Goal: Feedback & Contribution: Leave review/rating

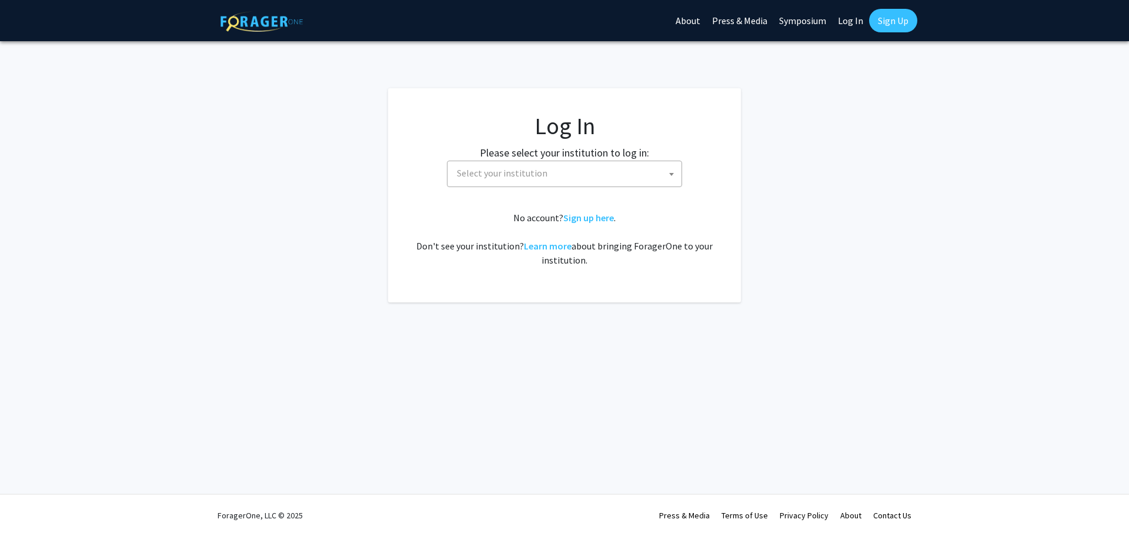
select select
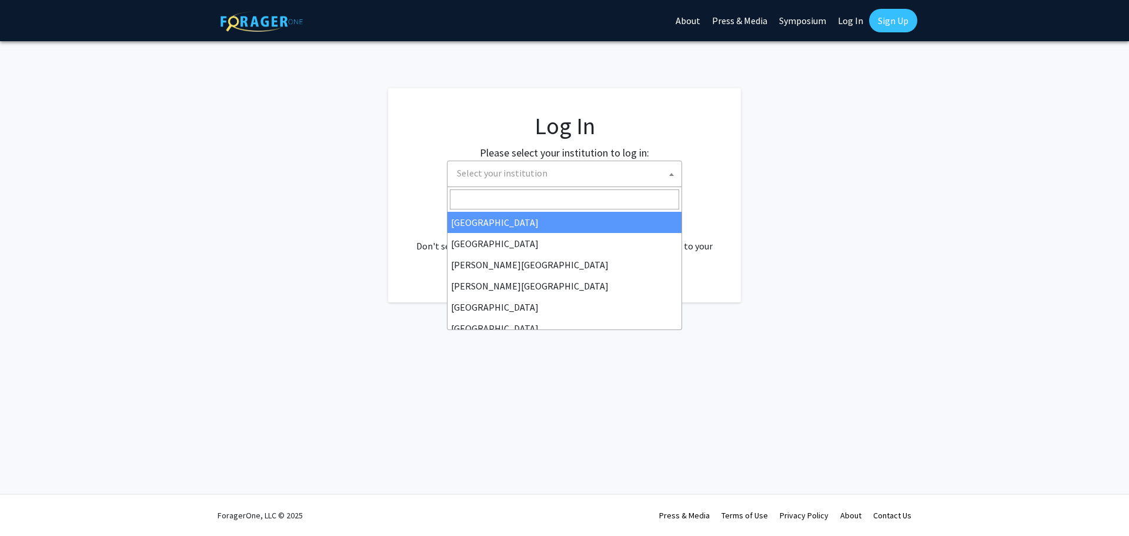
click at [586, 165] on span "Select your institution" at bounding box center [566, 173] width 229 height 24
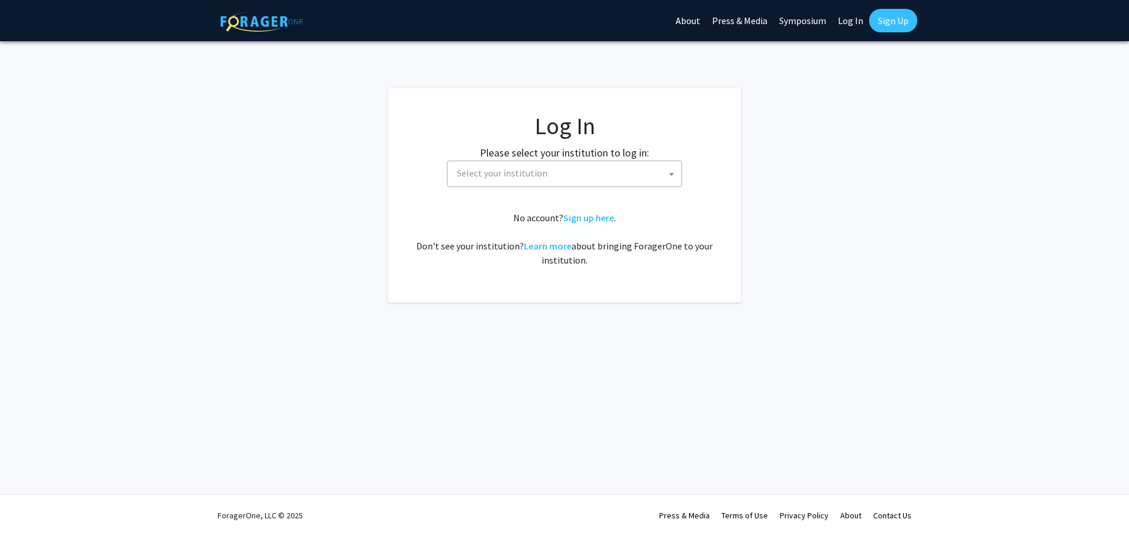
click at [854, 20] on link "Log In" at bounding box center [850, 20] width 37 height 41
click at [852, 21] on link "Log In" at bounding box center [850, 20] width 37 height 41
select select
click at [887, 19] on link "Sign Up" at bounding box center [893, 21] width 48 height 24
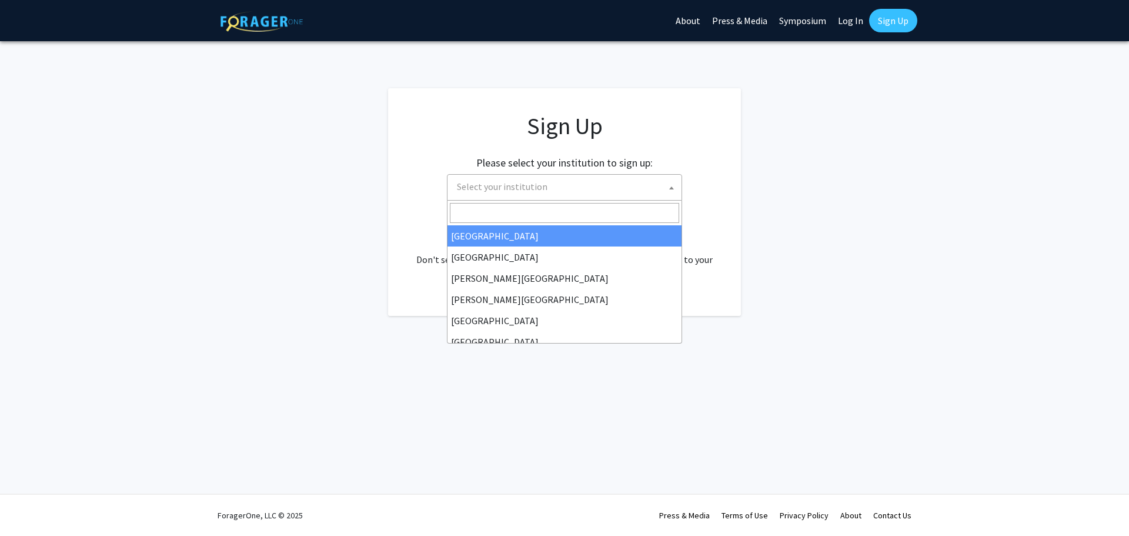
click at [582, 182] on span "Select your institution" at bounding box center [566, 187] width 229 height 24
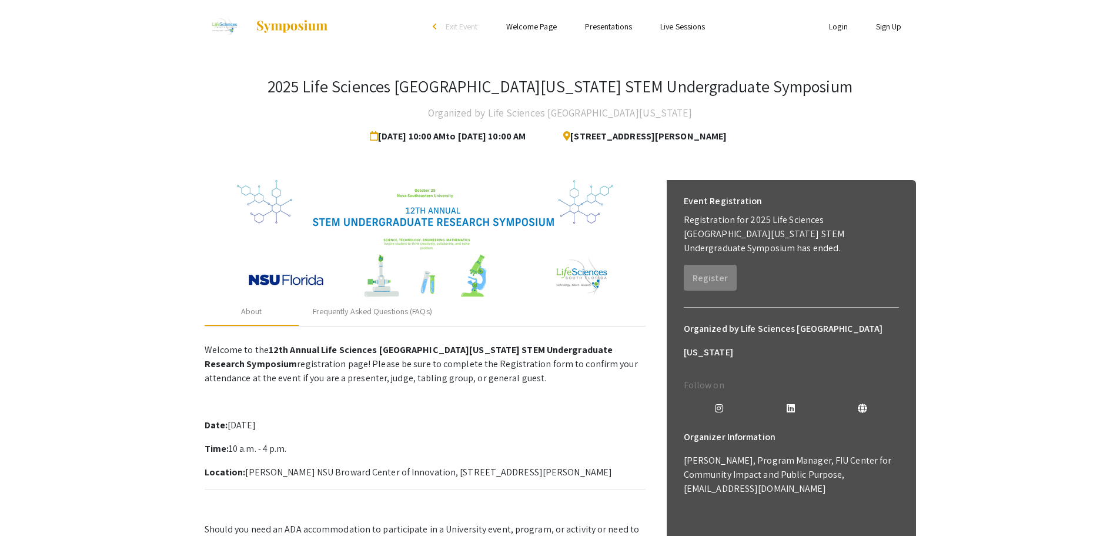
click at [834, 28] on link "Login" at bounding box center [838, 26] width 19 height 11
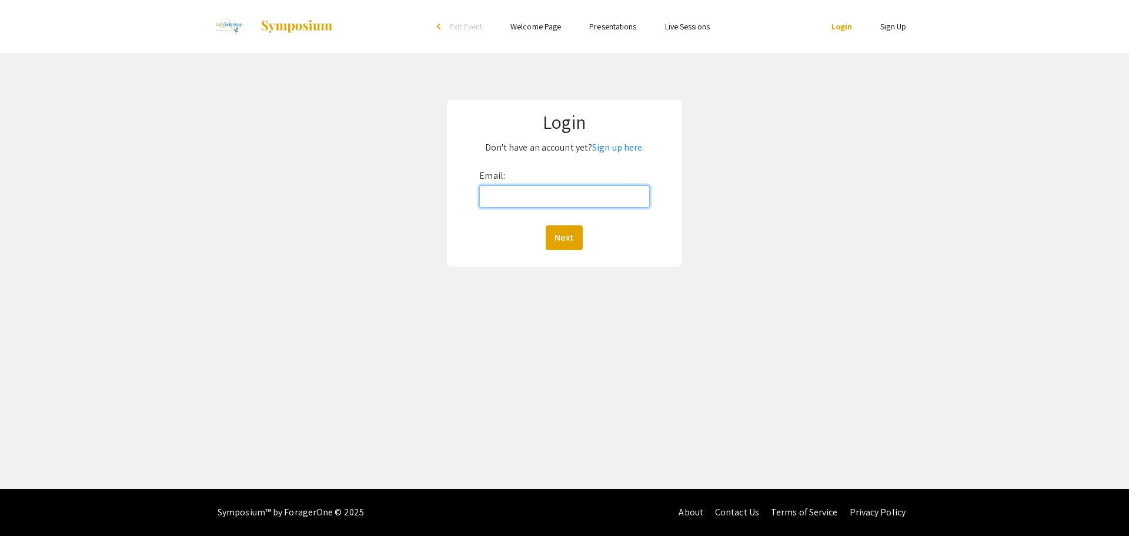
click at [560, 196] on input "Email:" at bounding box center [564, 196] width 170 height 22
type input "rs1251@nova.edu"
click at [571, 230] on button "Next" at bounding box center [564, 237] width 37 height 25
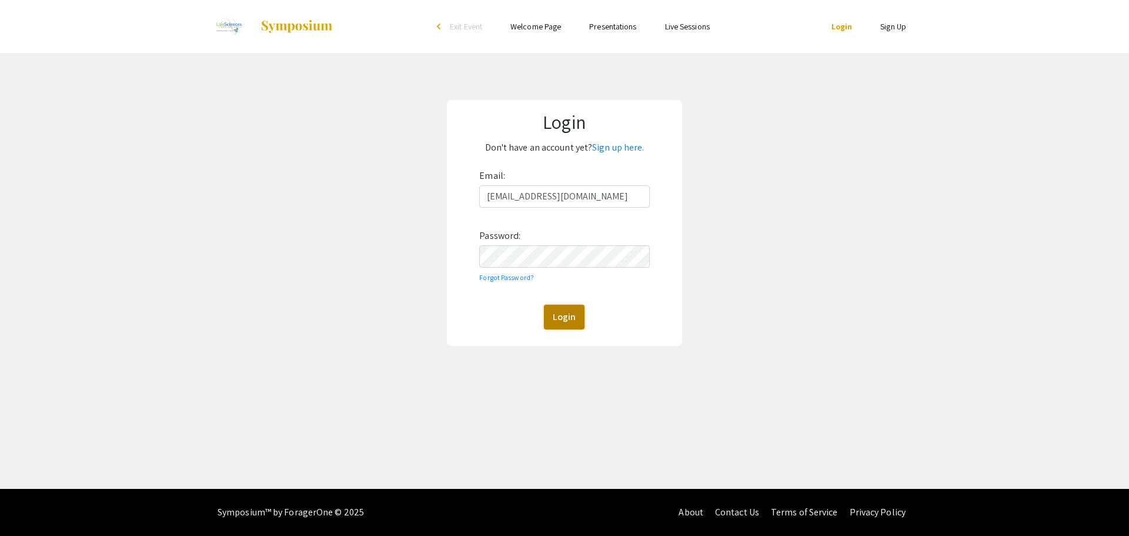
click at [559, 313] on button "Login" at bounding box center [564, 317] width 41 height 25
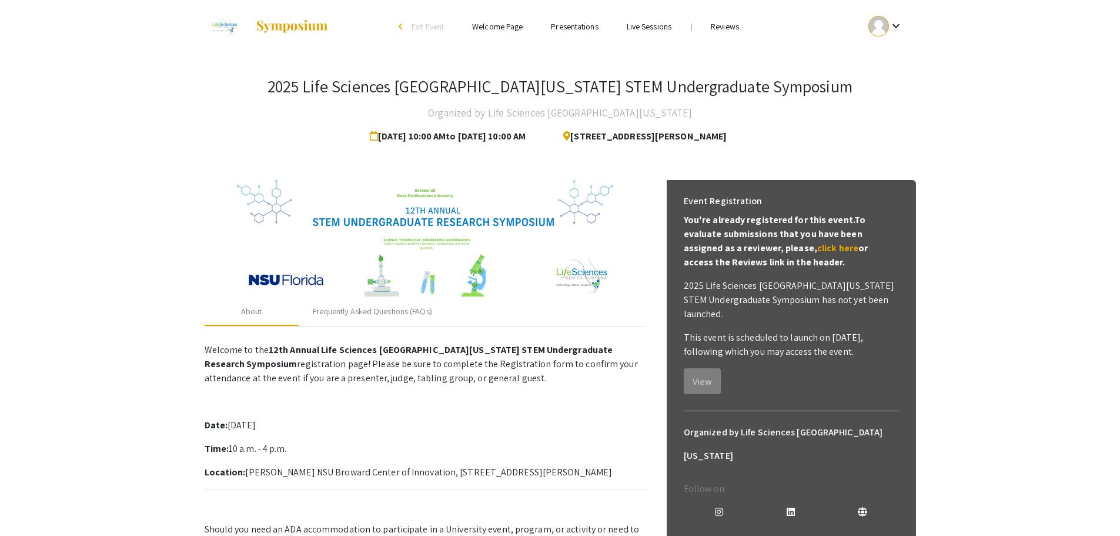
click at [723, 24] on link "Reviews" at bounding box center [725, 26] width 28 height 11
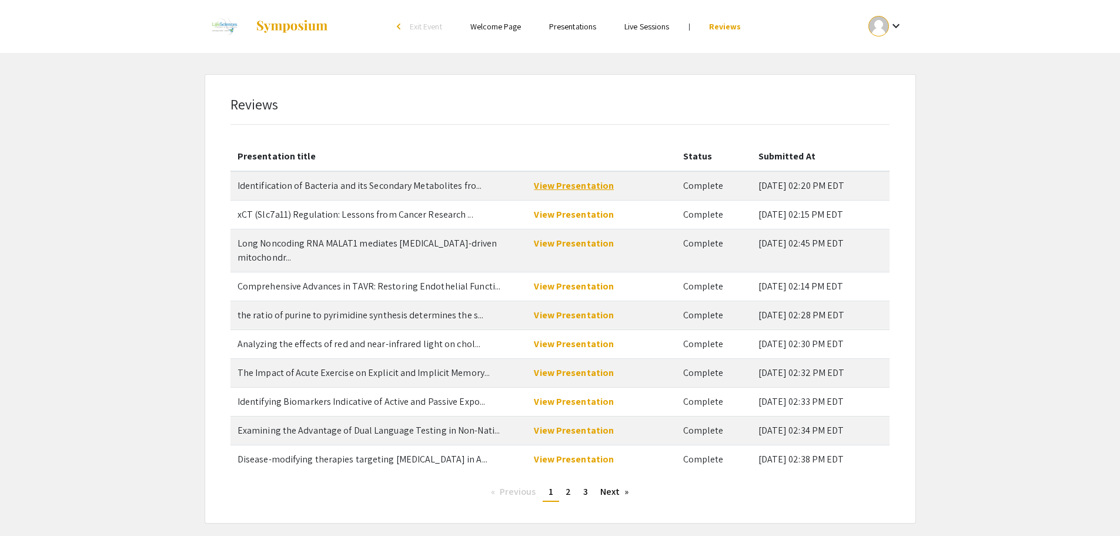
click at [573, 186] on link "View Presentation" at bounding box center [574, 185] width 80 height 12
click at [572, 243] on link "View Presentation" at bounding box center [574, 243] width 80 height 12
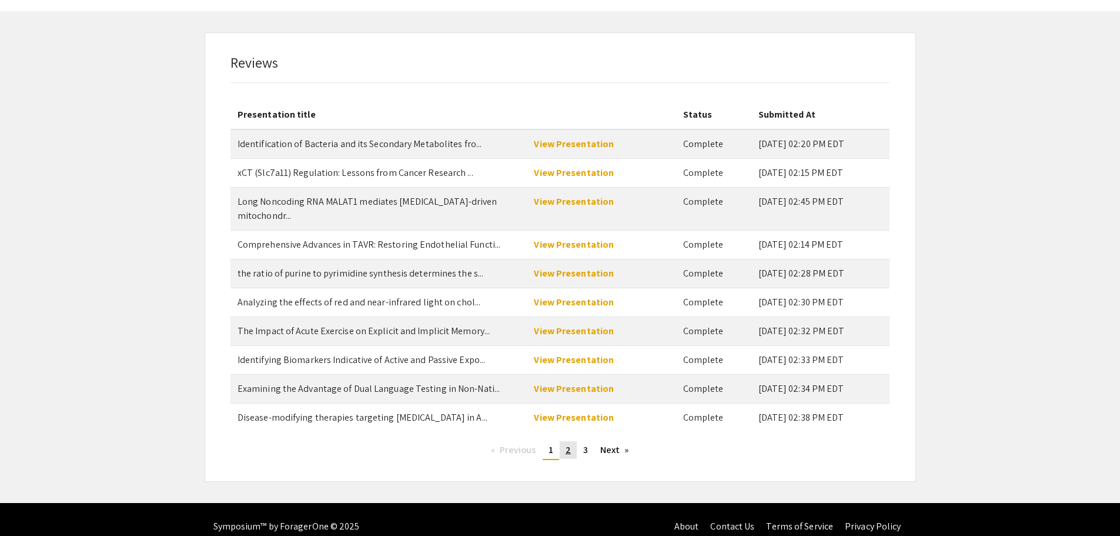
click at [567, 443] on span "2" at bounding box center [568, 449] width 5 height 12
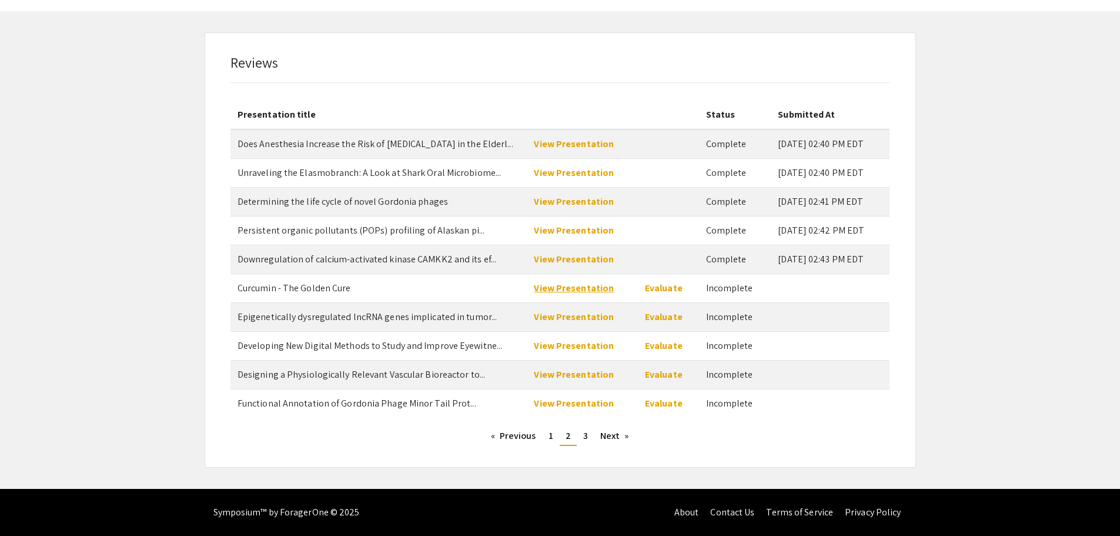
click at [557, 289] on link "View Presentation" at bounding box center [574, 288] width 80 height 12
click at [655, 290] on link "Evaluate" at bounding box center [664, 288] width 38 height 12
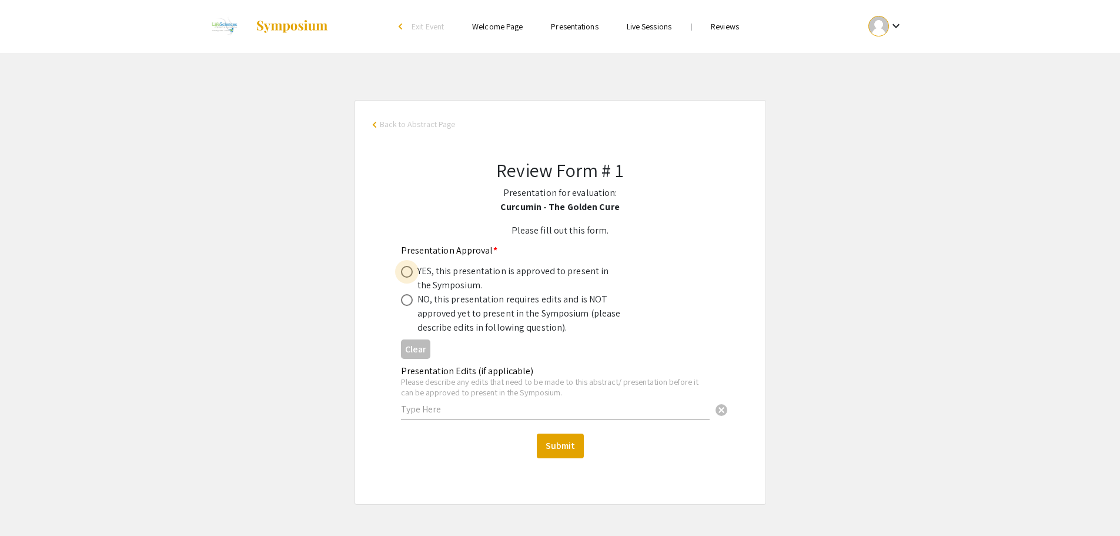
click at [408, 269] on span at bounding box center [407, 272] width 12 height 12
click at [408, 269] on input "radio" at bounding box center [407, 272] width 12 height 12
radio input "true"
click at [558, 448] on button "Submit" at bounding box center [560, 445] width 47 height 25
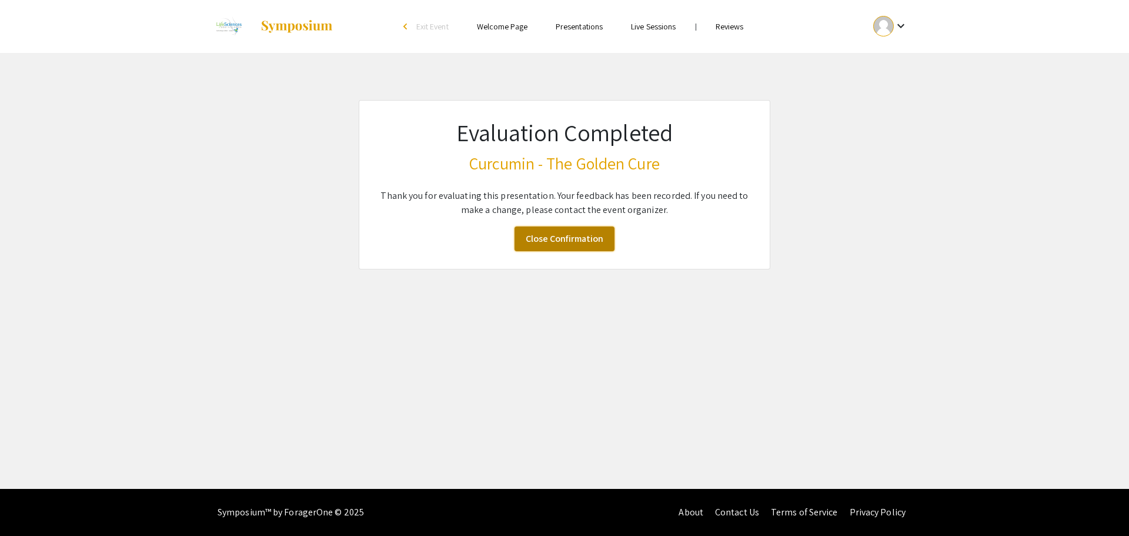
click at [564, 229] on link "Close Confirmation" at bounding box center [565, 238] width 100 height 25
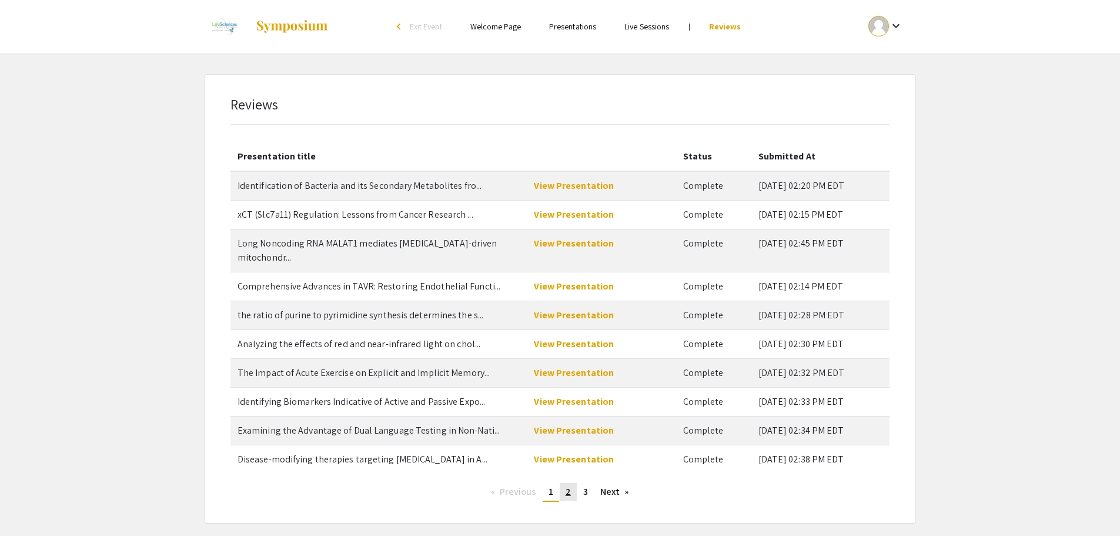
click at [569, 485] on span "2" at bounding box center [568, 491] width 5 height 12
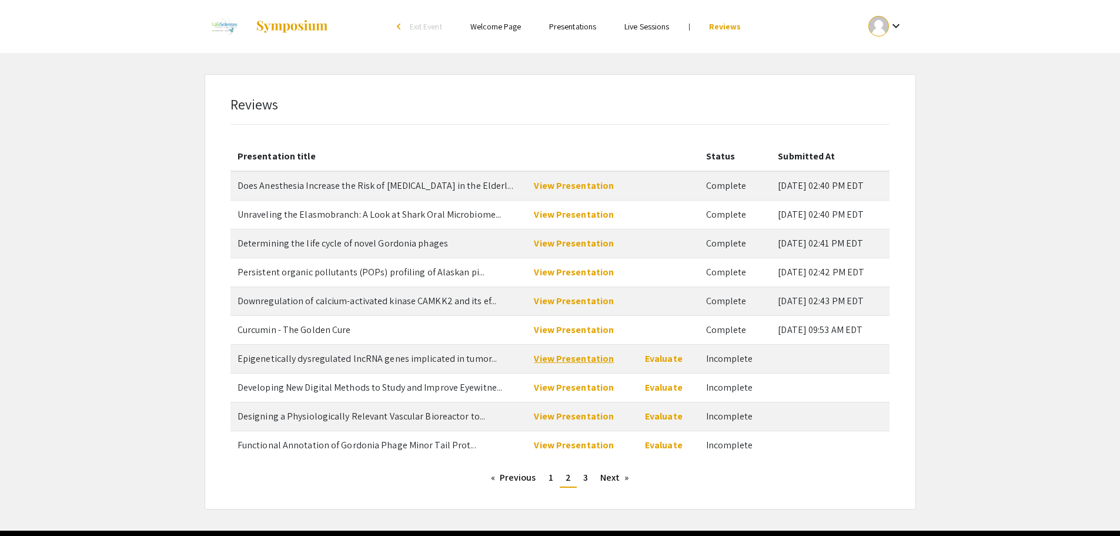
click at [577, 358] on link "View Presentation" at bounding box center [574, 358] width 80 height 12
click at [655, 358] on link "Evaluate" at bounding box center [664, 358] width 38 height 12
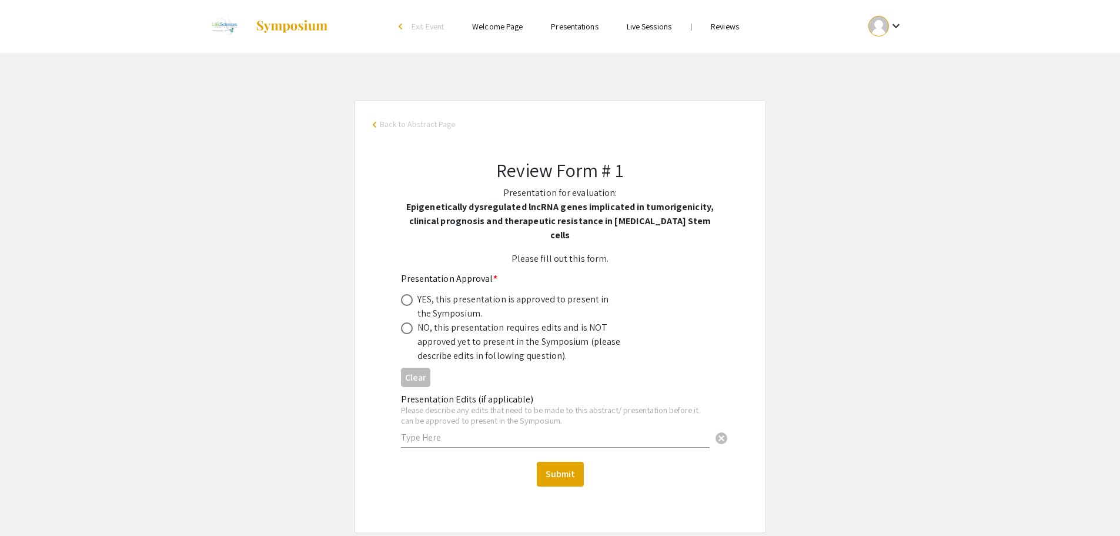
click at [405, 294] on span at bounding box center [407, 300] width 12 height 12
click at [405, 294] on input "radio" at bounding box center [407, 300] width 12 height 12
radio input "true"
click at [548, 462] on button "Submit" at bounding box center [560, 474] width 47 height 25
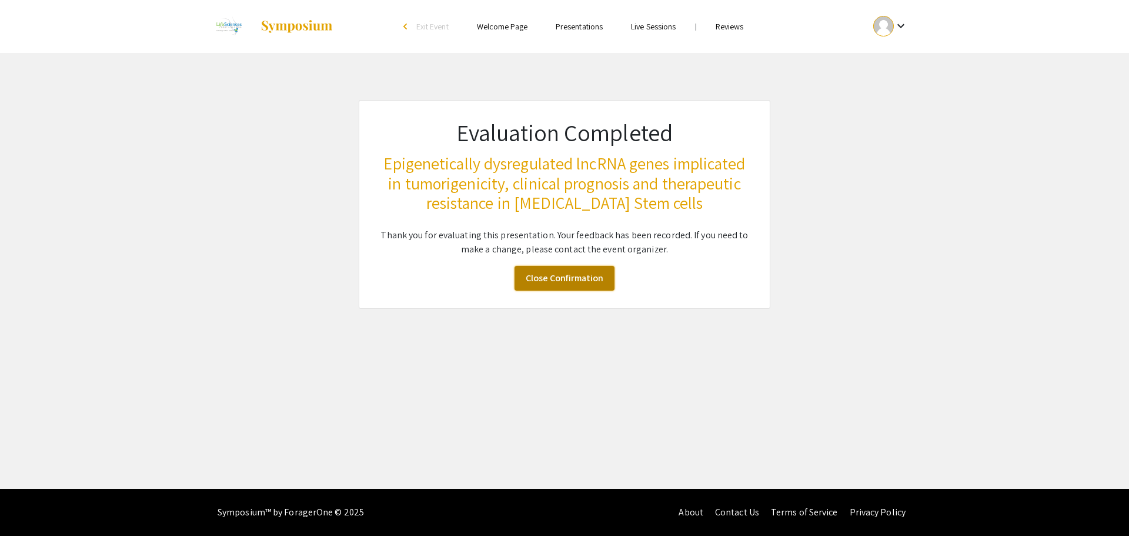
click at [551, 272] on link "Close Confirmation" at bounding box center [565, 278] width 100 height 25
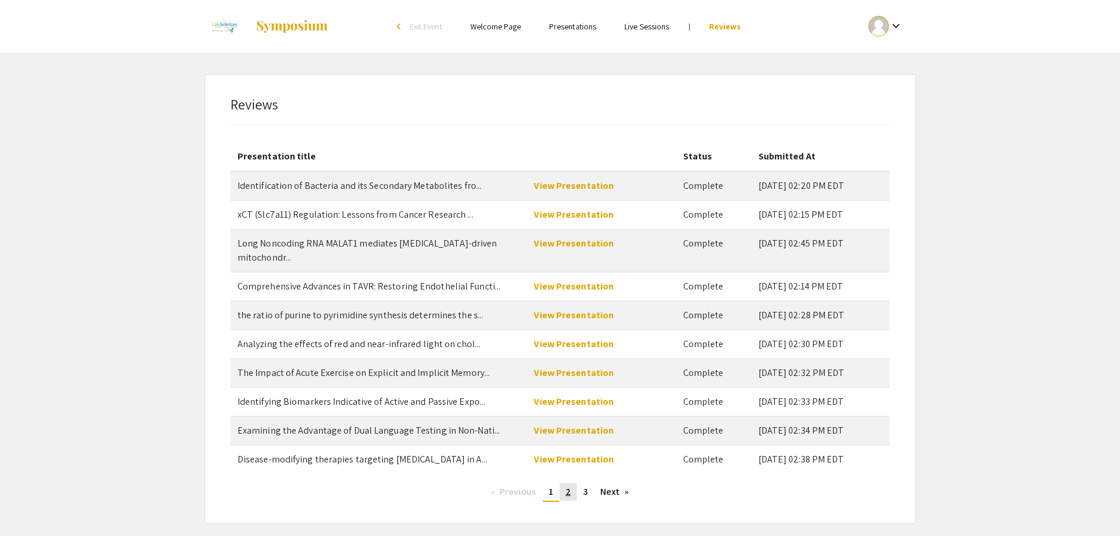
click at [567, 485] on span "2" at bounding box center [568, 491] width 5 height 12
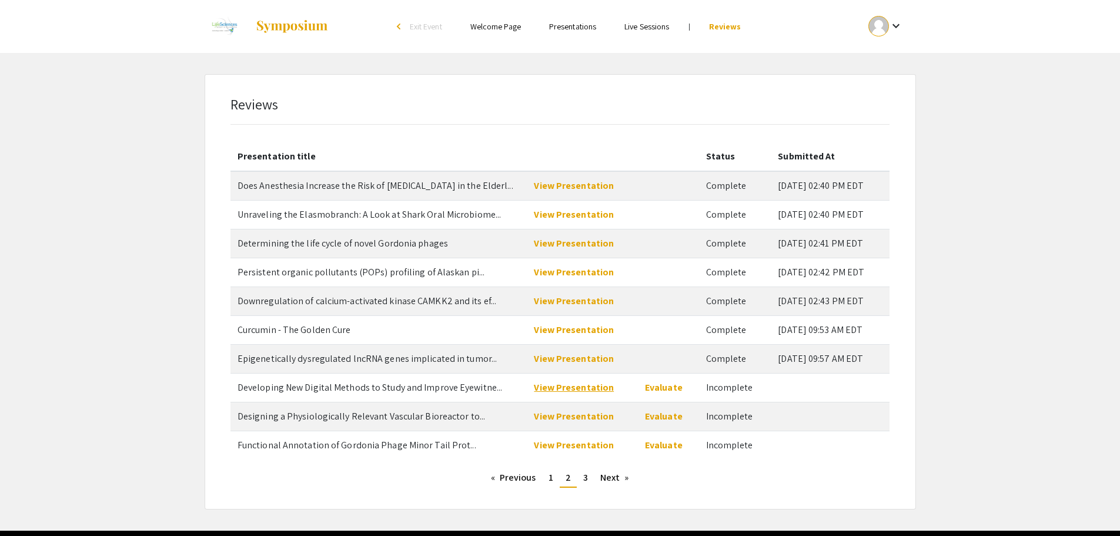
click at [577, 386] on link "View Presentation" at bounding box center [574, 387] width 80 height 12
click at [667, 386] on link "Evaluate" at bounding box center [664, 387] width 38 height 12
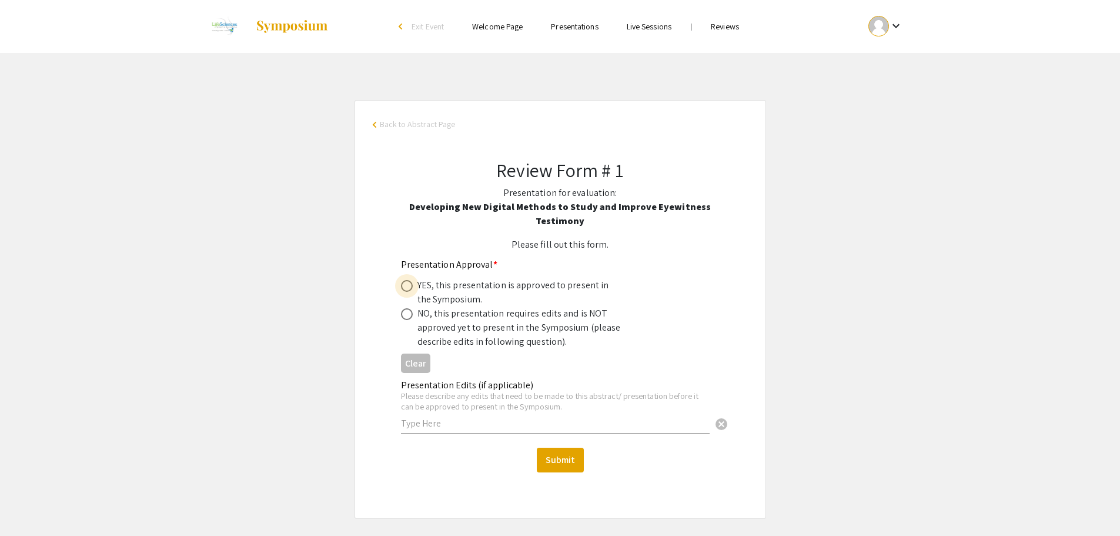
click at [406, 283] on span at bounding box center [407, 286] width 12 height 12
click at [406, 283] on input "radio" at bounding box center [407, 286] width 12 height 12
radio input "true"
click at [566, 458] on button "Submit" at bounding box center [560, 460] width 47 height 25
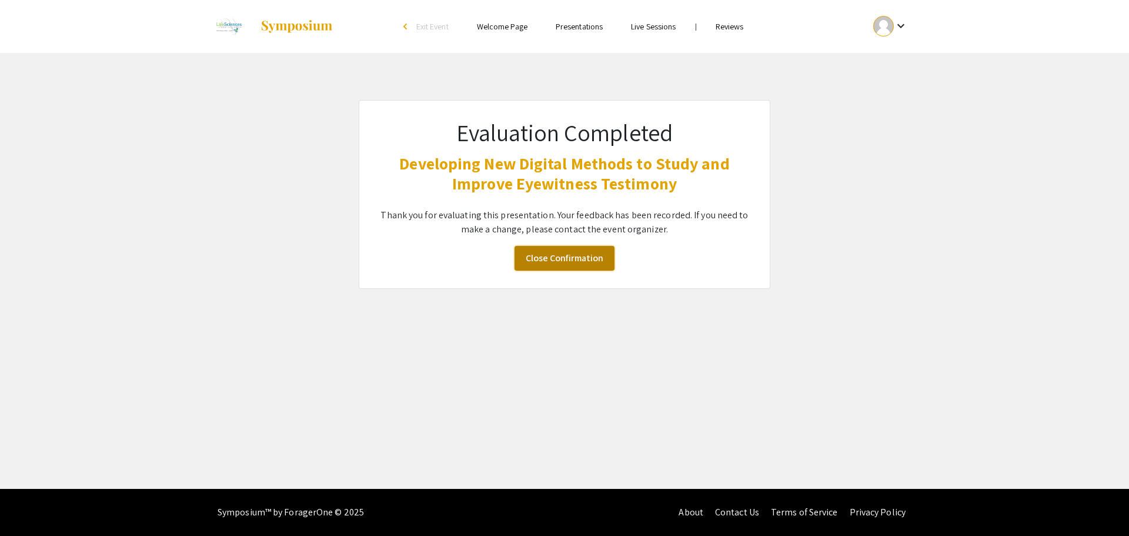
click at [559, 253] on link "Close Confirmation" at bounding box center [565, 258] width 100 height 25
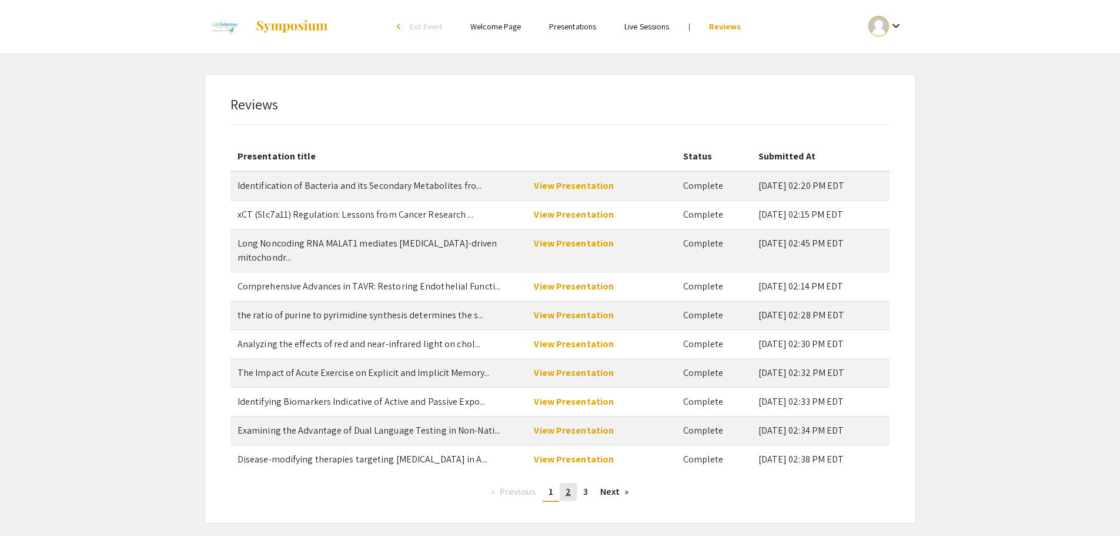
click at [569, 485] on span "2" at bounding box center [568, 491] width 5 height 12
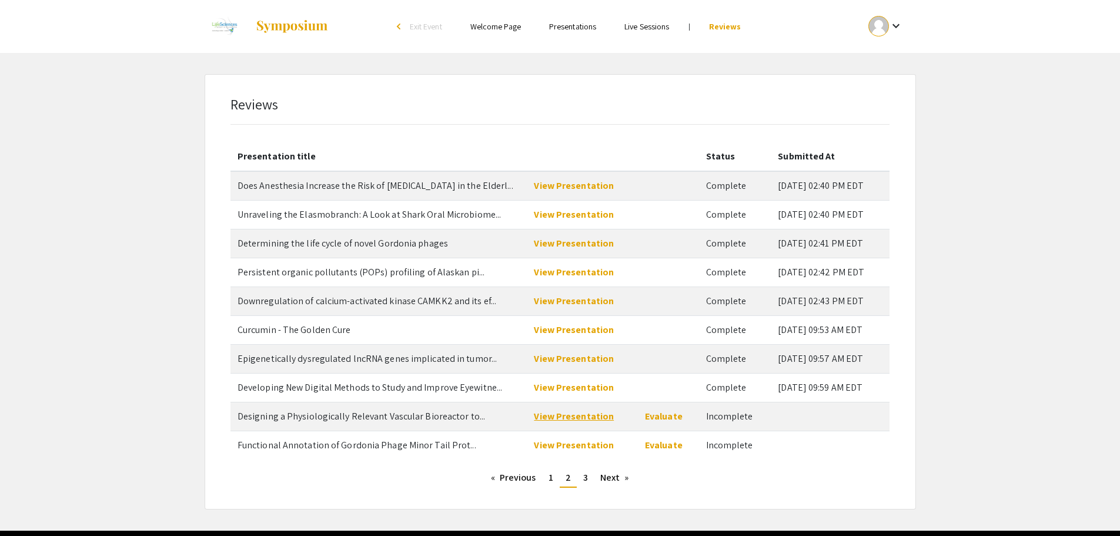
click at [573, 415] on link "View Presentation" at bounding box center [574, 416] width 80 height 12
click at [650, 416] on link "Evaluate" at bounding box center [664, 416] width 38 height 12
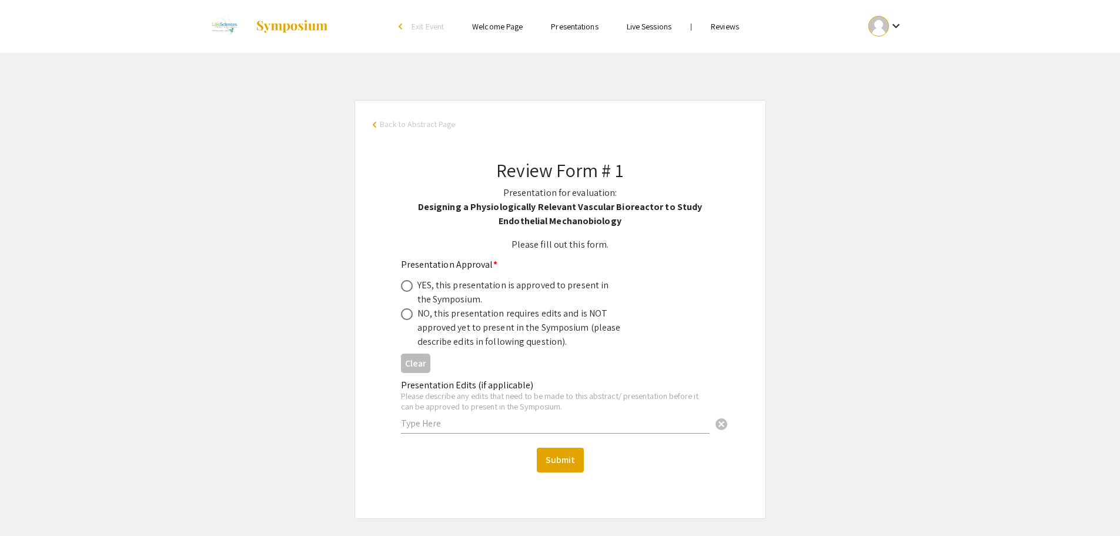
click at [403, 283] on span at bounding box center [407, 286] width 12 height 12
click at [403, 283] on input "radio" at bounding box center [407, 286] width 12 height 12
radio input "true"
click at [556, 458] on button "Submit" at bounding box center [560, 460] width 47 height 25
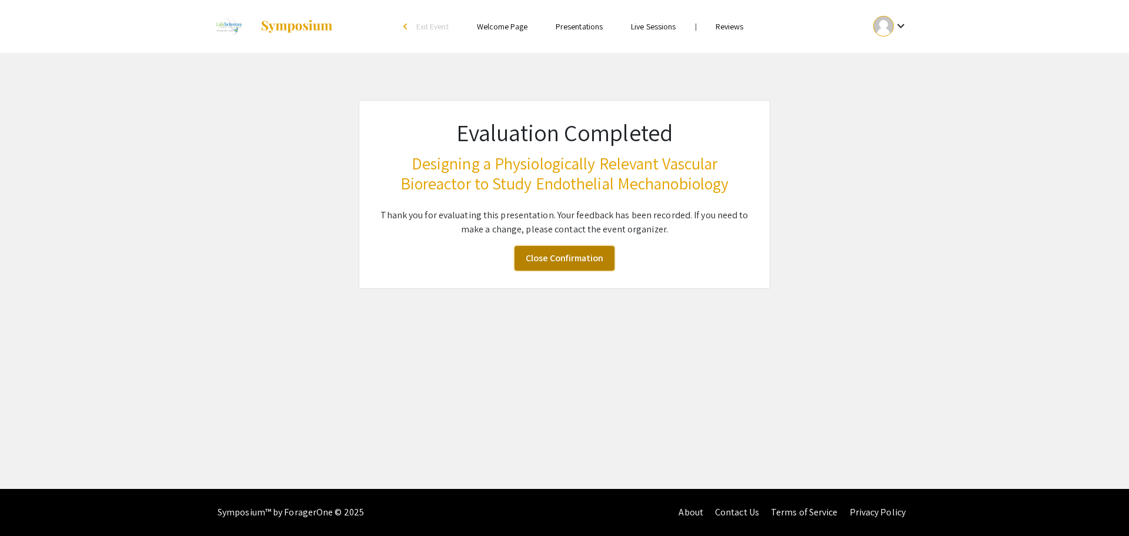
click at [559, 258] on link "Close Confirmation" at bounding box center [565, 258] width 100 height 25
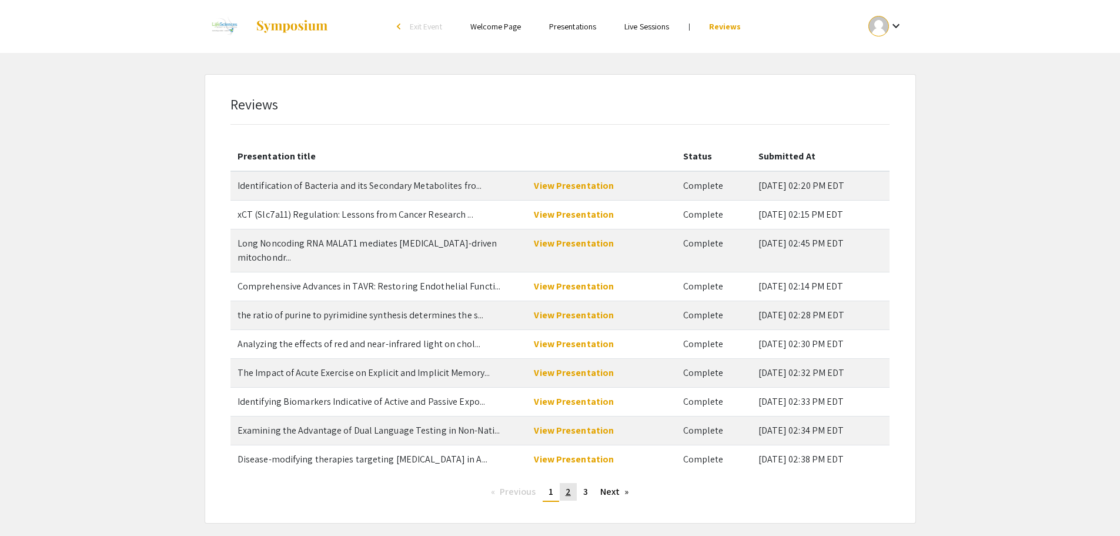
click at [567, 485] on span "2" at bounding box center [568, 491] width 5 height 12
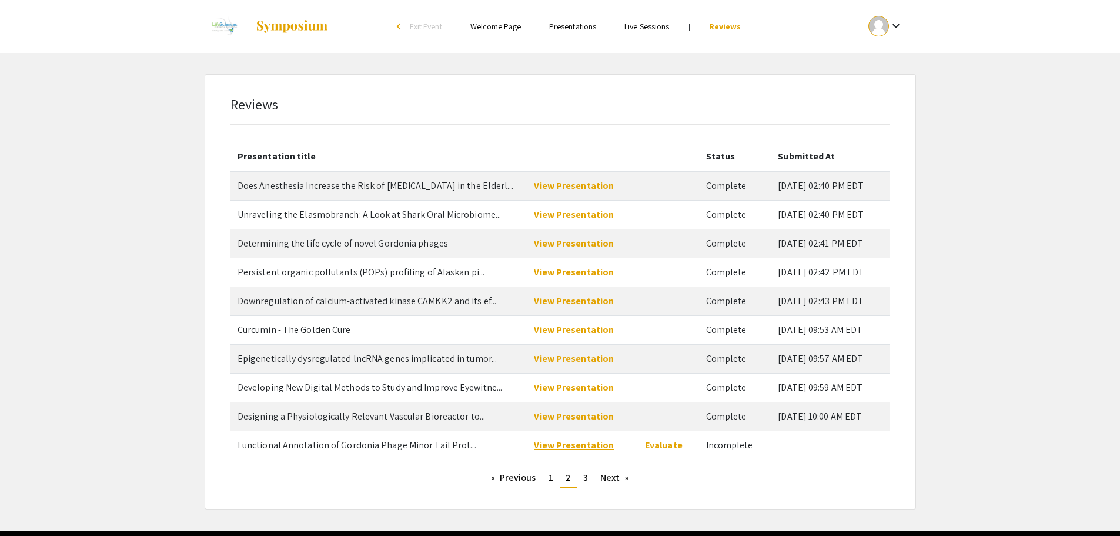
click at [570, 445] on link "View Presentation" at bounding box center [574, 445] width 80 height 12
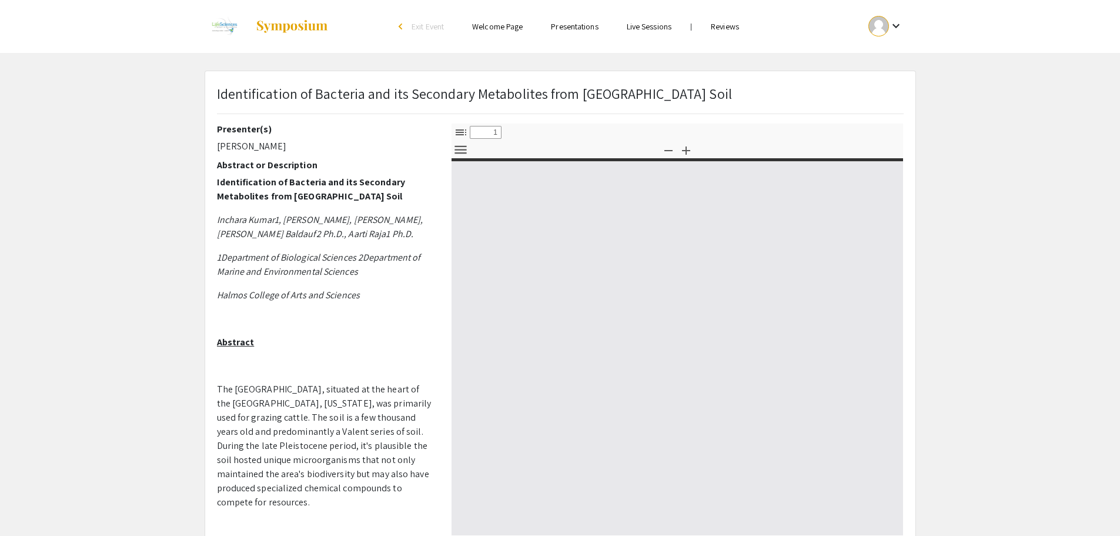
select select "custom"
type input "0"
select select "custom"
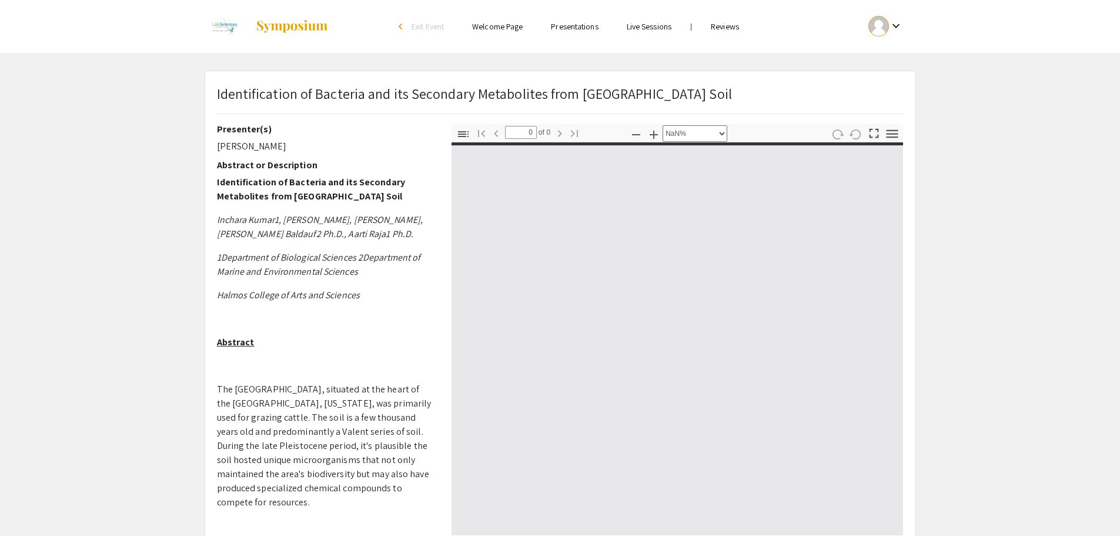
type input "1"
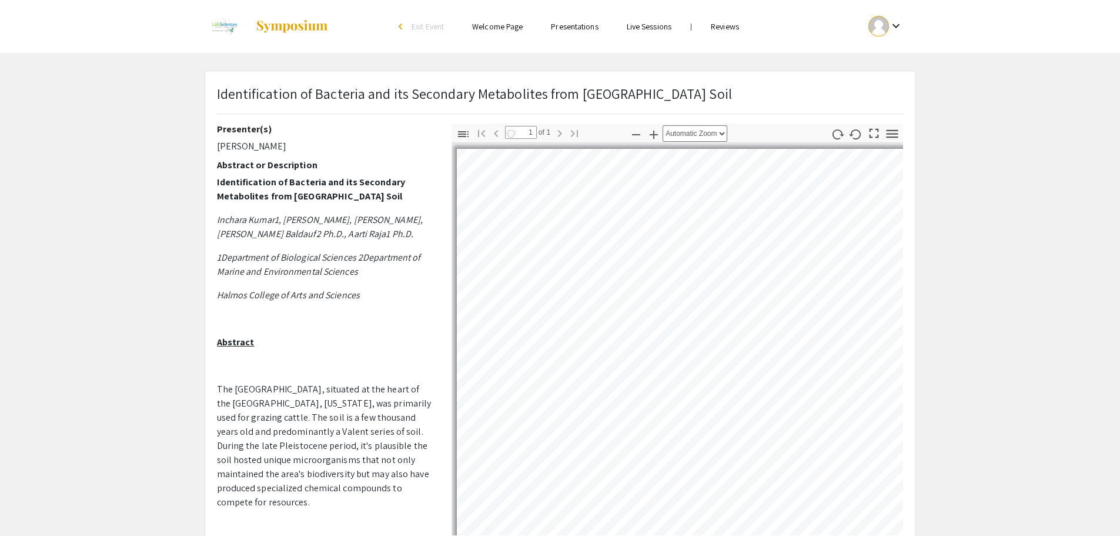
select select "auto"
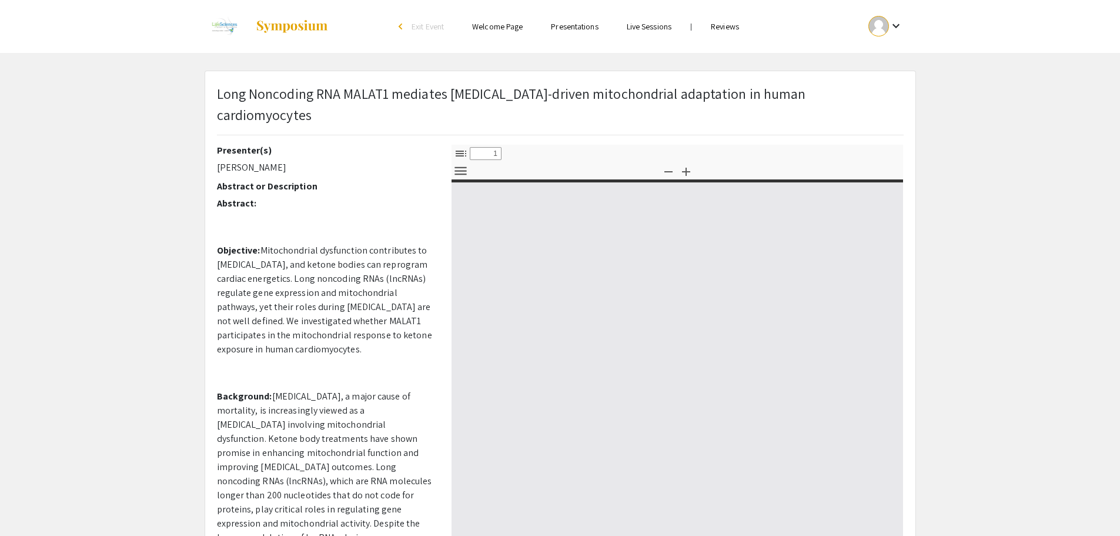
select select "custom"
type input "0"
select select "custom"
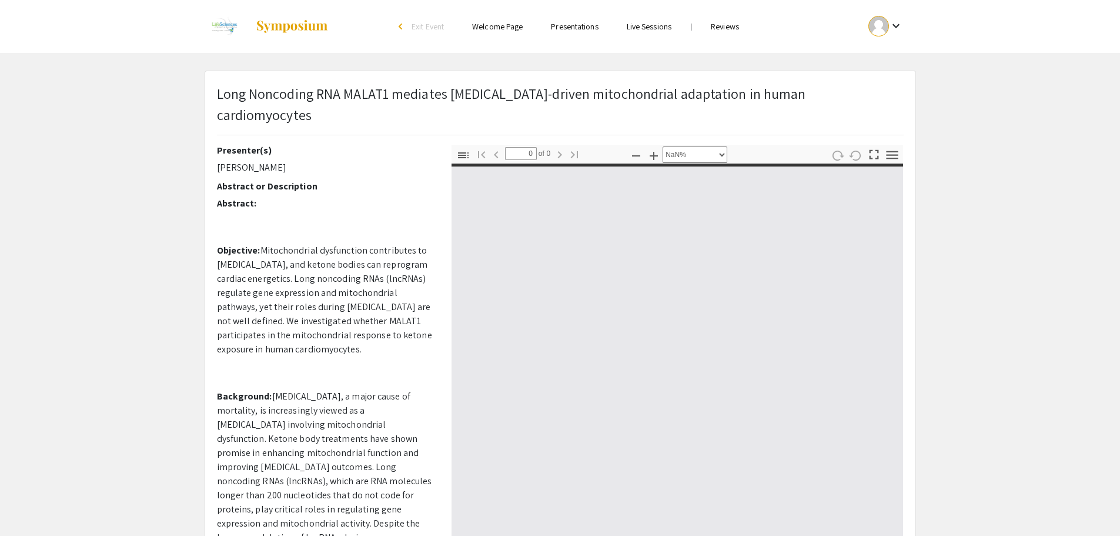
type input "1"
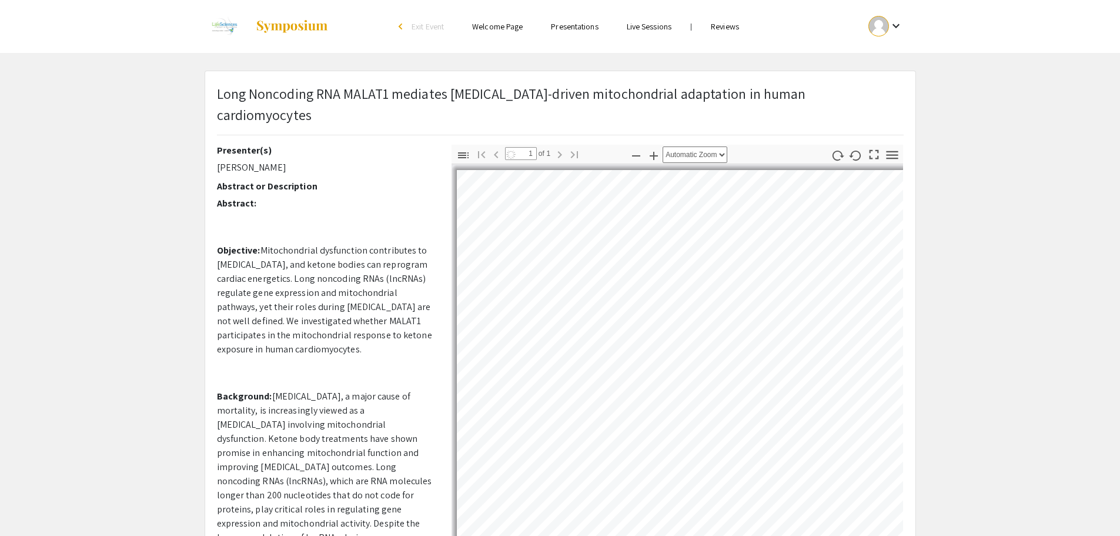
select select "auto"
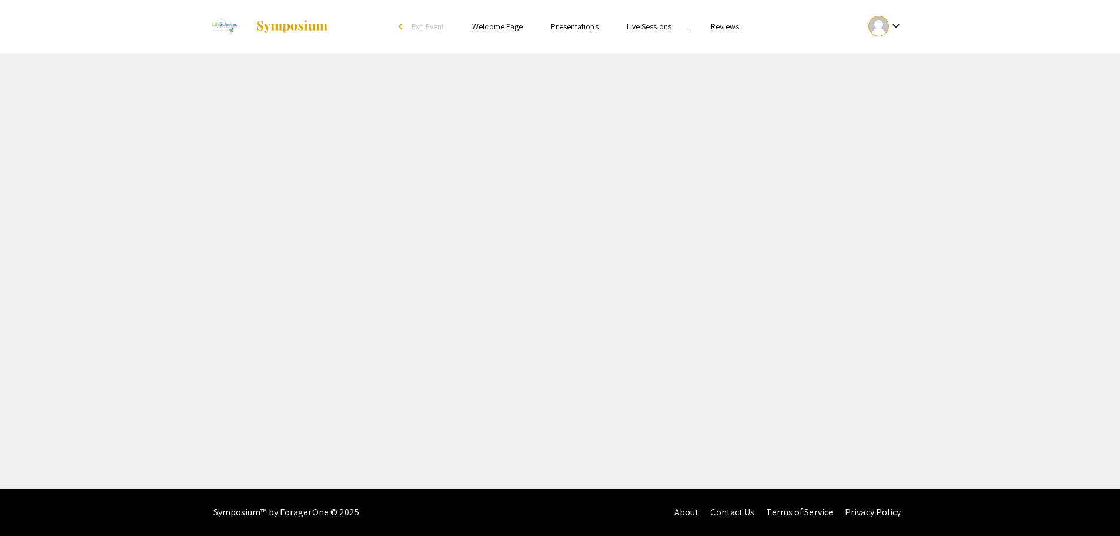
select select "custom"
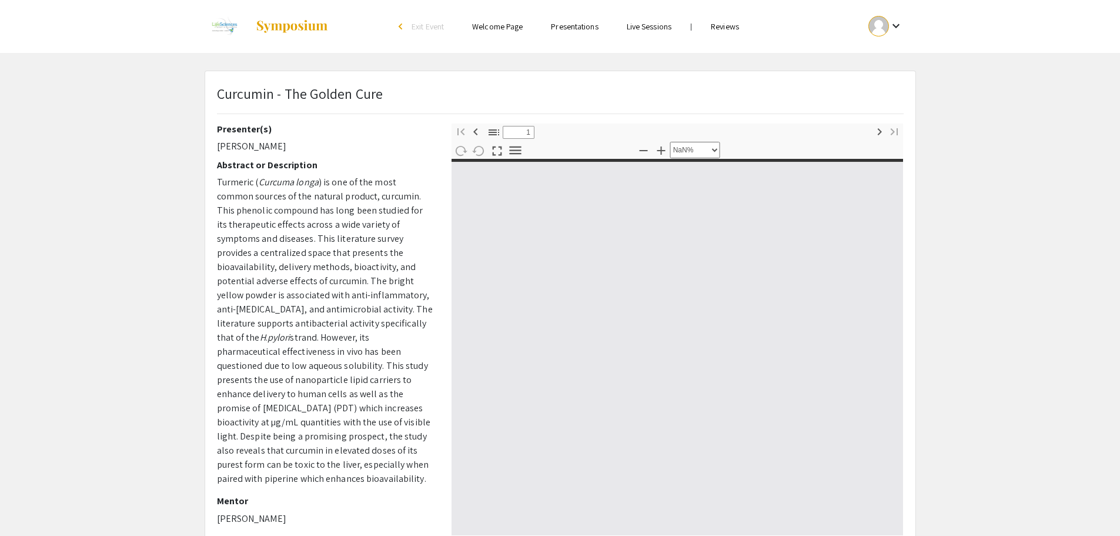
type input "0"
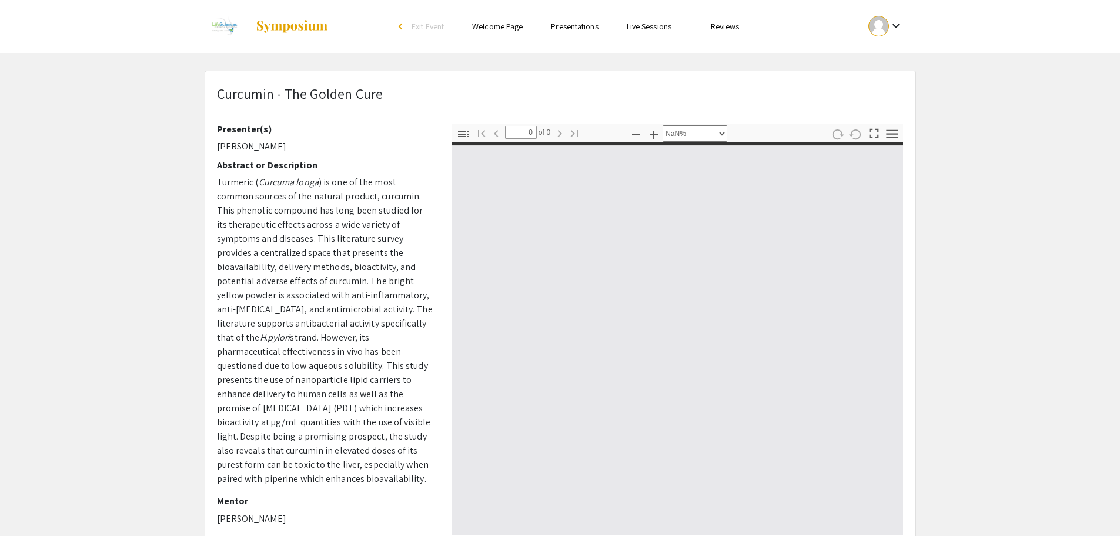
select select "auto"
type input "1"
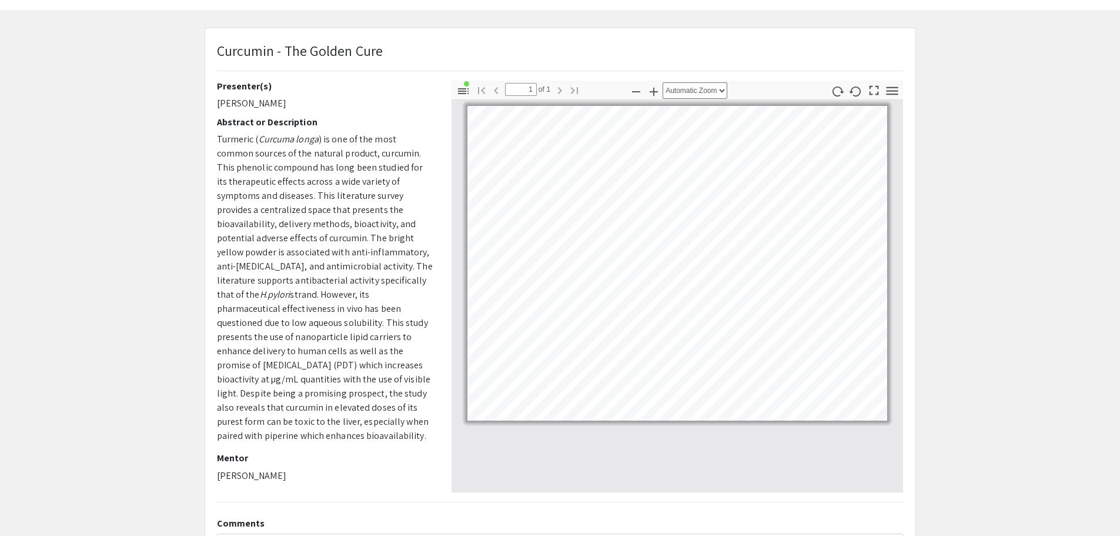
scroll to position [59, 0]
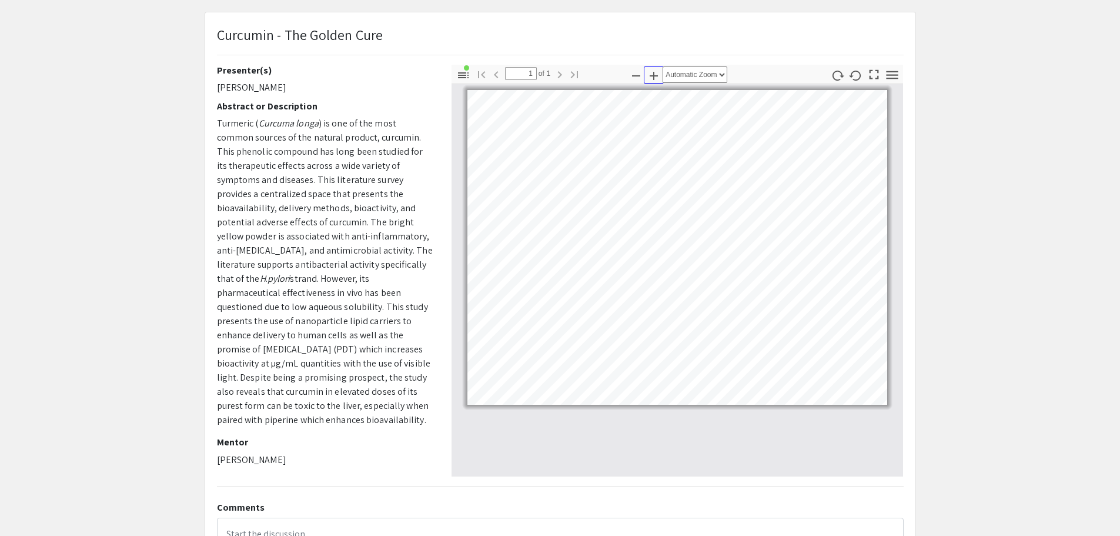
click at [654, 71] on icon "button" at bounding box center [654, 76] width 14 height 14
select select "custom"
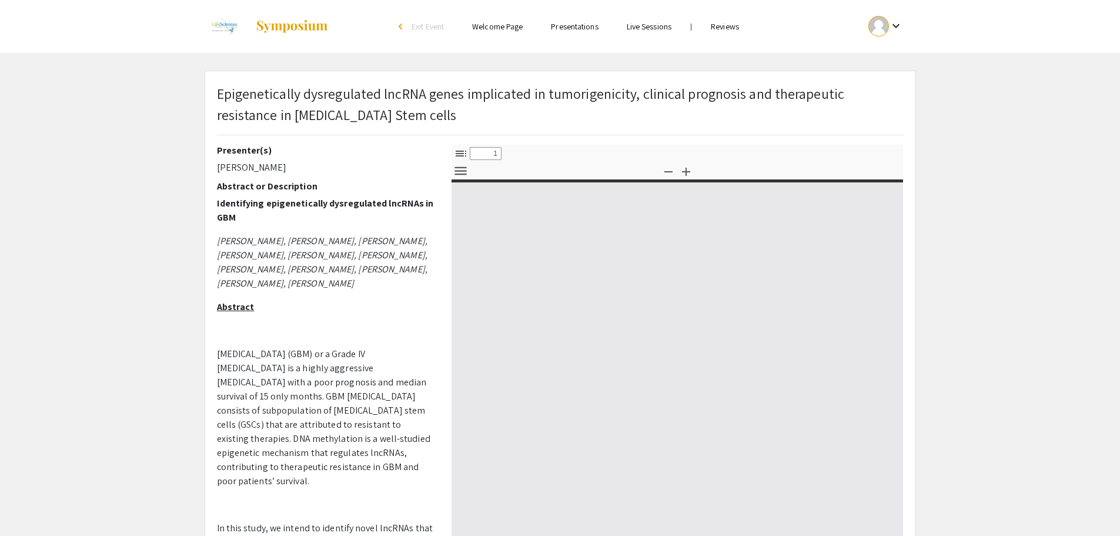
select select "custom"
type input "0"
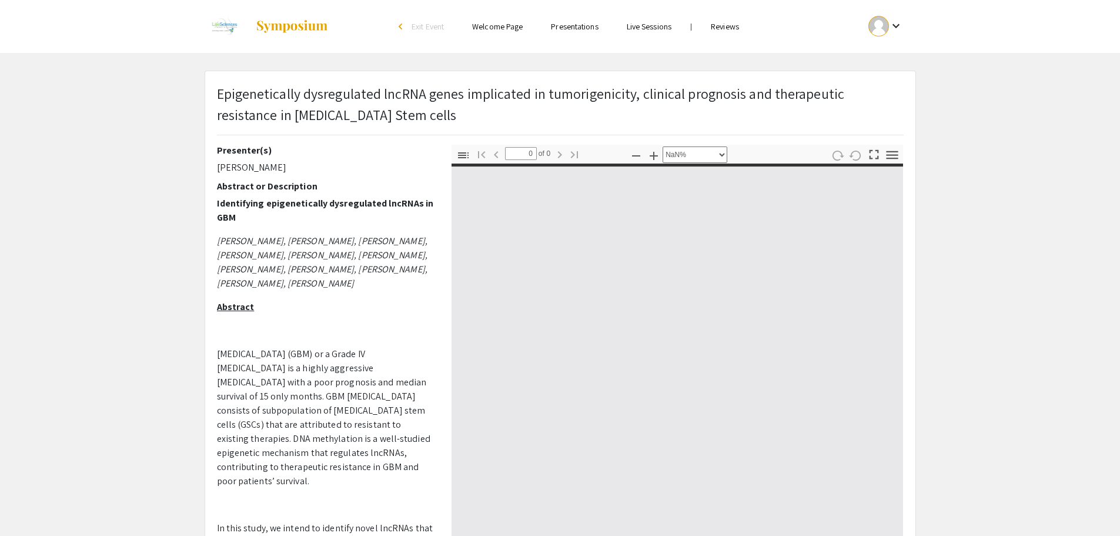
select select "auto"
type input "1"
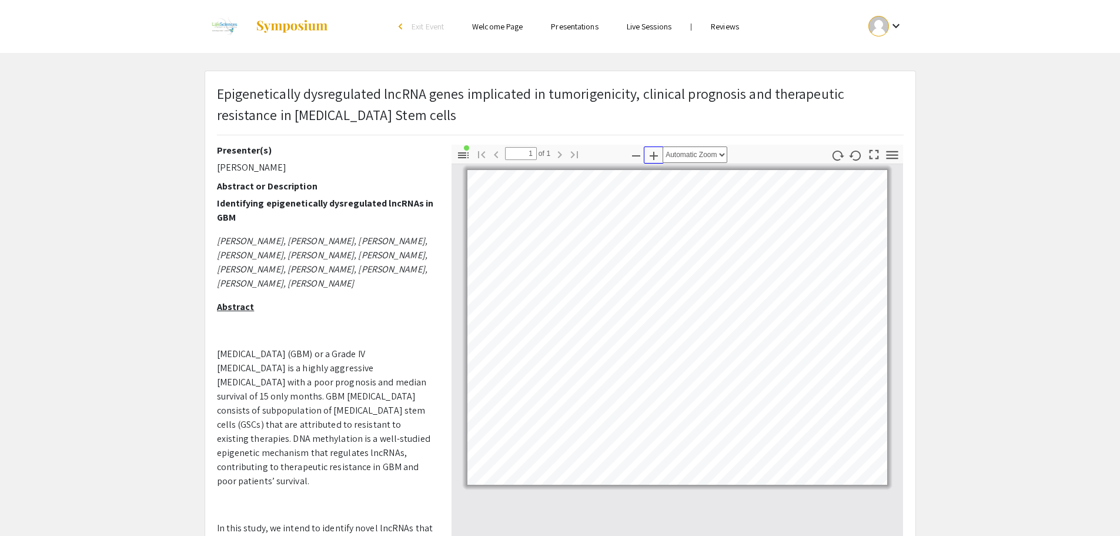
click at [655, 156] on icon "button" at bounding box center [654, 156] width 8 height 8
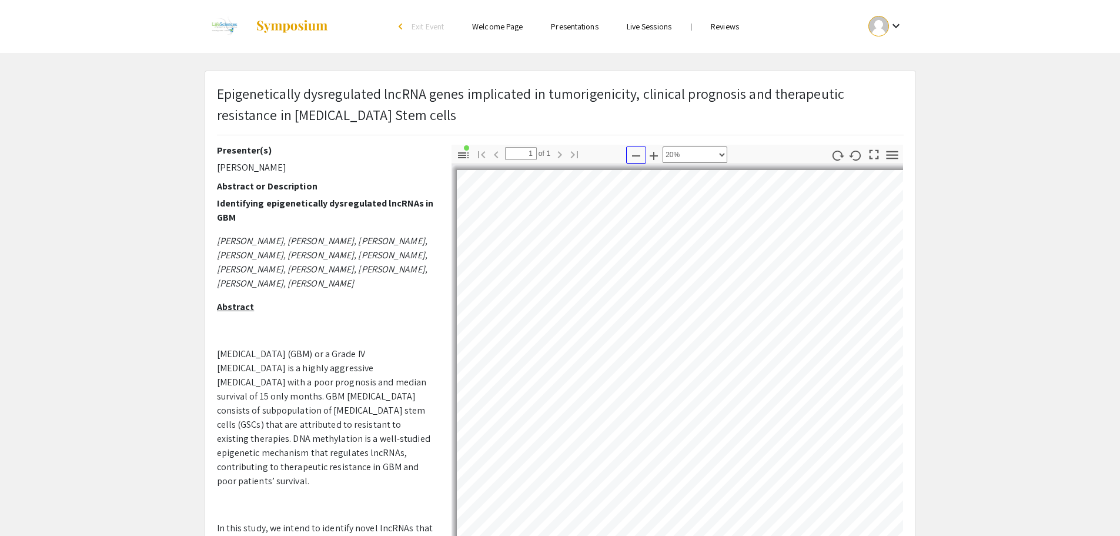
click at [638, 154] on icon "button" at bounding box center [636, 156] width 14 height 14
select select "custom"
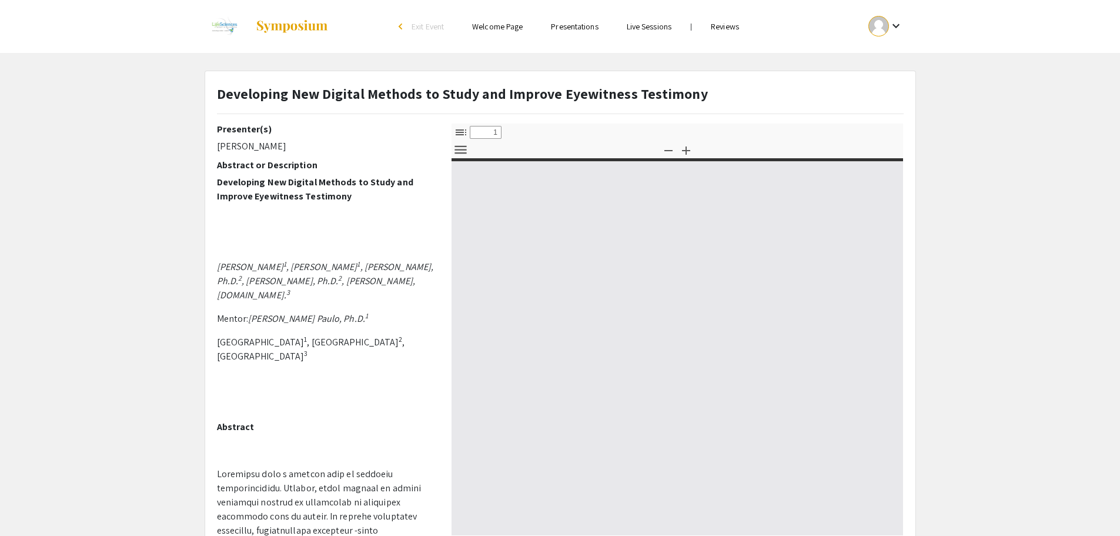
select select "custom"
type input "0"
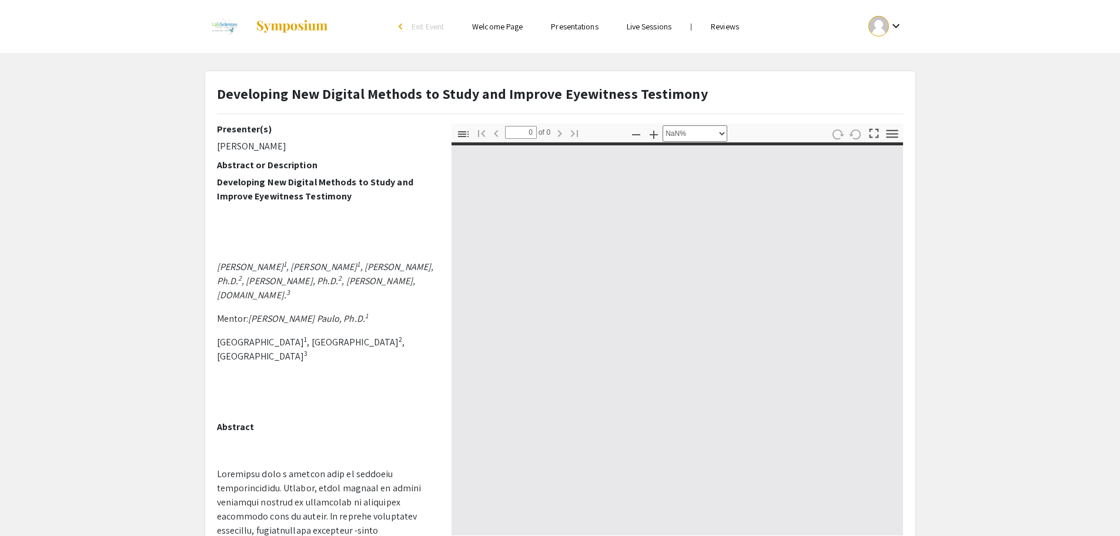
select select "auto"
type input "1"
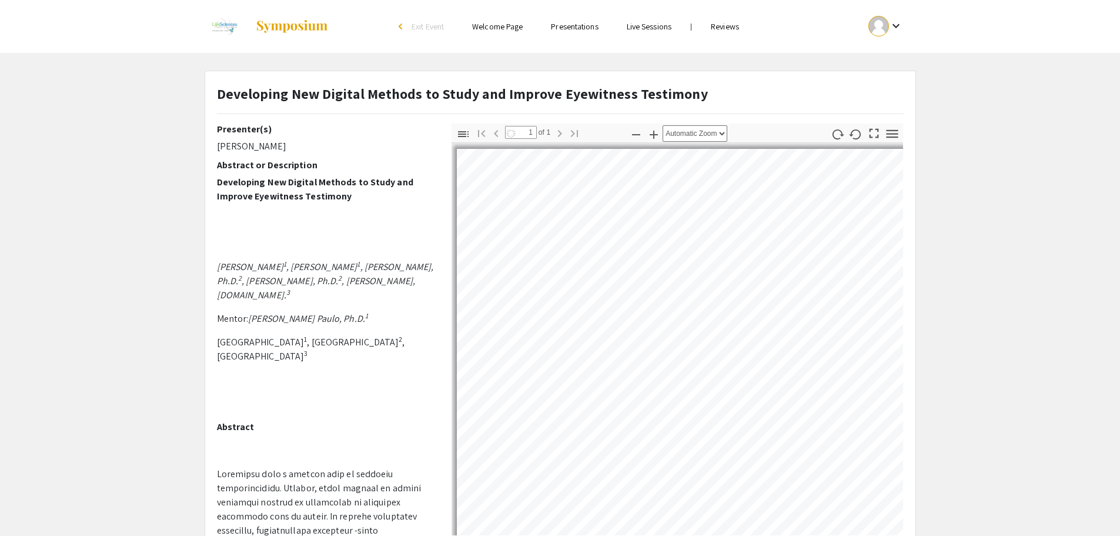
select select "auto"
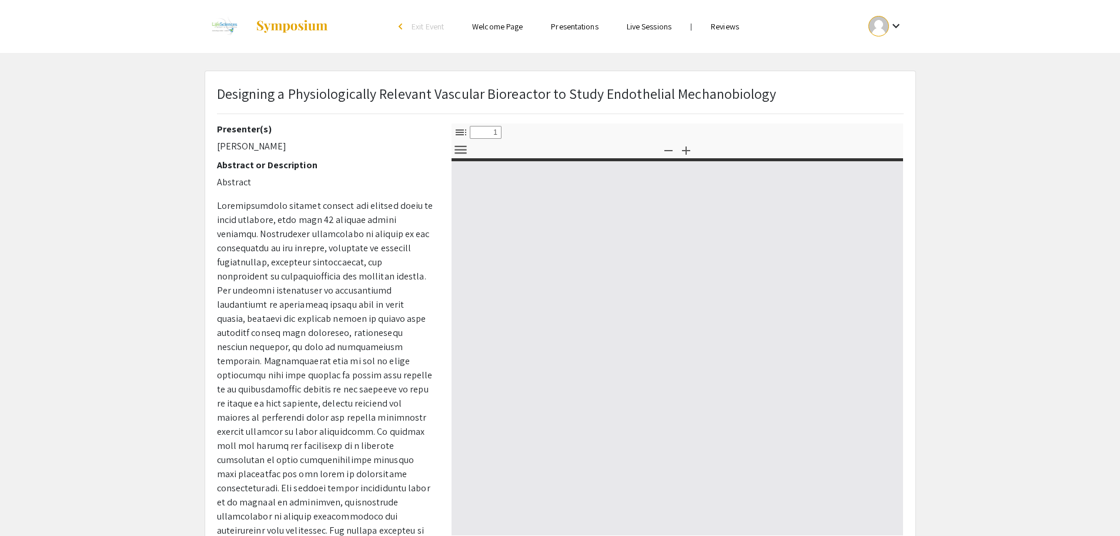
select select "custom"
type input "0"
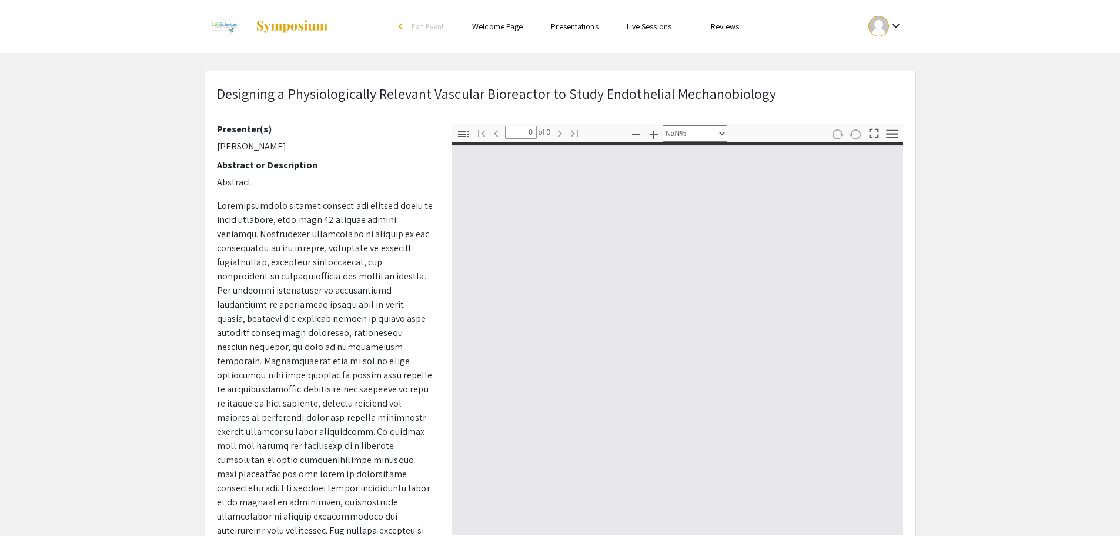
select select "auto"
type input "1"
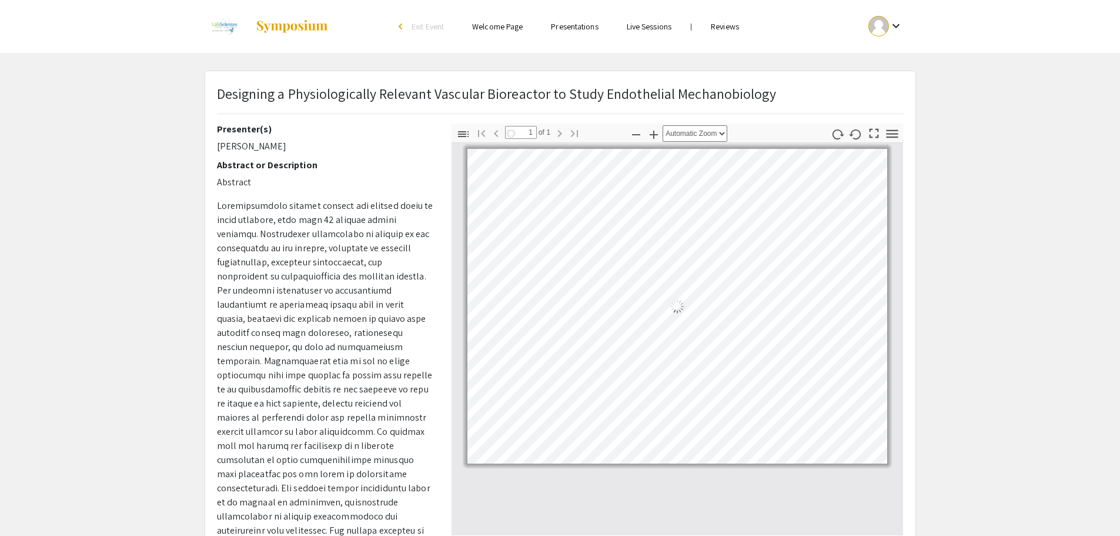
select select "auto"
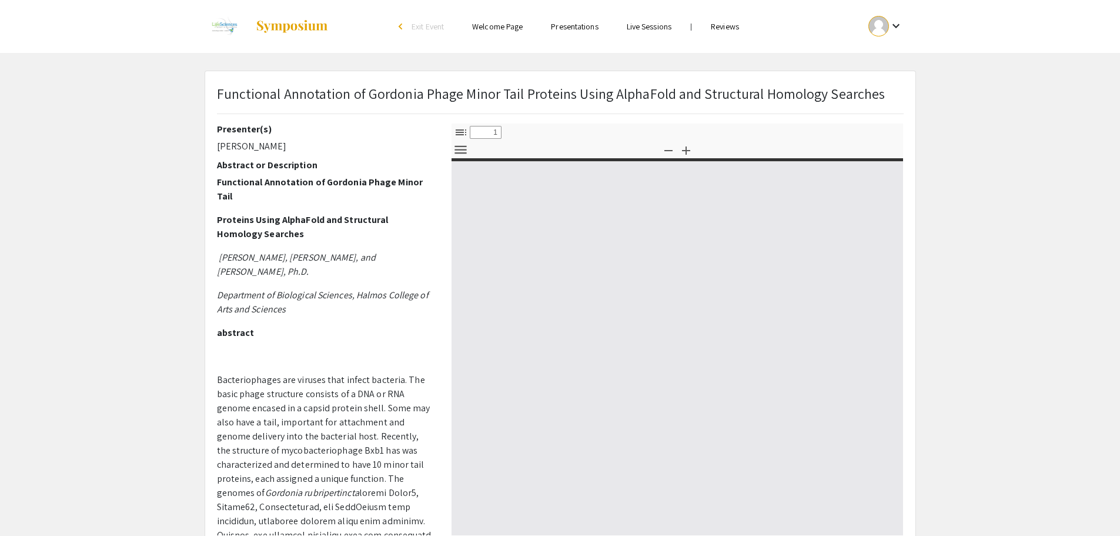
select select "custom"
type input "0"
select select "custom"
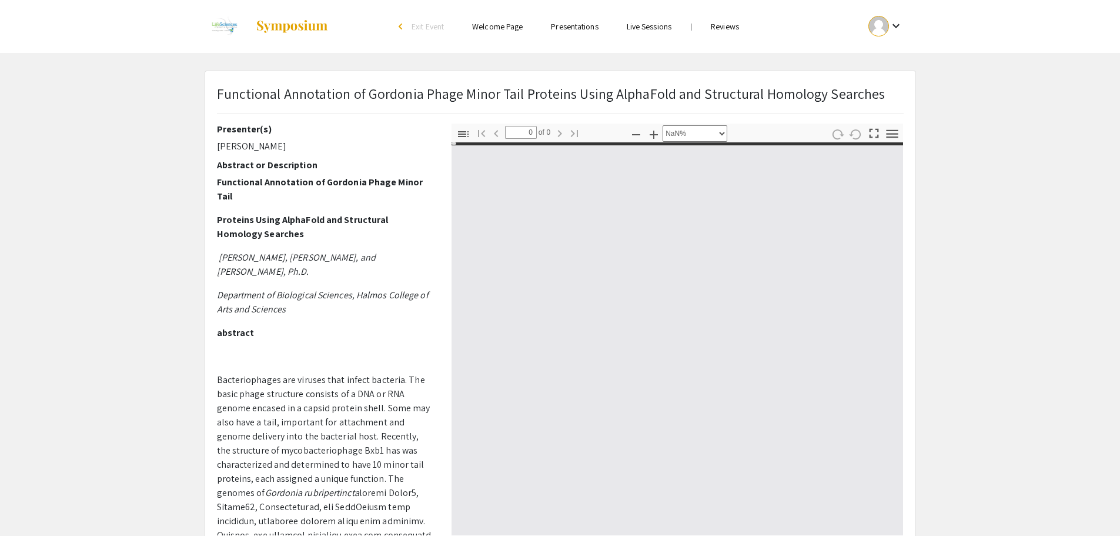
type input "1"
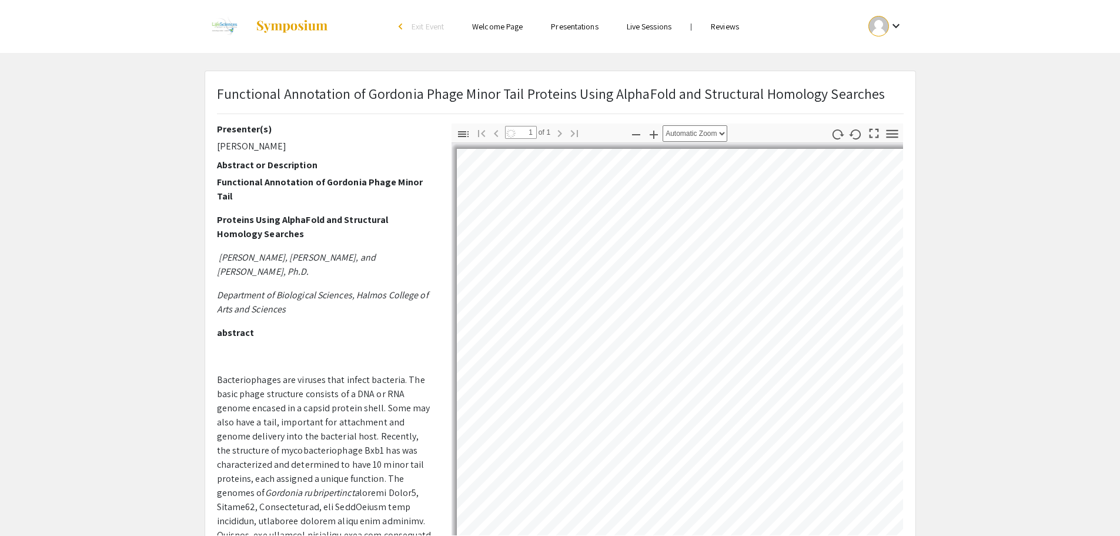
select select "auto"
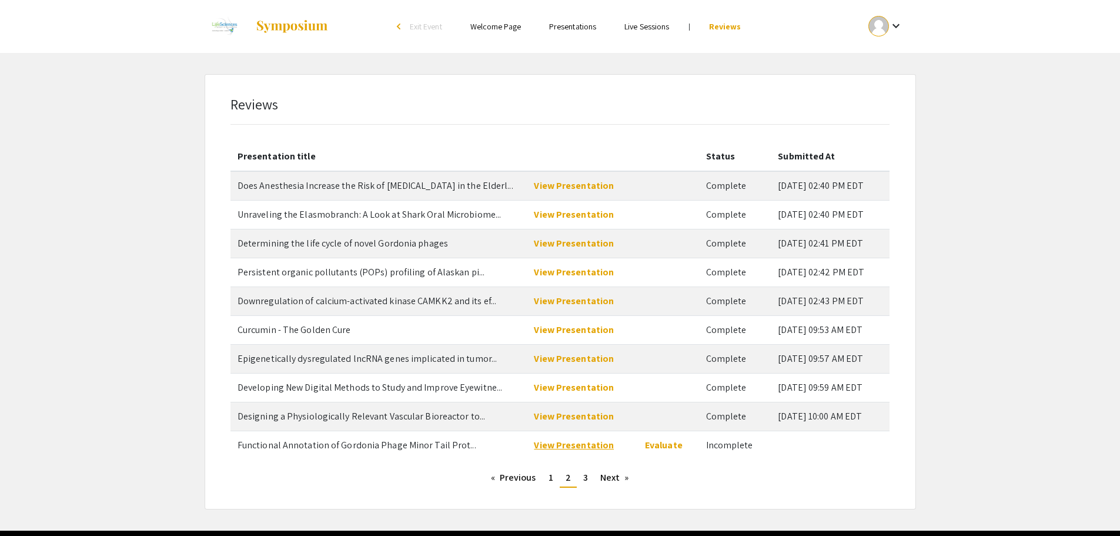
click at [607, 445] on link "View Presentation" at bounding box center [574, 445] width 80 height 12
click at [659, 444] on link "Evaluate" at bounding box center [664, 445] width 38 height 12
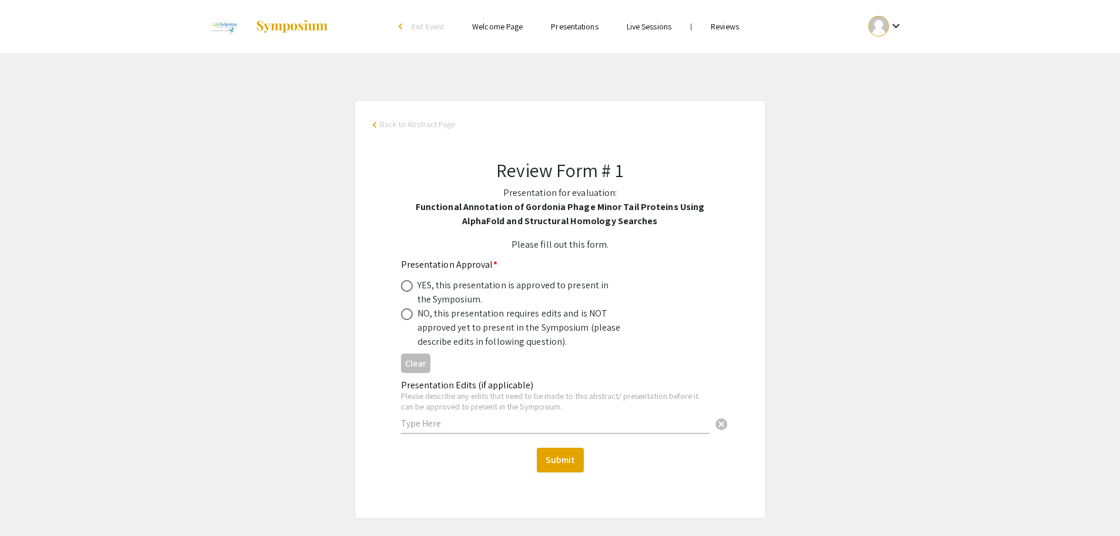
click at [406, 284] on span at bounding box center [407, 286] width 12 height 12
click at [406, 284] on input "radio" at bounding box center [407, 286] width 12 height 12
radio input "true"
click at [563, 458] on button "Submit" at bounding box center [560, 460] width 47 height 25
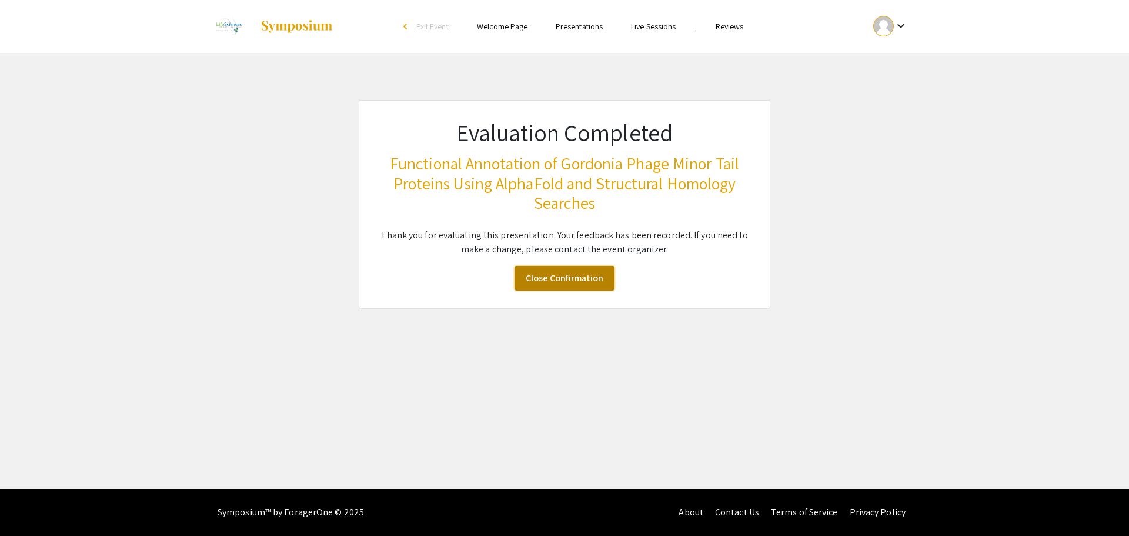
click at [562, 275] on link "Close Confirmation" at bounding box center [565, 278] width 100 height 25
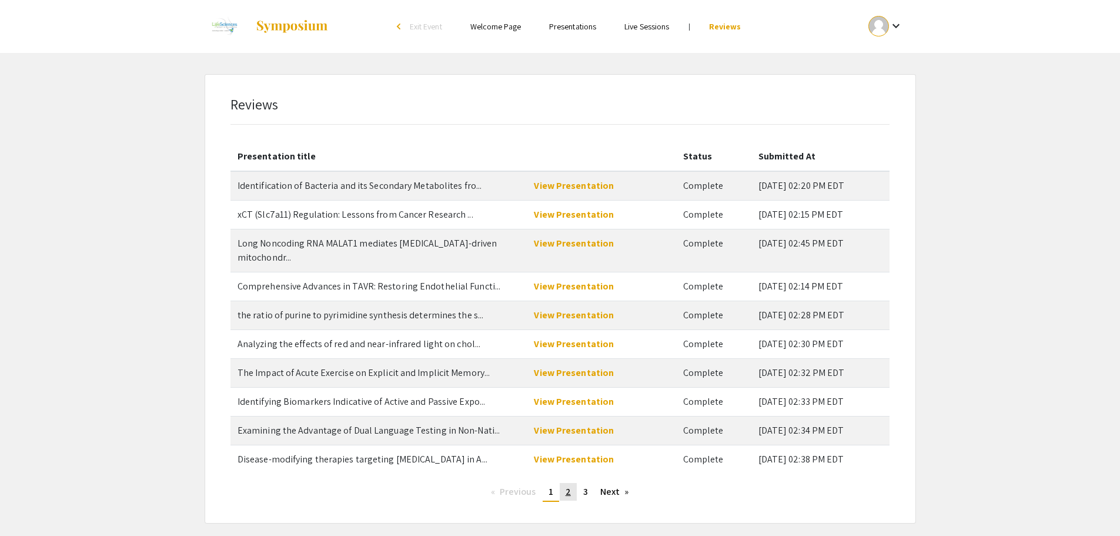
click at [569, 485] on span "2" at bounding box center [568, 491] width 5 height 12
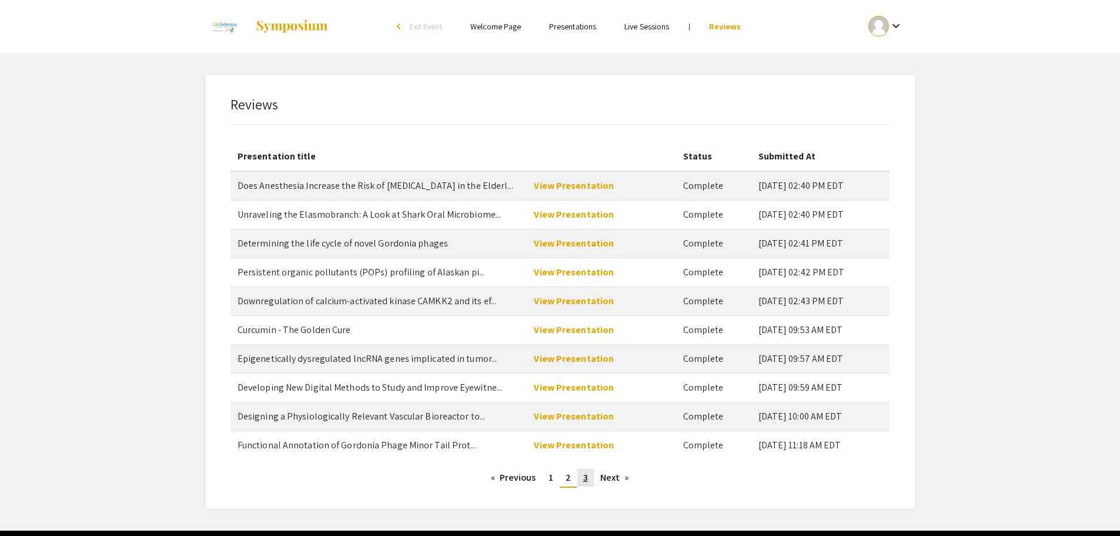
click at [586, 476] on span "3" at bounding box center [585, 477] width 5 height 12
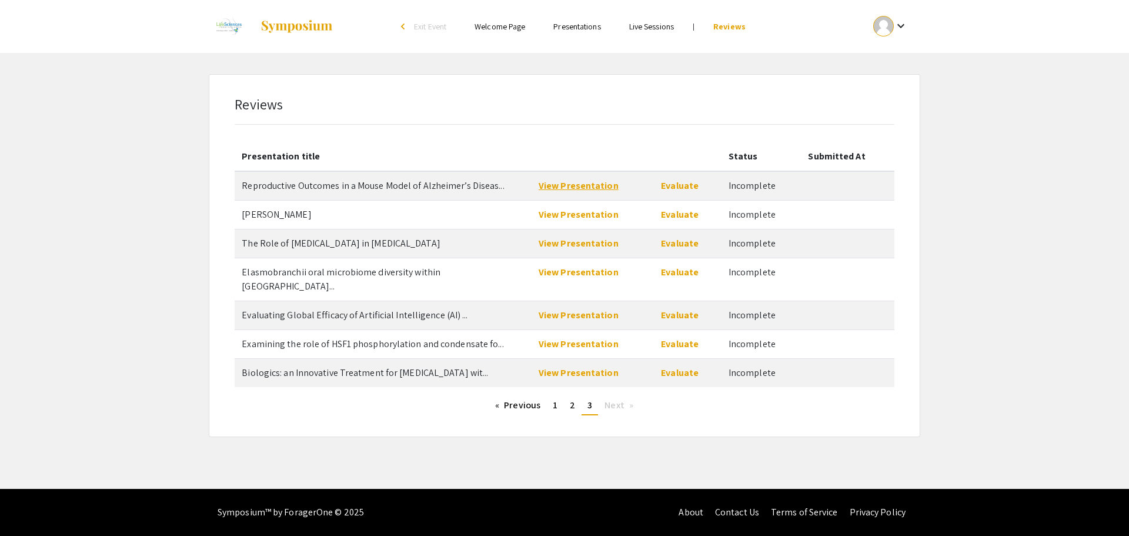
click at [584, 186] on link "View Presentation" at bounding box center [579, 185] width 80 height 12
click at [680, 183] on link "Evaluate" at bounding box center [680, 185] width 38 height 12
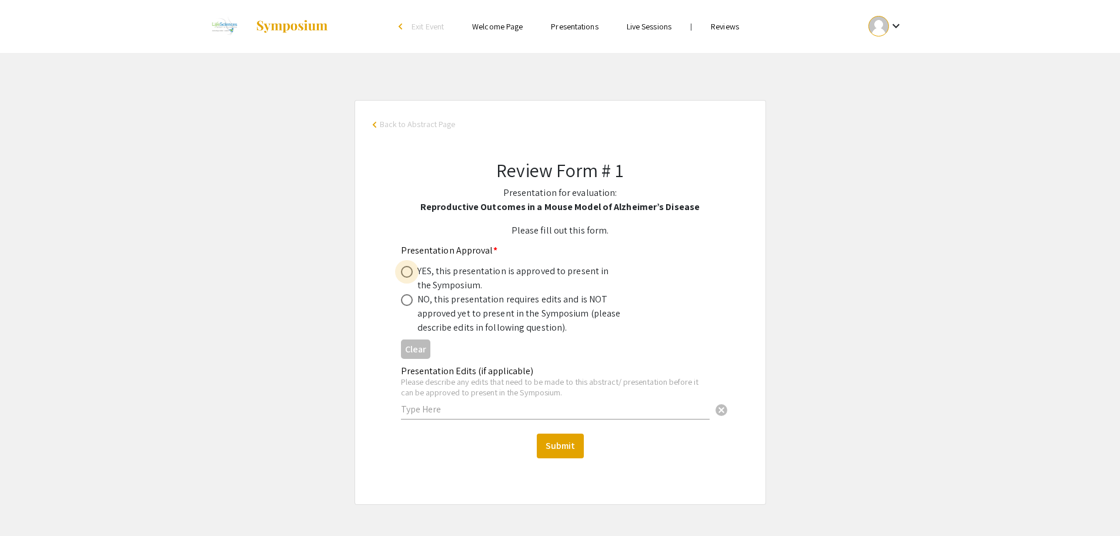
click at [406, 270] on span at bounding box center [407, 272] width 12 height 12
click at [406, 270] on input "radio" at bounding box center [407, 272] width 12 height 12
radio input "true"
click at [559, 439] on button "Submit" at bounding box center [560, 445] width 47 height 25
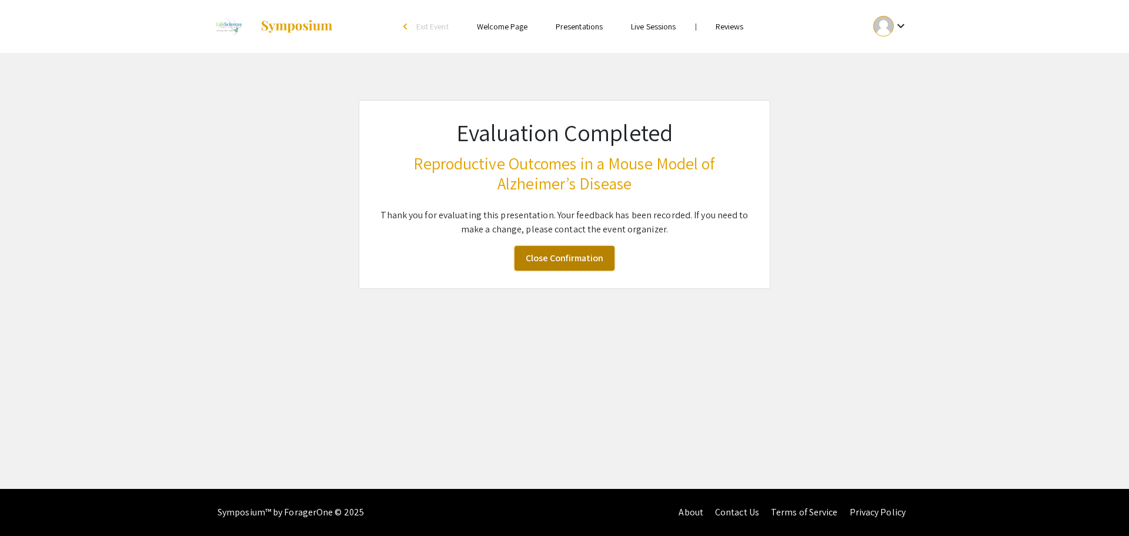
click at [565, 252] on link "Close Confirmation" at bounding box center [565, 258] width 100 height 25
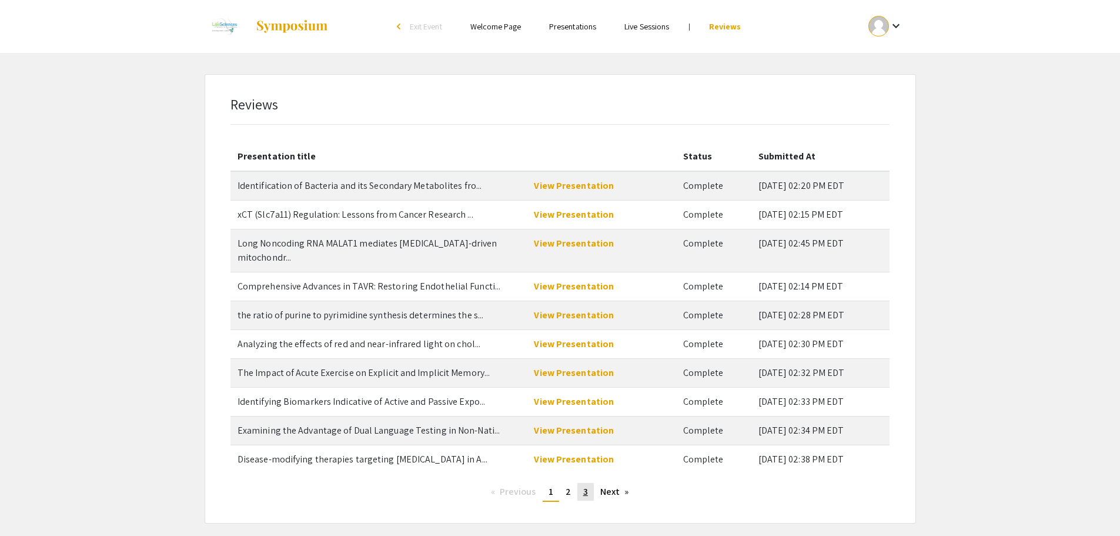
click at [585, 485] on span "3" at bounding box center [585, 491] width 5 height 12
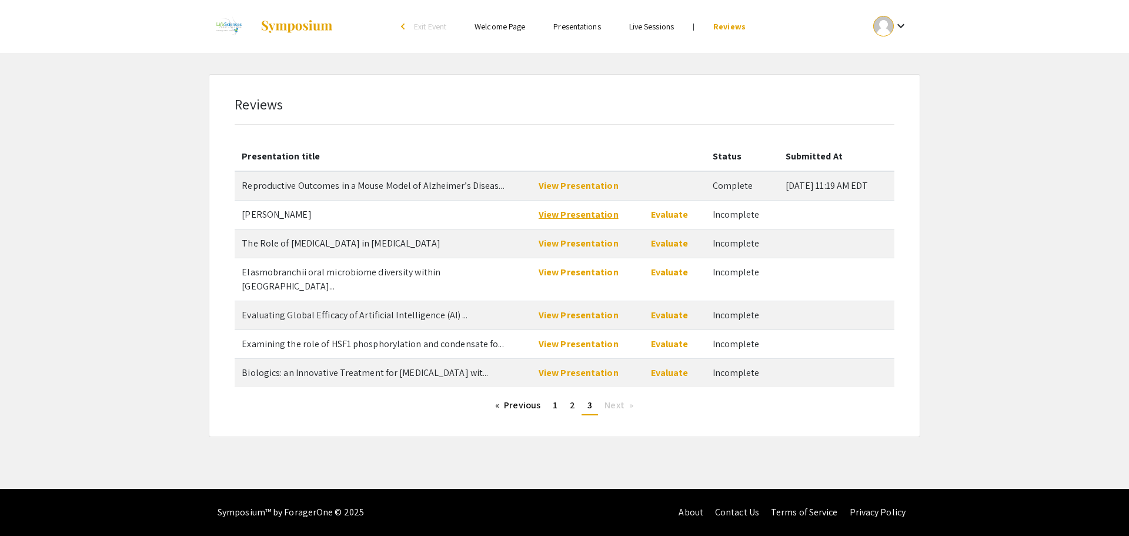
click at [582, 216] on link "View Presentation" at bounding box center [579, 214] width 80 height 12
click at [661, 209] on link "Evaluate" at bounding box center [670, 214] width 38 height 12
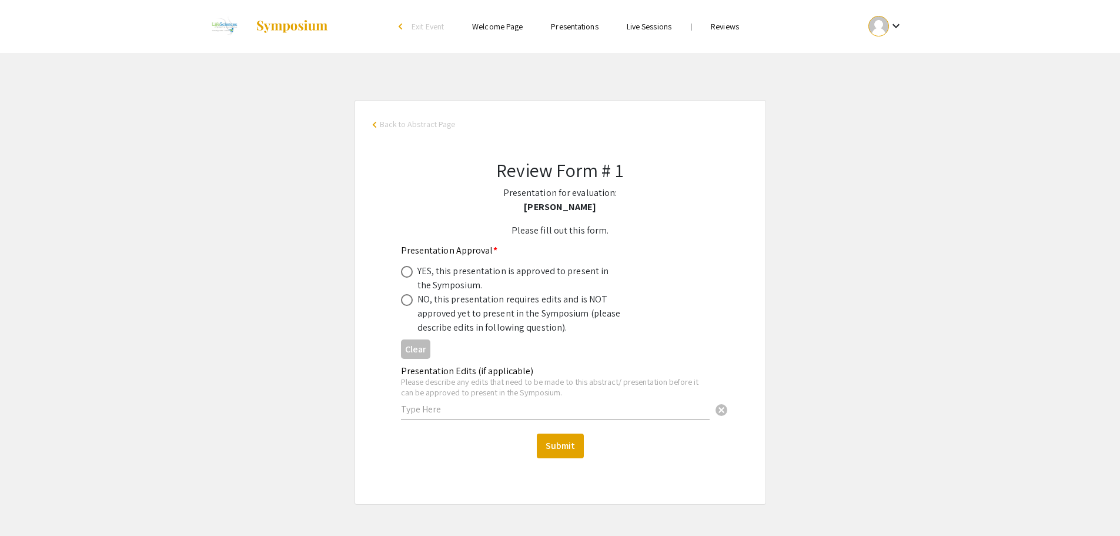
click at [406, 272] on span at bounding box center [406, 272] width 0 height 0
click at [407, 271] on input "radio" at bounding box center [407, 272] width 12 height 12
radio input "true"
click at [553, 443] on button "Submit" at bounding box center [560, 445] width 47 height 25
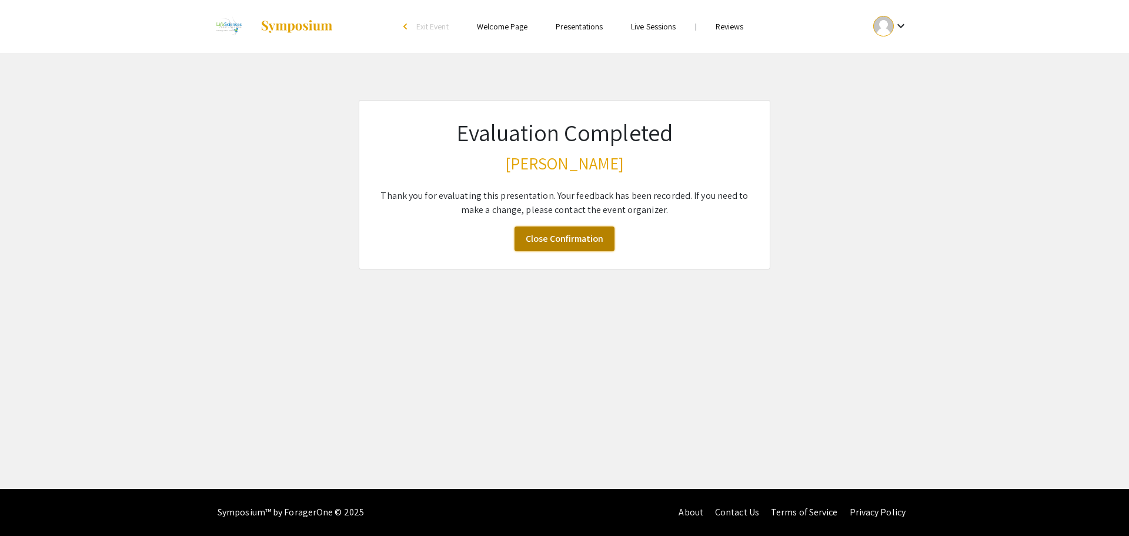
click at [565, 238] on link "Close Confirmation" at bounding box center [565, 238] width 100 height 25
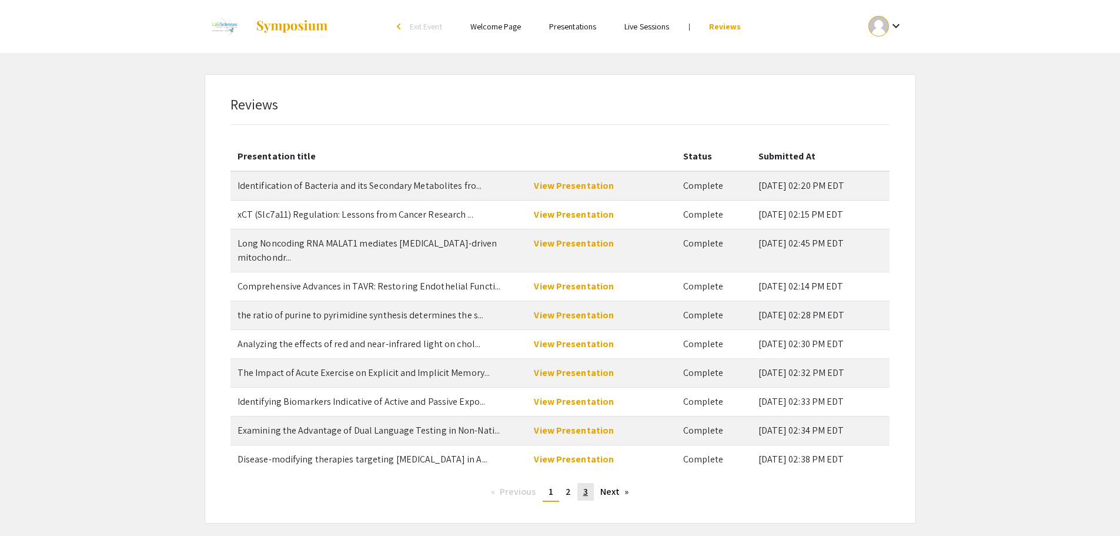
click at [585, 485] on span "3" at bounding box center [585, 491] width 5 height 12
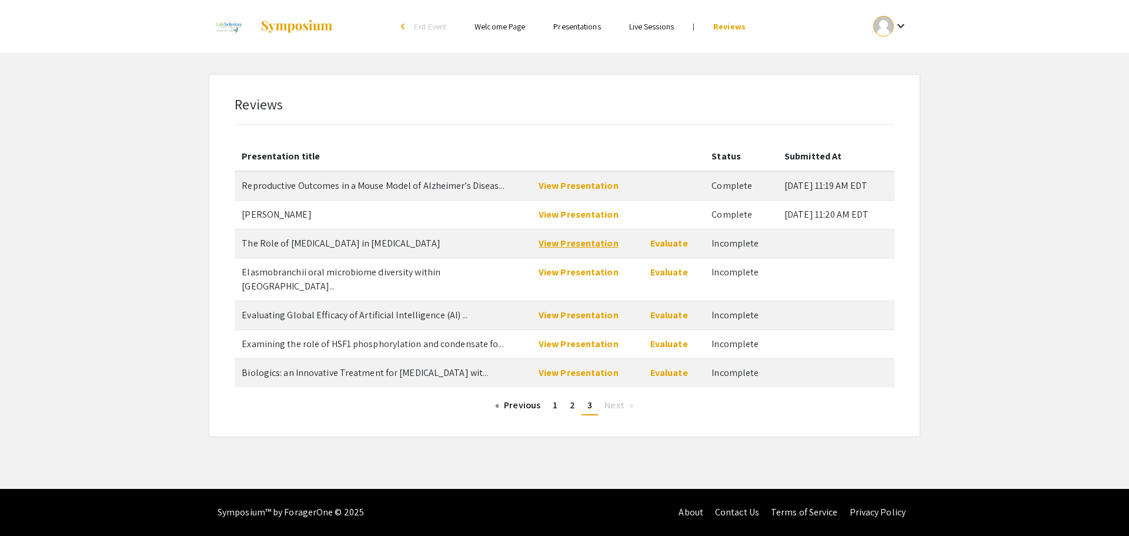
click at [560, 243] on link "View Presentation" at bounding box center [579, 243] width 80 height 12
click at [657, 243] on link "Evaluate" at bounding box center [669, 243] width 38 height 12
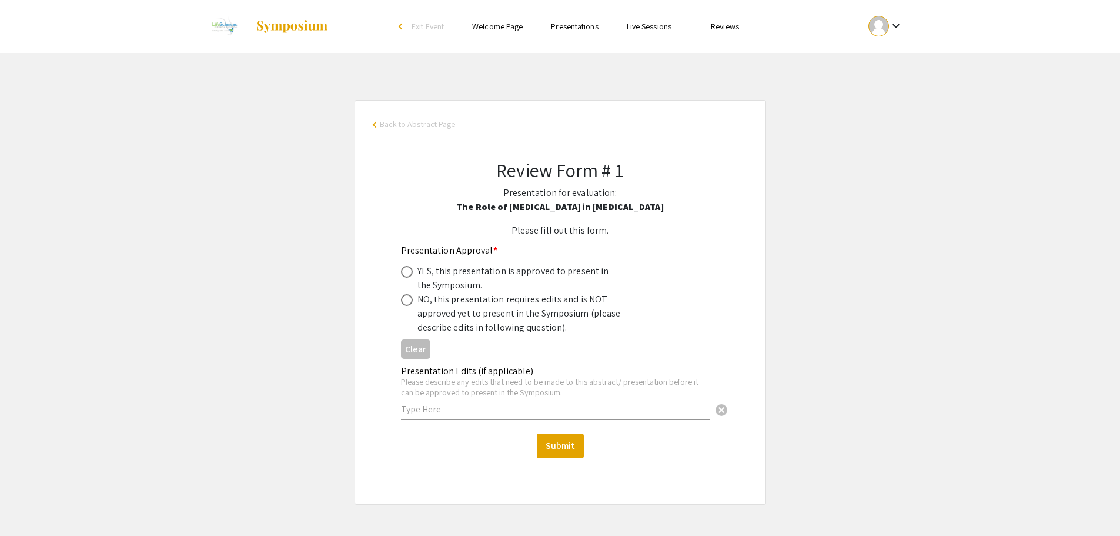
click at [406, 272] on span at bounding box center [406, 272] width 0 height 0
click at [406, 271] on input "radio" at bounding box center [407, 272] width 12 height 12
radio input "true"
click at [557, 445] on button "Submit" at bounding box center [560, 445] width 47 height 25
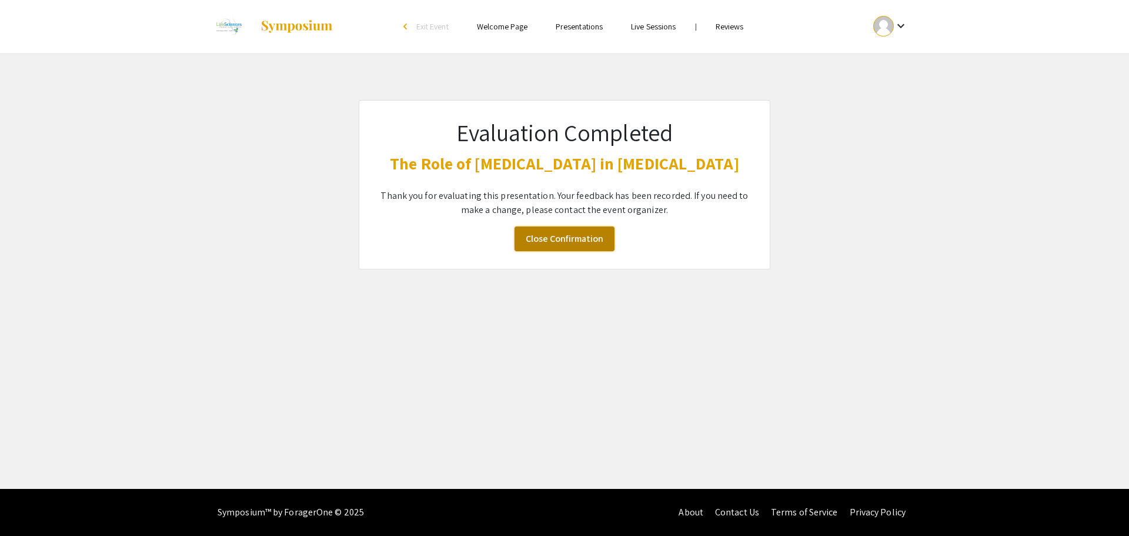
click at [566, 251] on link "Close Confirmation" at bounding box center [565, 238] width 100 height 25
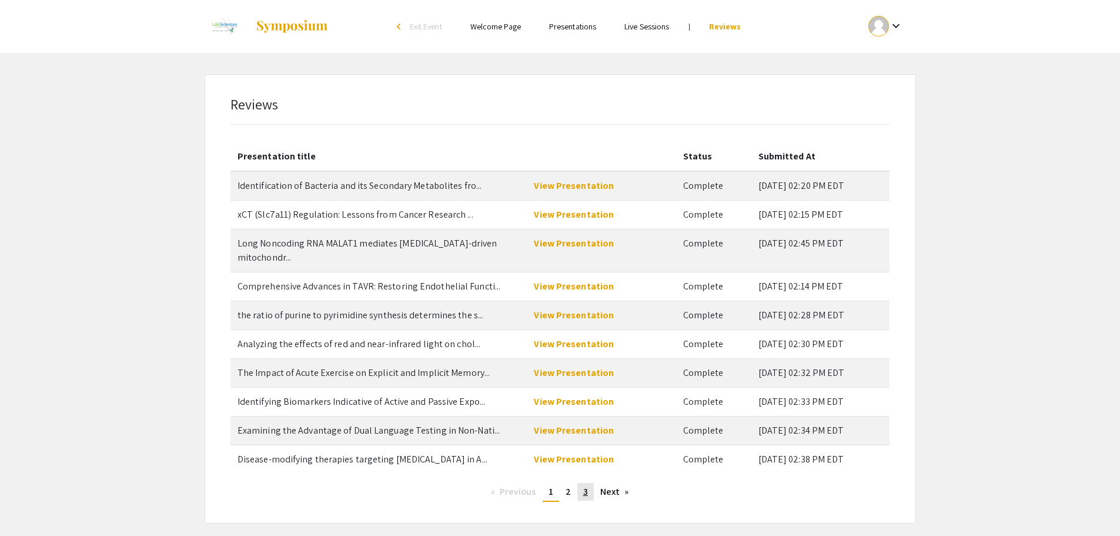
click at [585, 485] on span "3" at bounding box center [585, 491] width 5 height 12
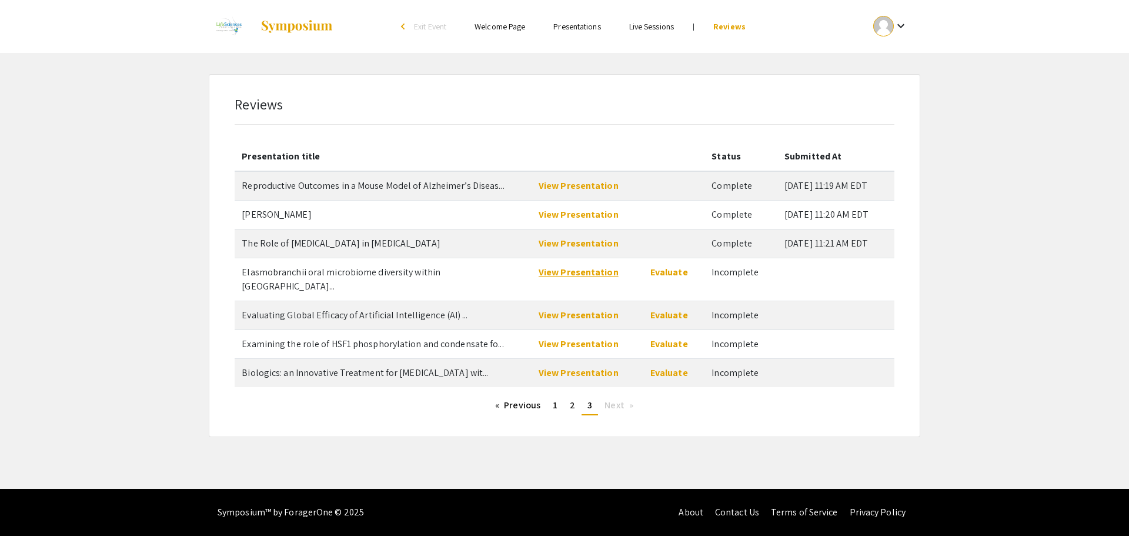
click at [591, 269] on link "View Presentation" at bounding box center [579, 272] width 80 height 12
click at [655, 270] on link "Evaluate" at bounding box center [669, 272] width 38 height 12
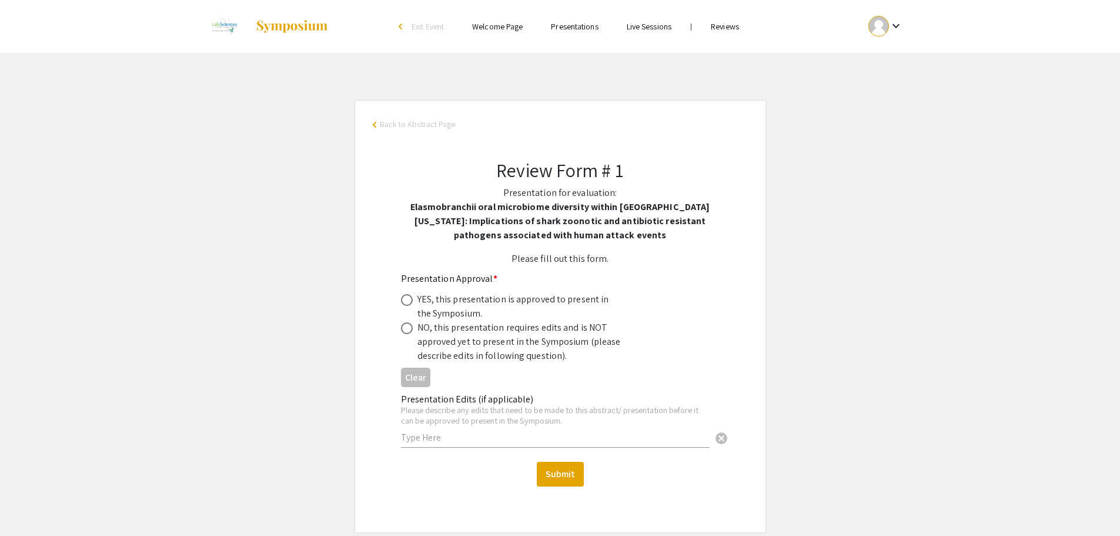
click at [408, 300] on span at bounding box center [407, 300] width 12 height 12
click at [408, 300] on input "radio" at bounding box center [407, 300] width 12 height 12
radio input "true"
click at [555, 469] on button "Submit" at bounding box center [560, 474] width 47 height 25
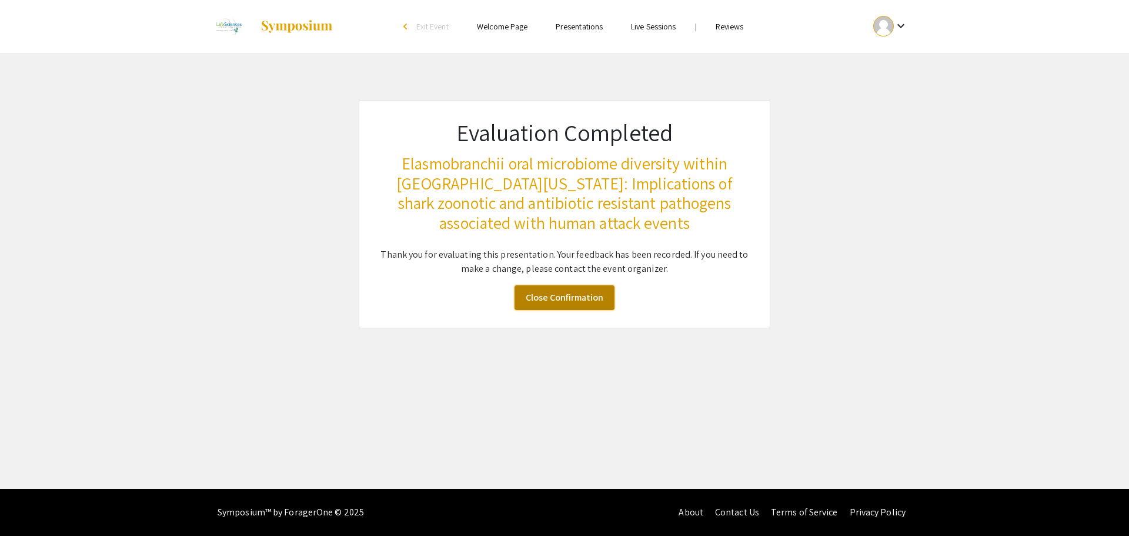
click at [561, 296] on link "Close Confirmation" at bounding box center [565, 297] width 100 height 25
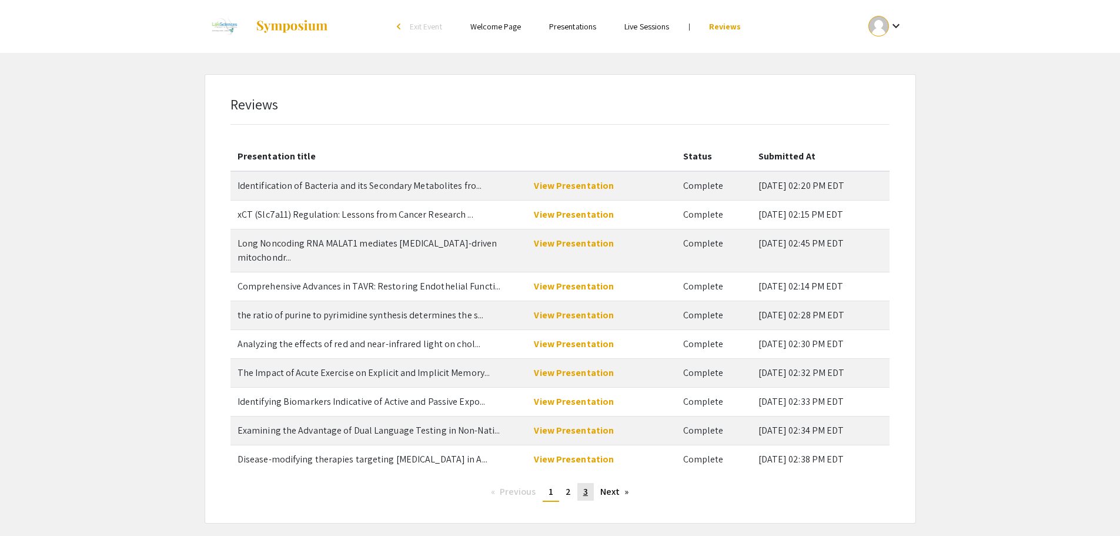
click at [584, 485] on span "3" at bounding box center [585, 491] width 5 height 12
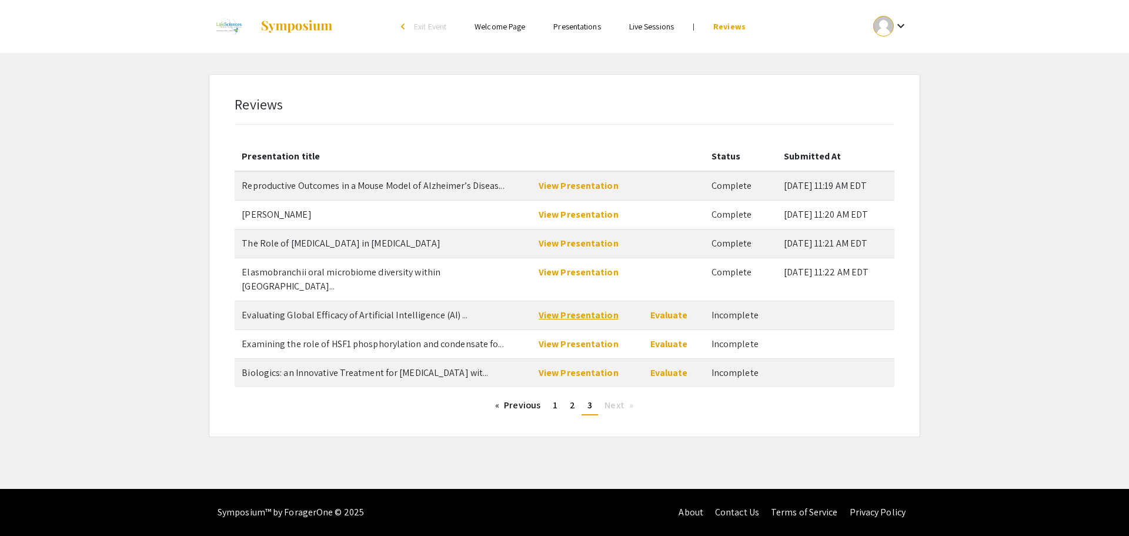
click at [559, 309] on link "View Presentation" at bounding box center [579, 315] width 80 height 12
click at [658, 309] on link "Evaluate" at bounding box center [669, 315] width 38 height 12
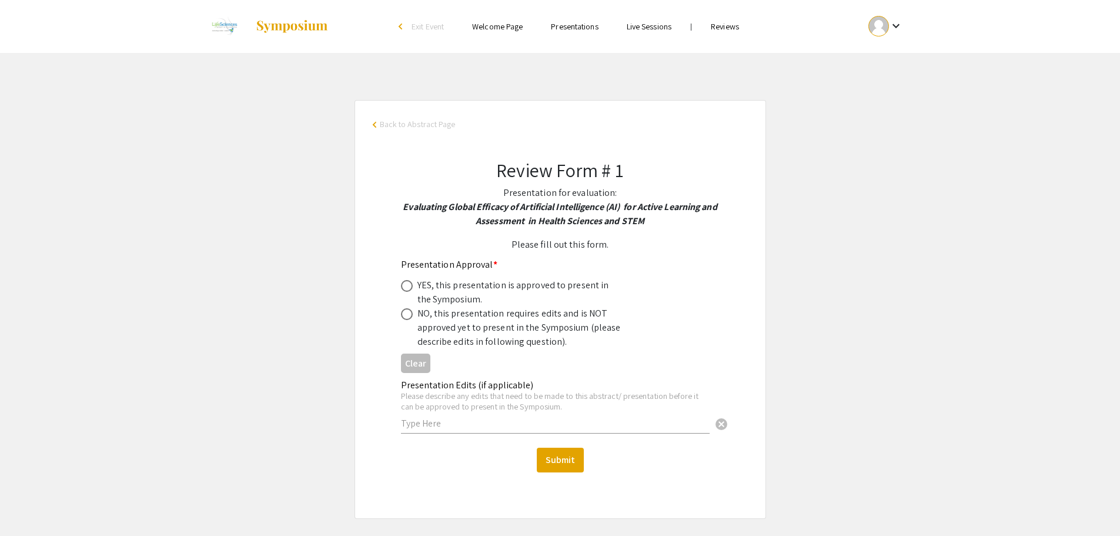
click at [405, 285] on span at bounding box center [407, 286] width 12 height 12
click at [405, 285] on input "radio" at bounding box center [407, 286] width 12 height 12
radio input "true"
click at [567, 455] on button "Submit" at bounding box center [560, 460] width 47 height 25
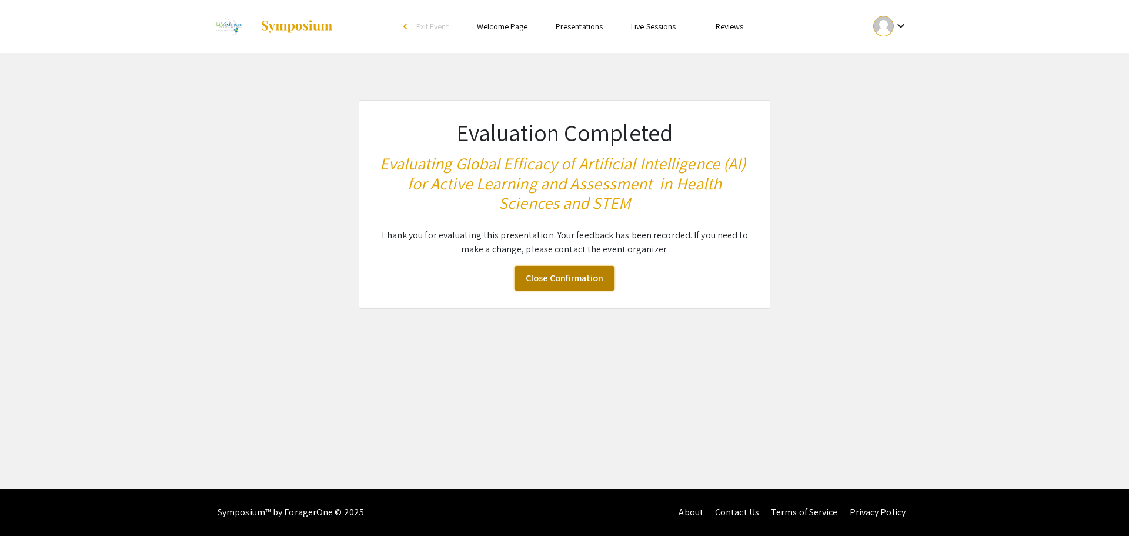
click at [557, 272] on link "Close Confirmation" at bounding box center [565, 278] width 100 height 25
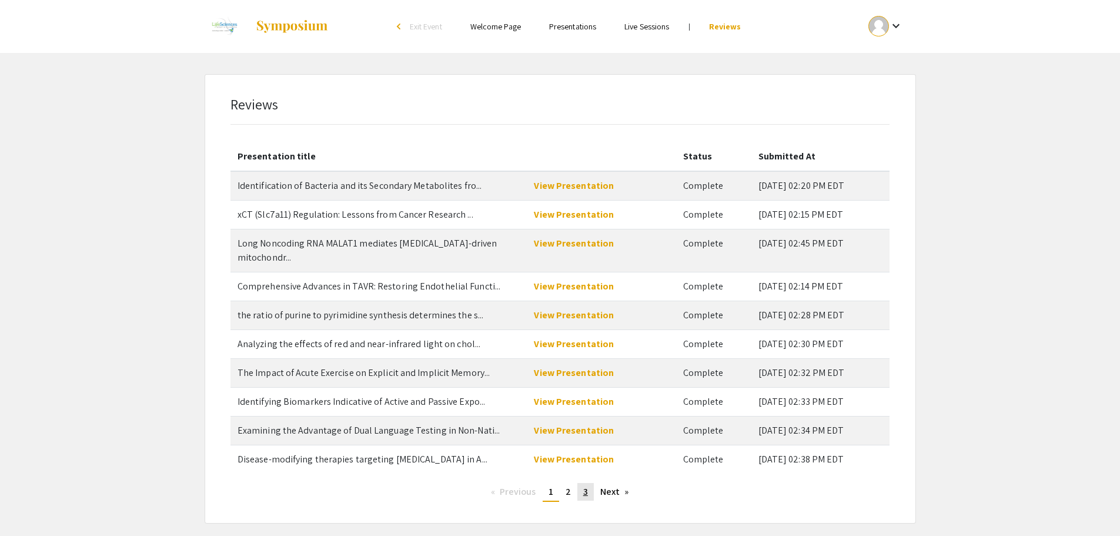
click at [587, 485] on span "3" at bounding box center [585, 491] width 5 height 12
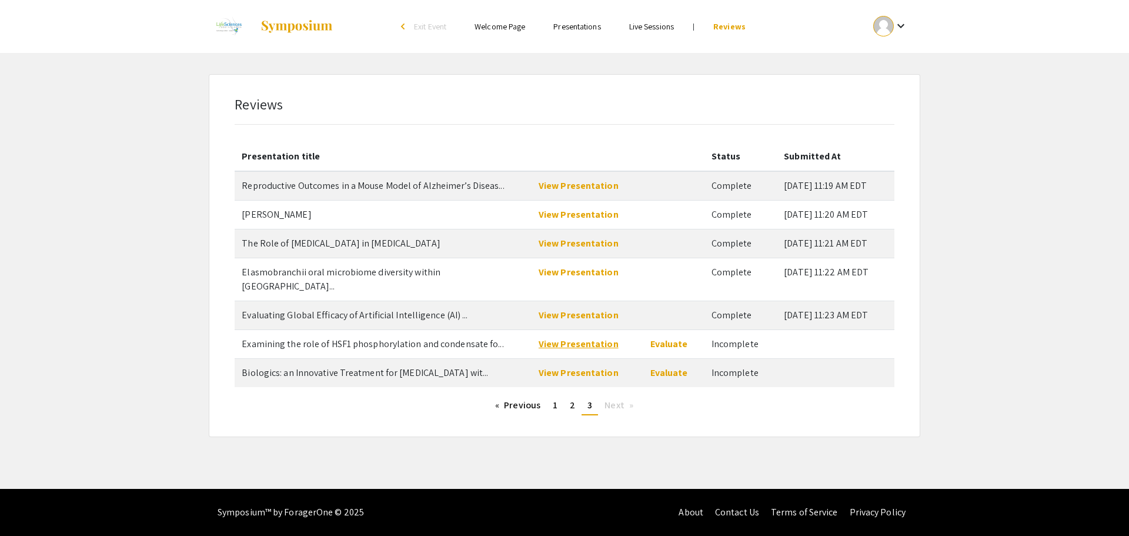
click at [590, 338] on link "View Presentation" at bounding box center [579, 344] width 80 height 12
click at [659, 338] on link "Evaluate" at bounding box center [669, 344] width 38 height 12
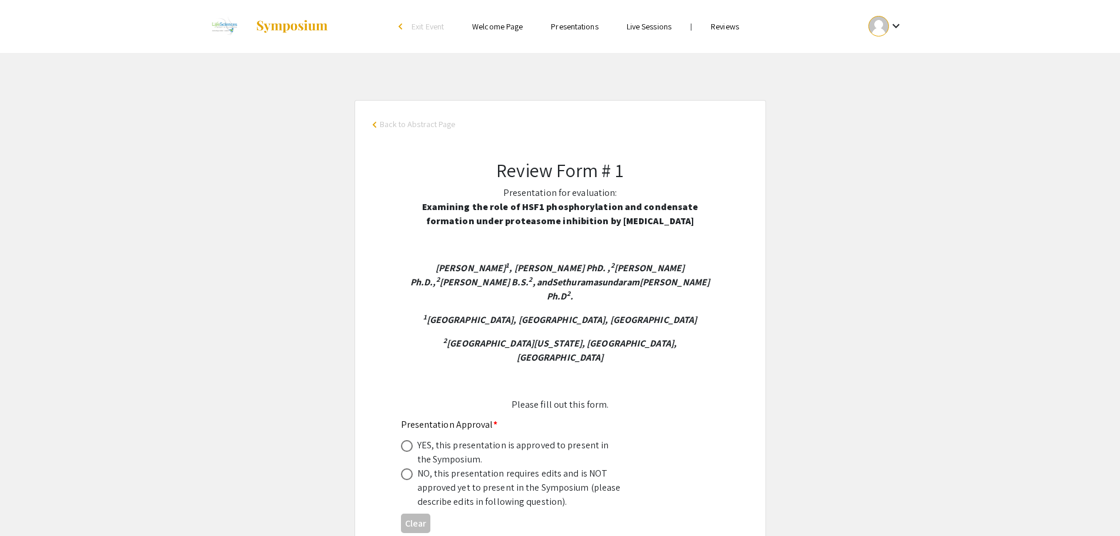
scroll to position [59, 0]
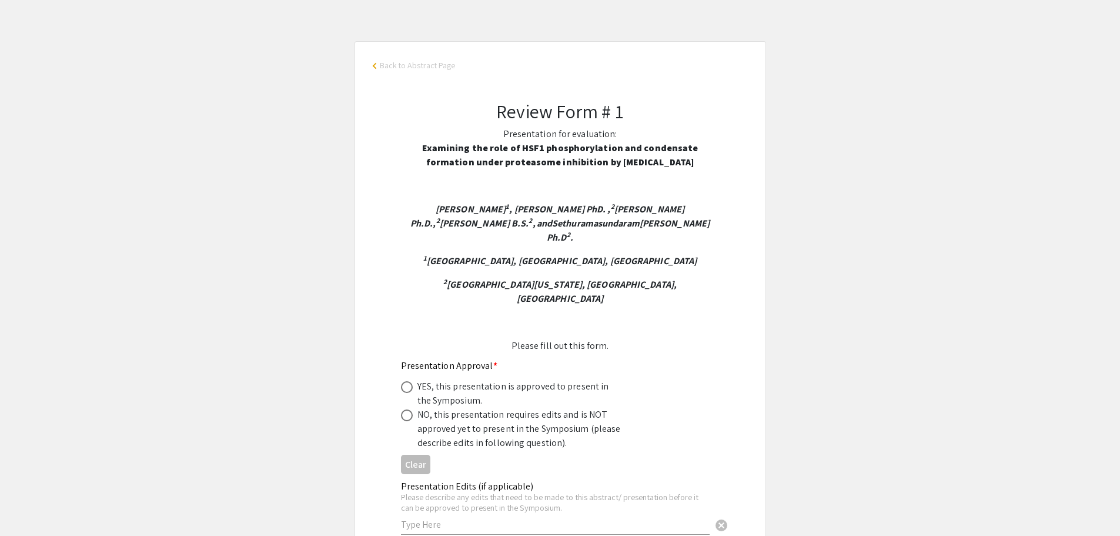
click at [409, 381] on span at bounding box center [407, 387] width 12 height 12
click at [409, 381] on input "radio" at bounding box center [407, 387] width 12 height 12
radio input "true"
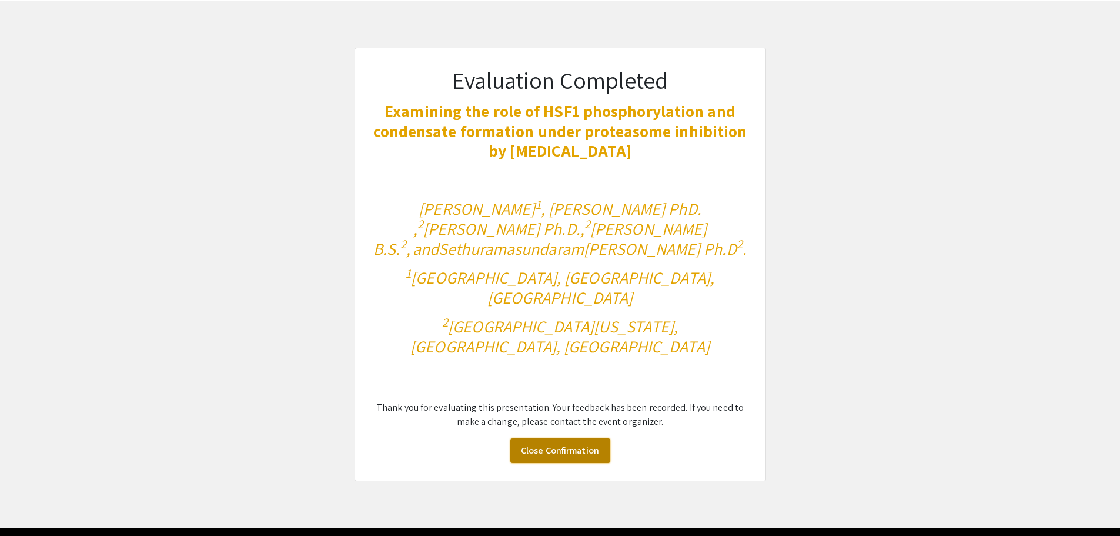
click at [550, 438] on link "Close Confirmation" at bounding box center [560, 450] width 100 height 25
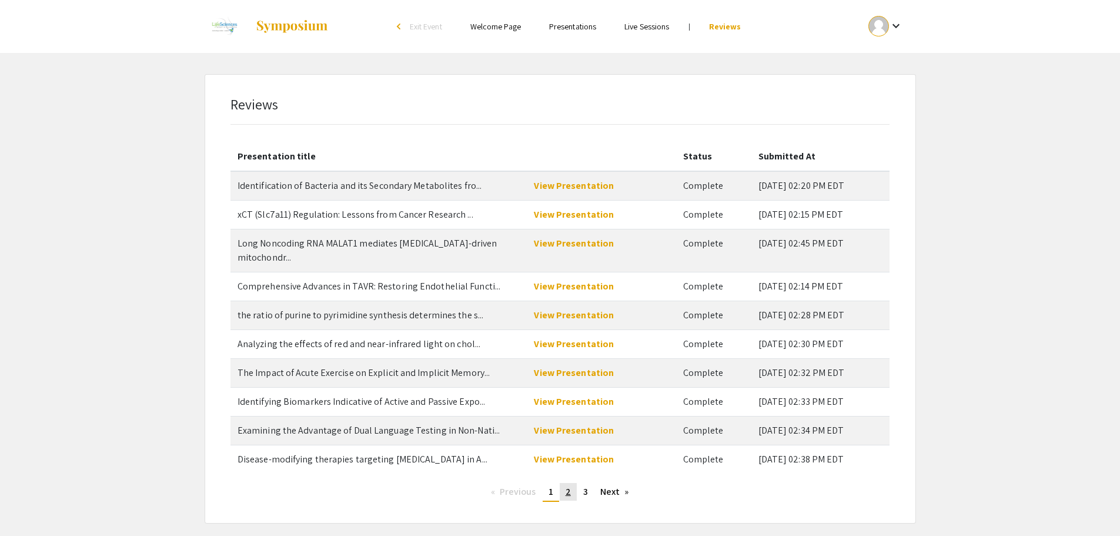
click at [569, 485] on span "2" at bounding box center [568, 491] width 5 height 12
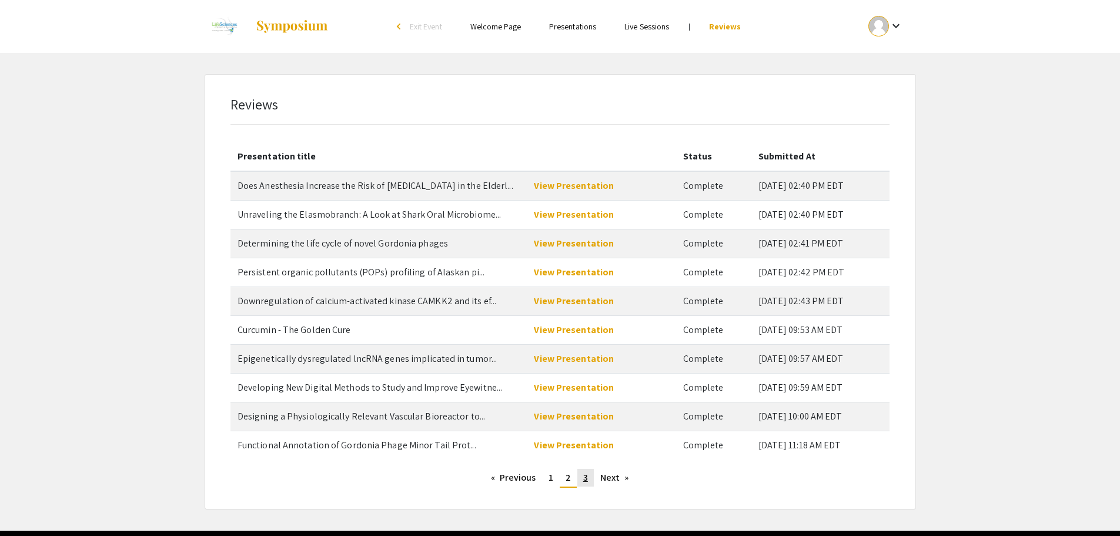
click at [587, 478] on span "3" at bounding box center [585, 477] width 5 height 12
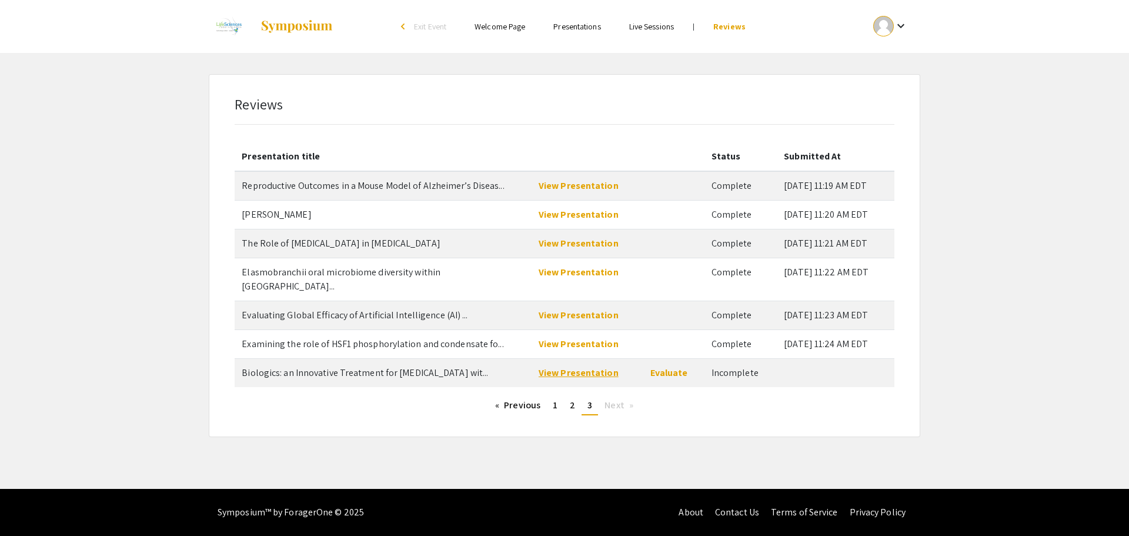
click at [551, 366] on link "View Presentation" at bounding box center [579, 372] width 80 height 12
click at [668, 366] on link "Evaluate" at bounding box center [669, 372] width 38 height 12
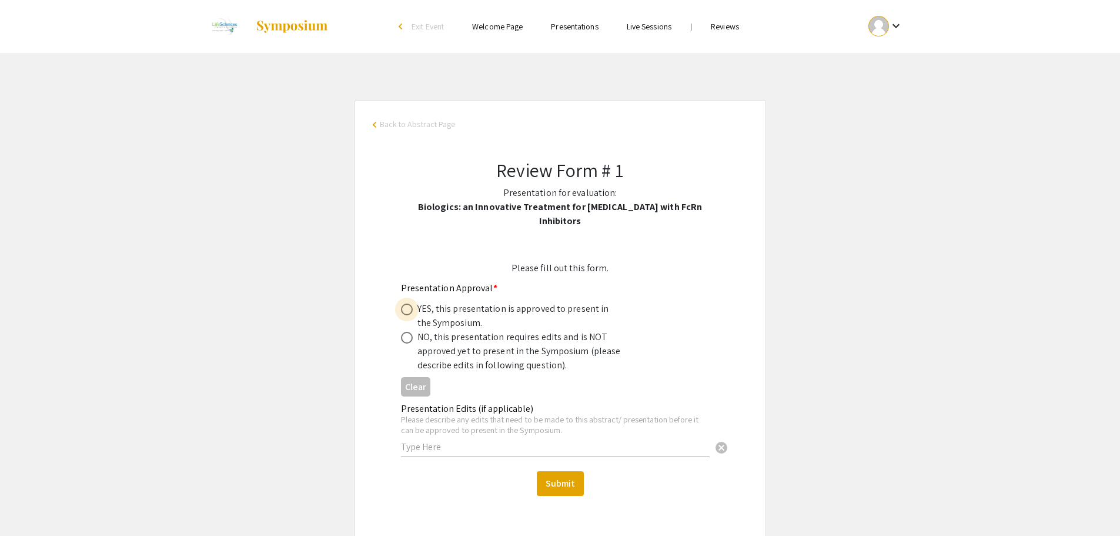
click at [408, 308] on span at bounding box center [407, 309] width 12 height 12
click at [408, 308] on input "radio" at bounding box center [407, 309] width 12 height 12
radio input "true"
click at [557, 483] on button "Submit" at bounding box center [560, 483] width 47 height 25
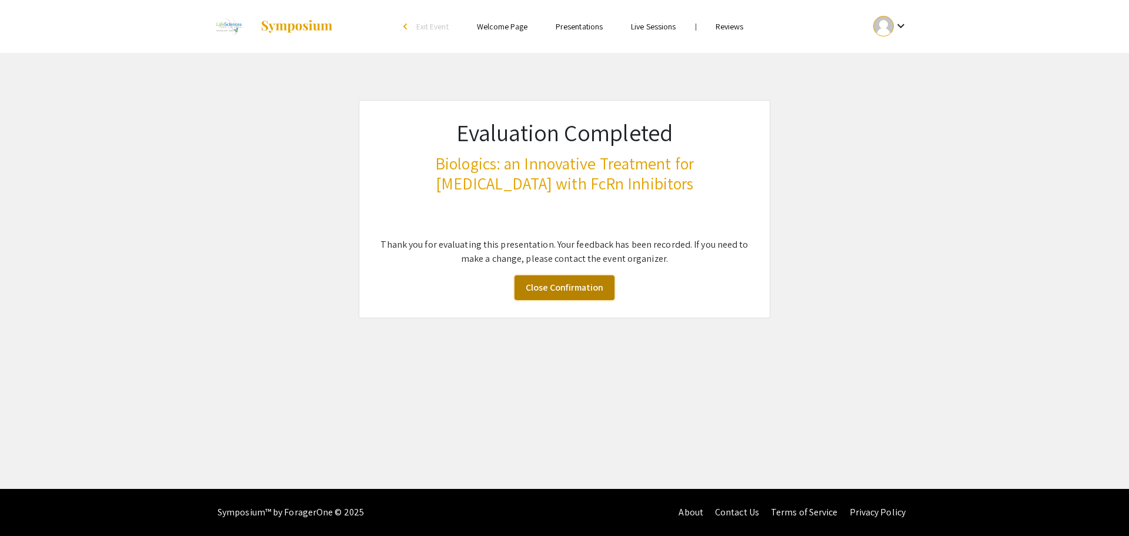
click at [558, 286] on link "Close Confirmation" at bounding box center [565, 287] width 100 height 25
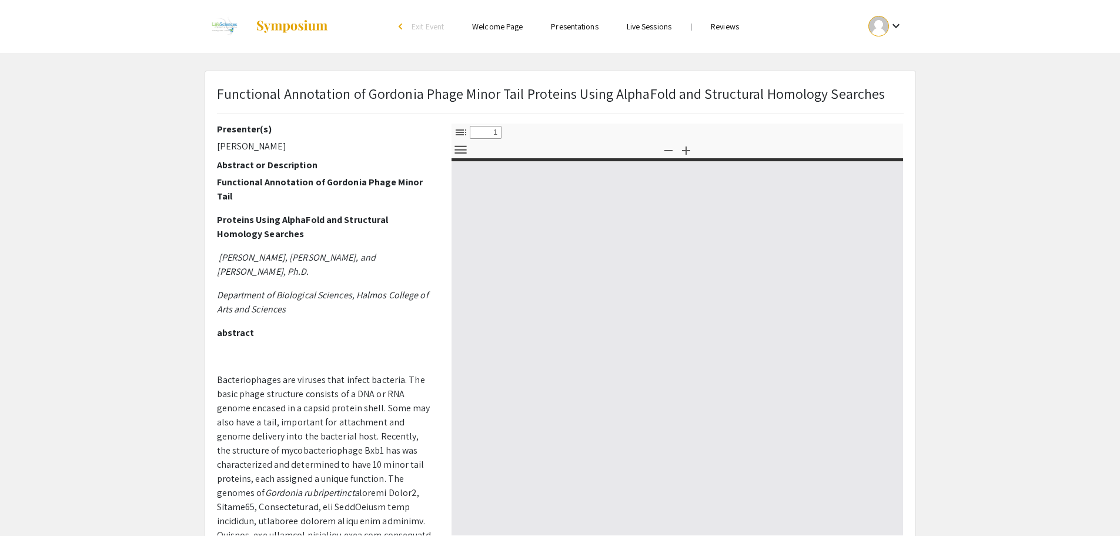
select select "custom"
type input "0"
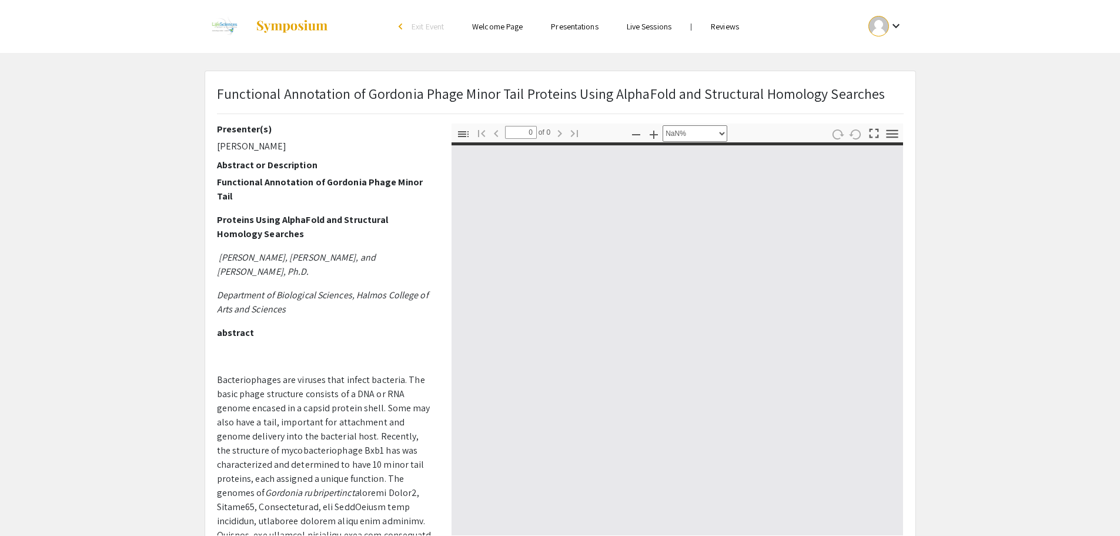
select select "auto"
type input "1"
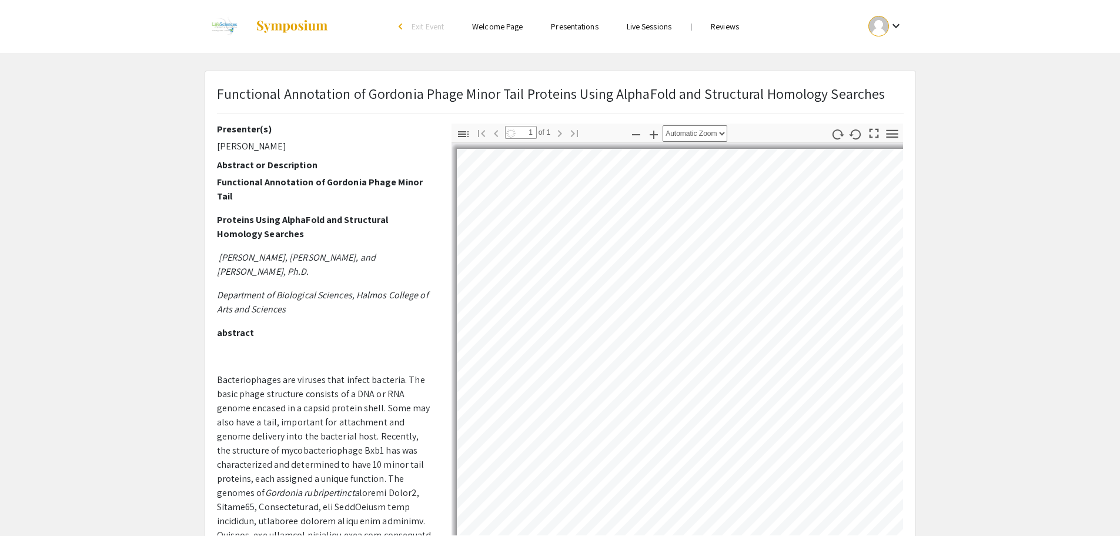
select select "auto"
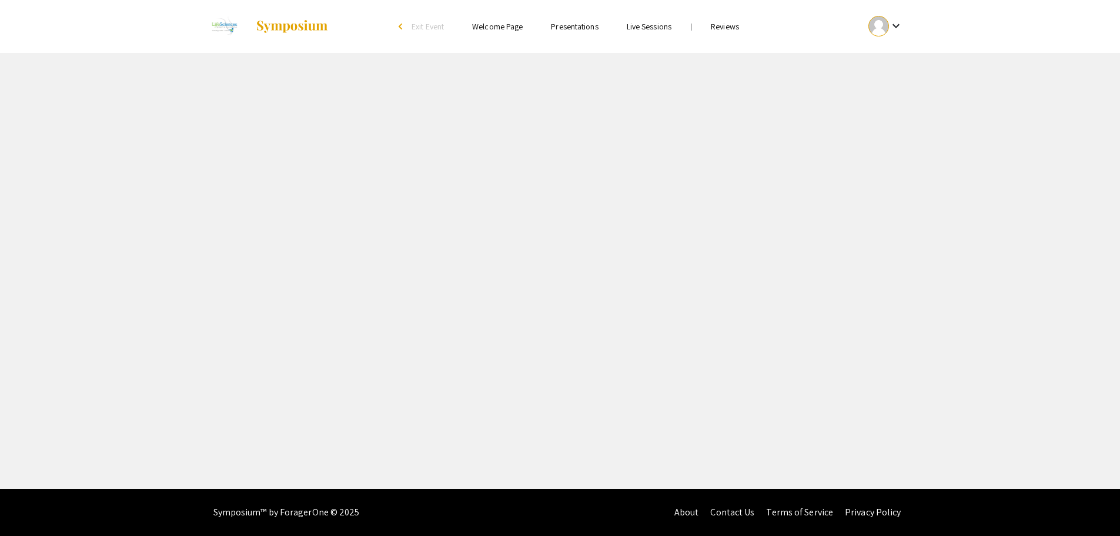
select select "custom"
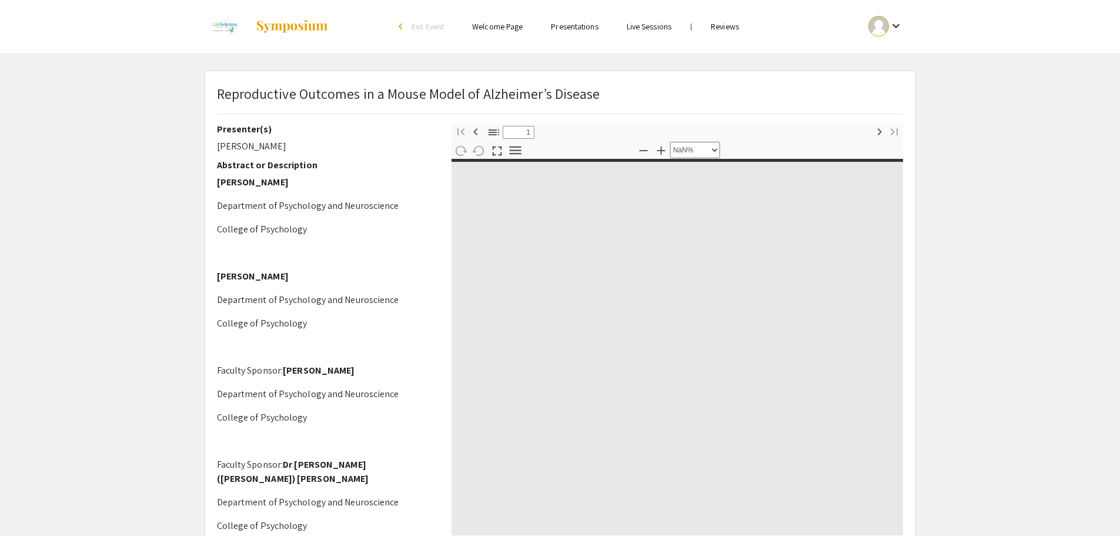
type input "0"
select select "custom"
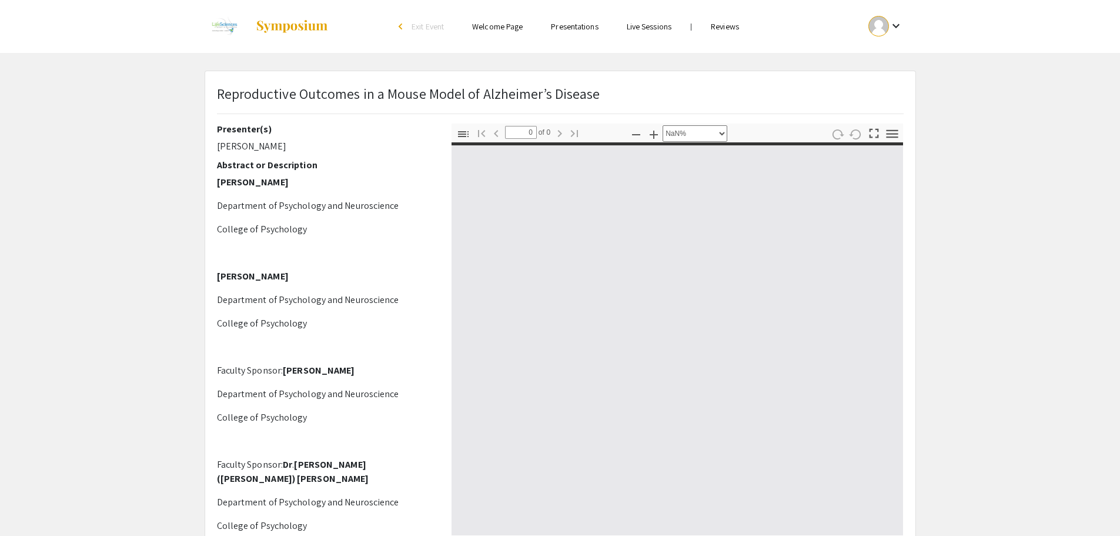
type input "1"
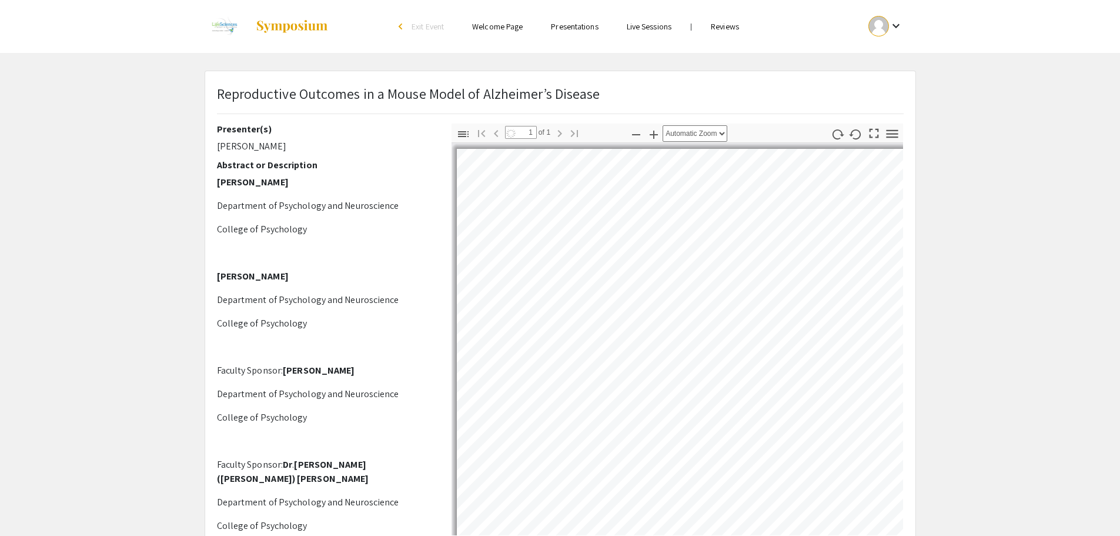
select select "auto"
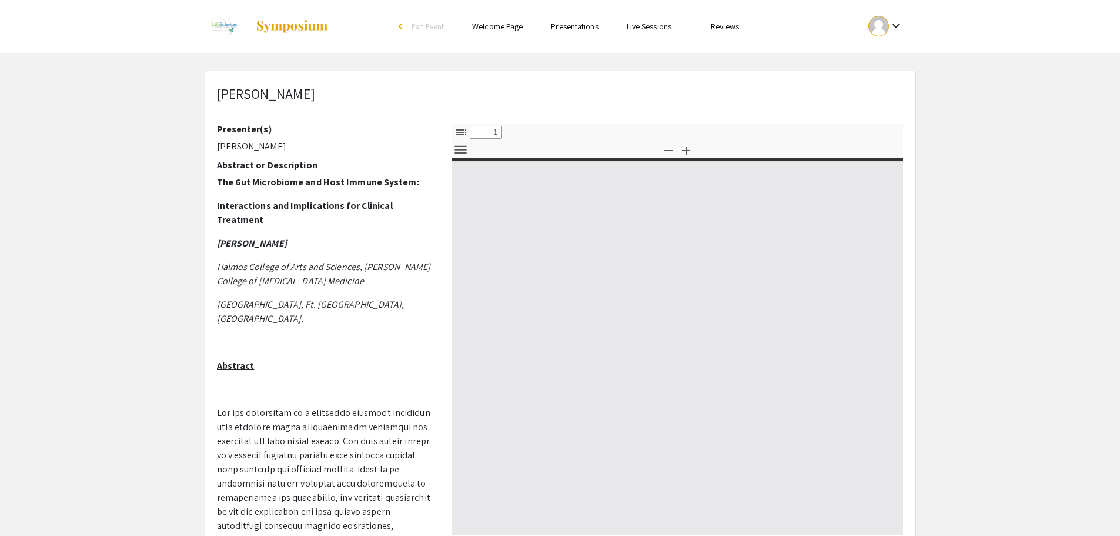
select select "custom"
type input "0"
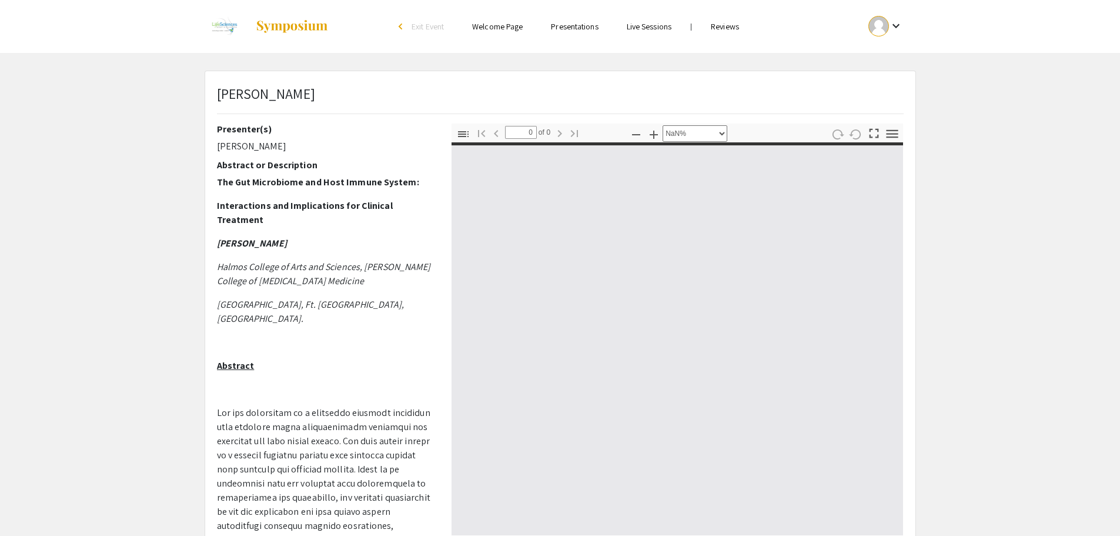
select select "auto"
type input "1"
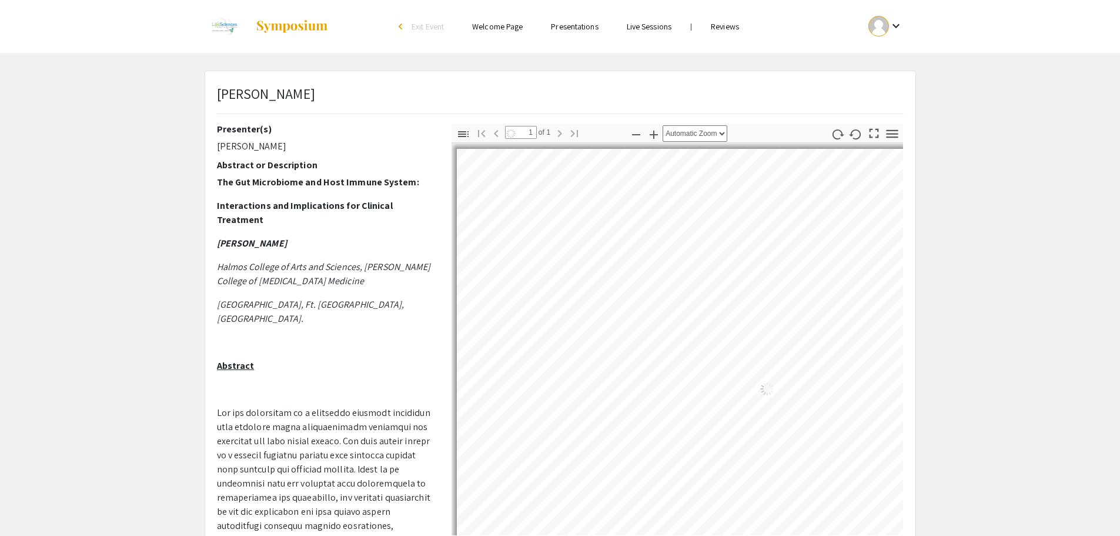
select select "auto"
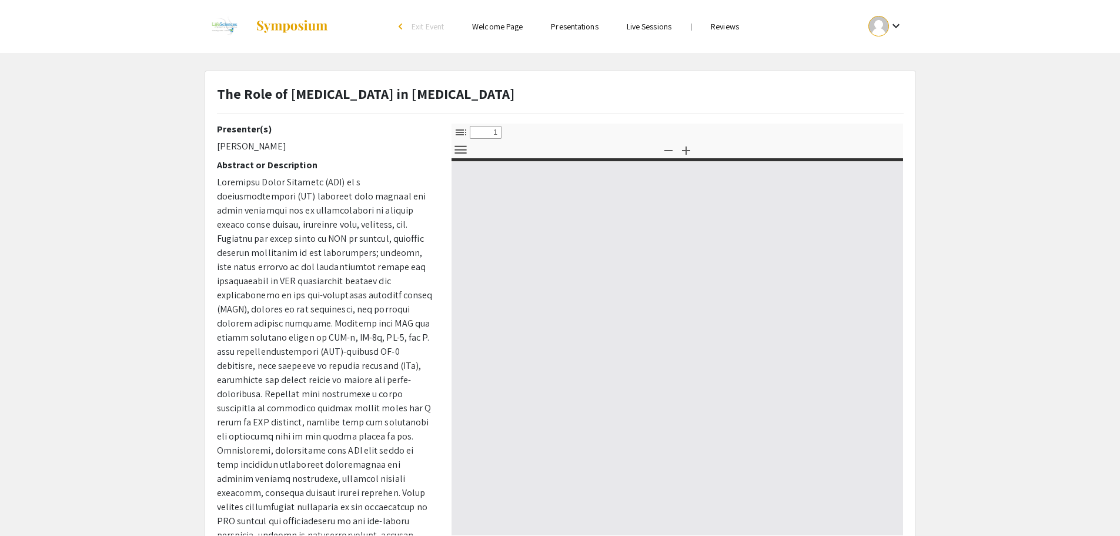
select select "custom"
type input "0"
select select "custom"
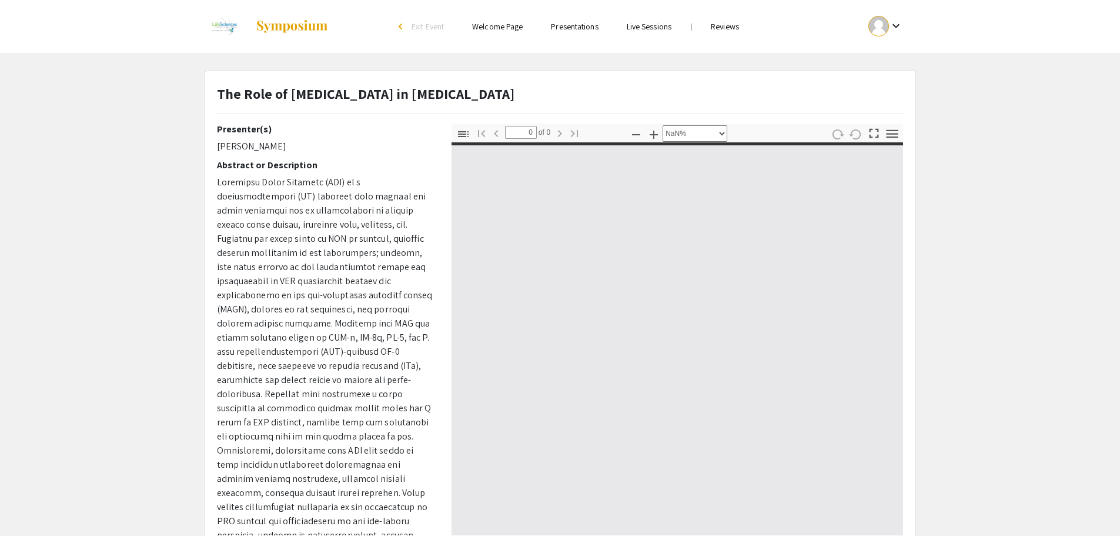
type input "1"
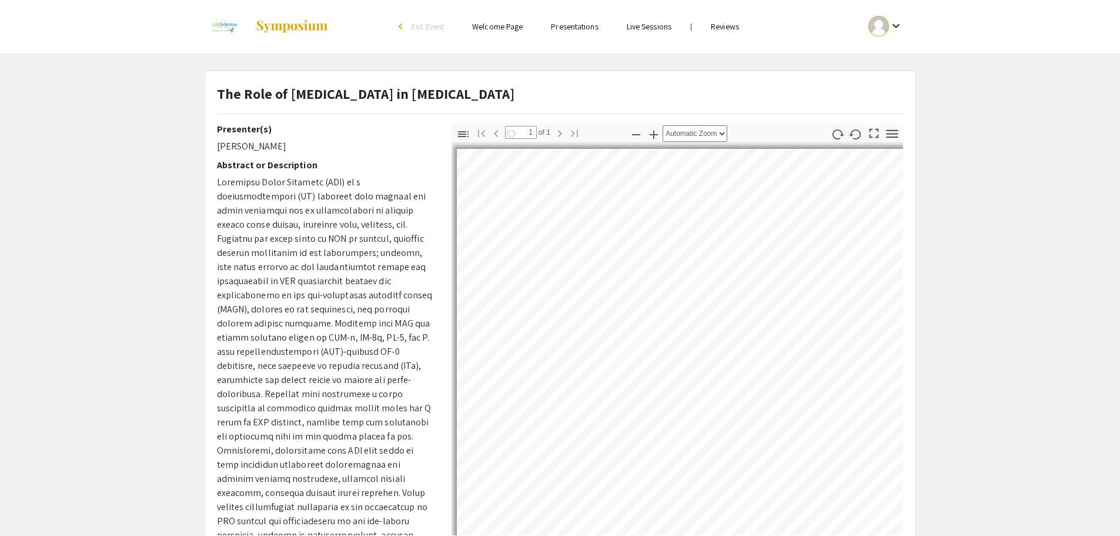
select select "auto"
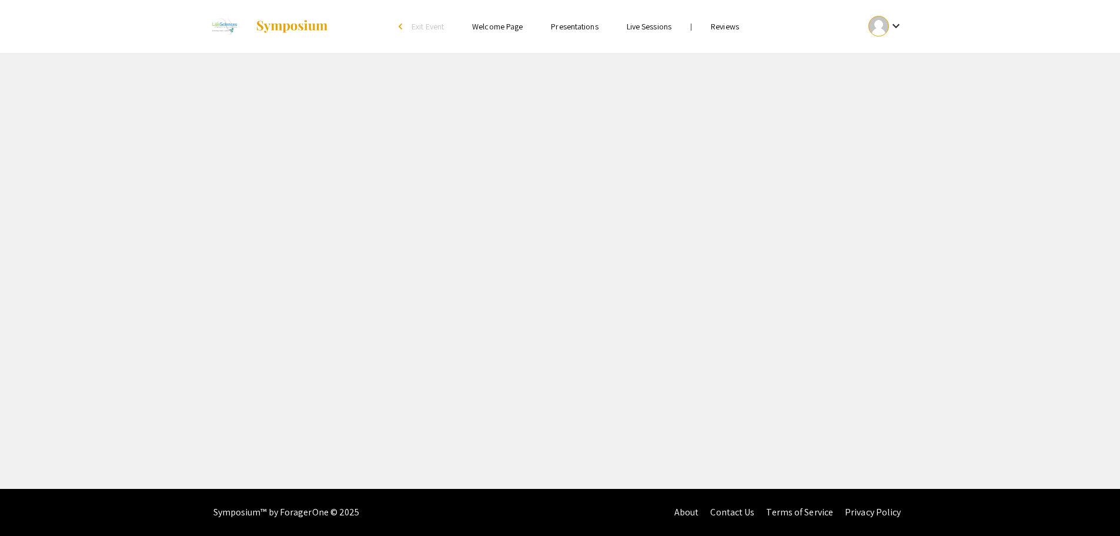
select select "custom"
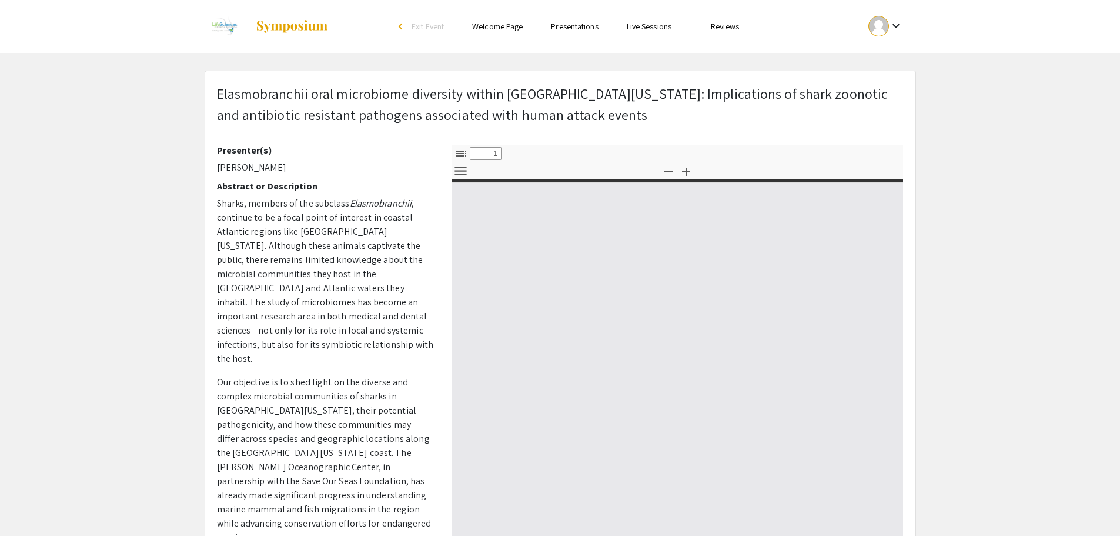
type input "0"
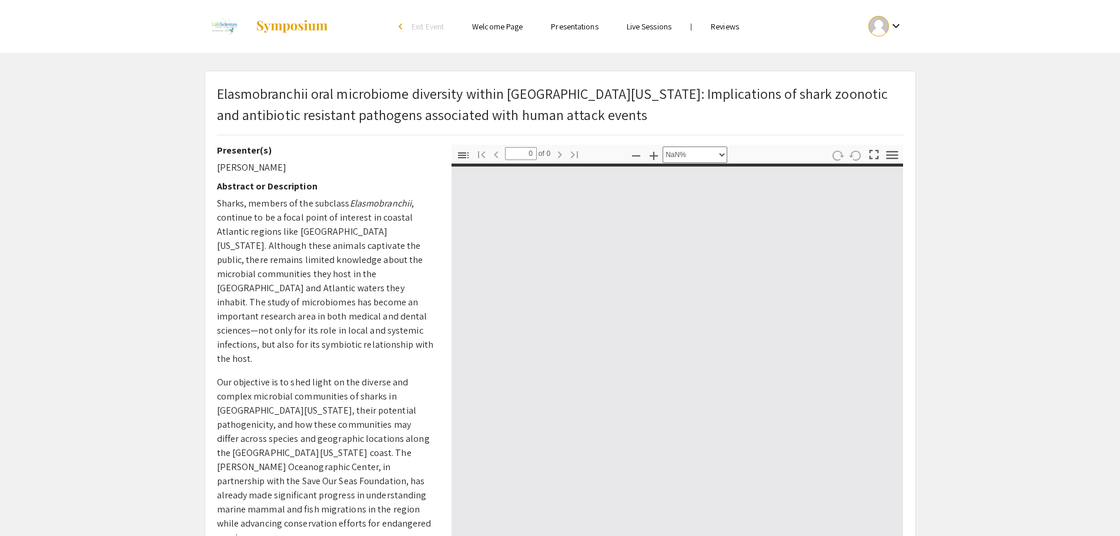
select select "auto"
type input "1"
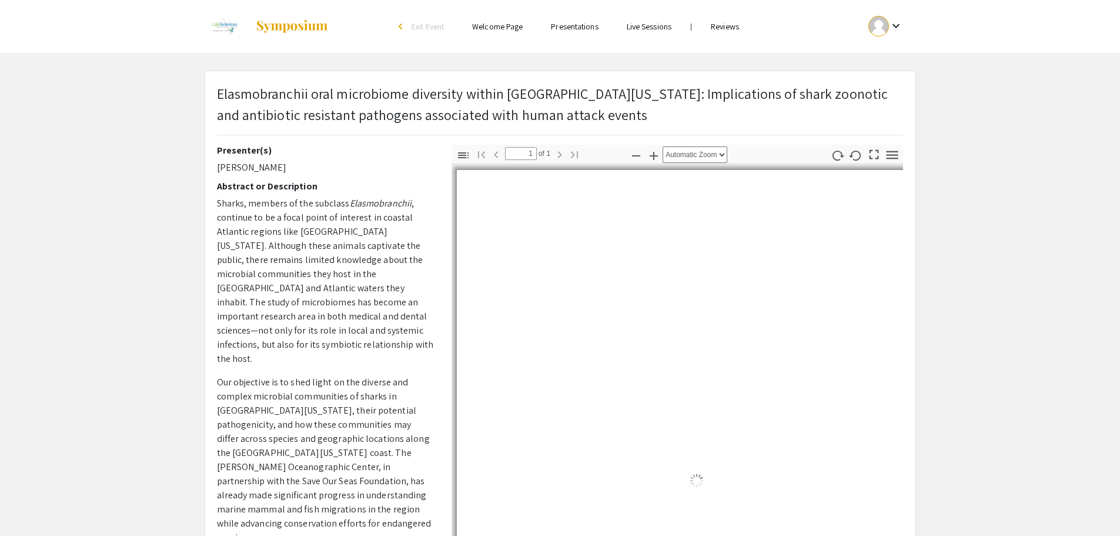
select select "auto"
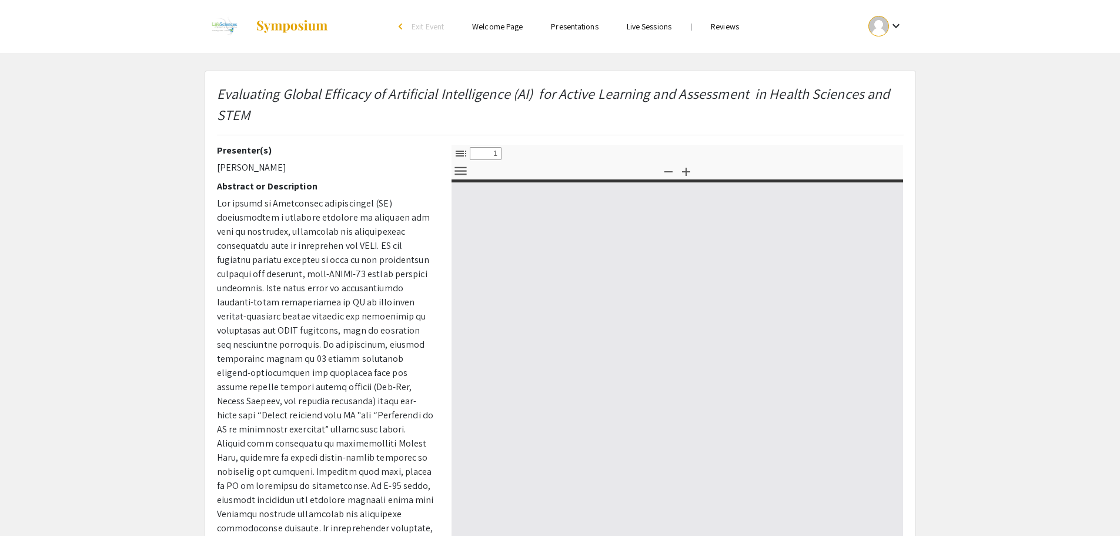
select select "custom"
type input "0"
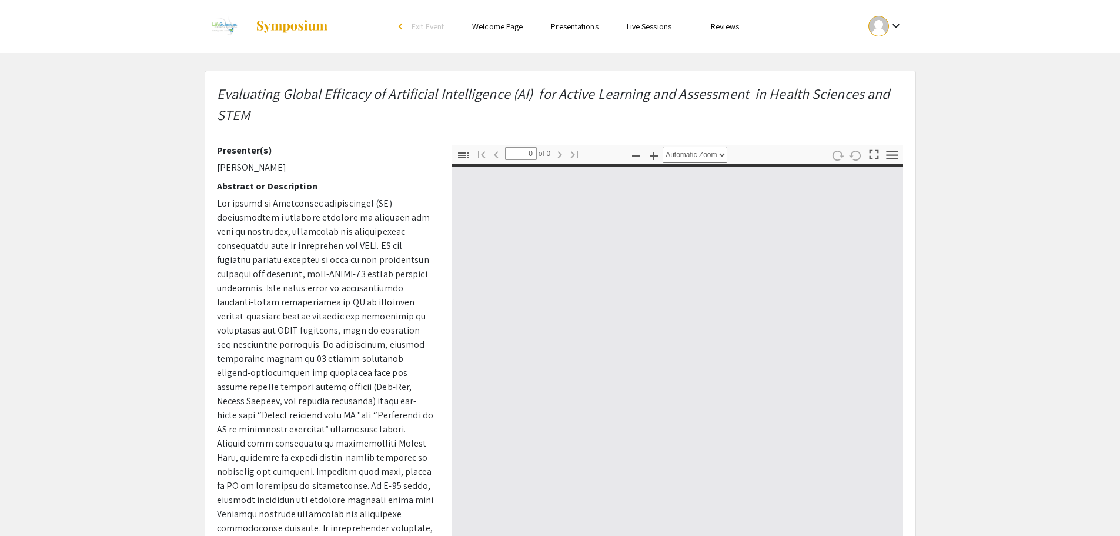
select select "custom"
type input "1"
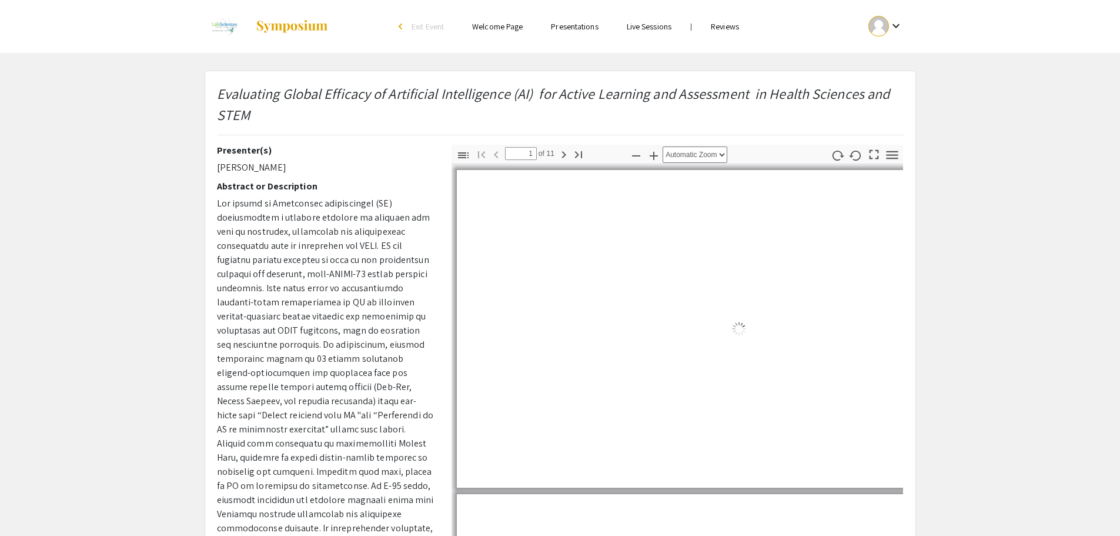
select select "auto"
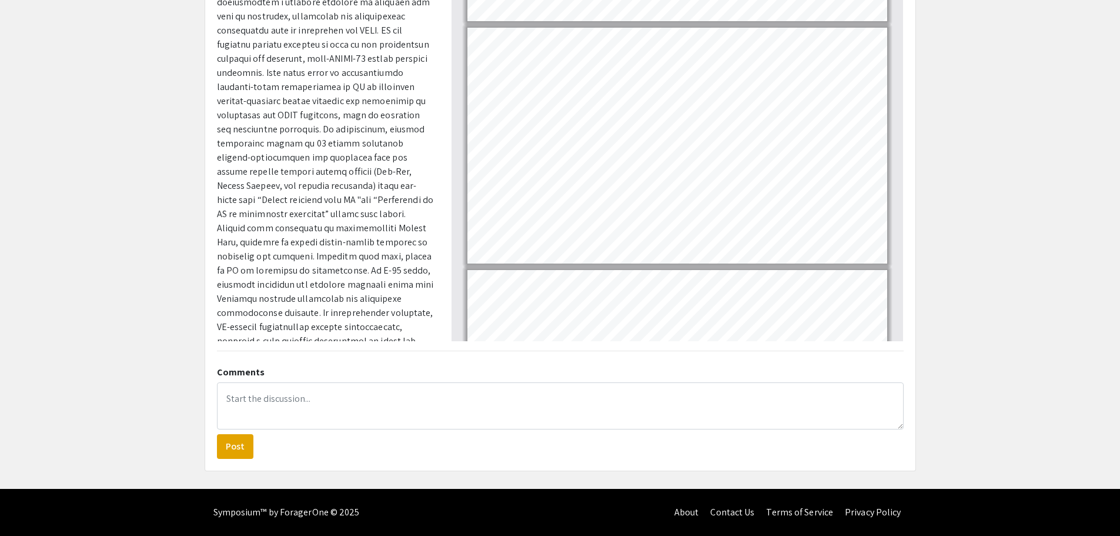
scroll to position [104, 0]
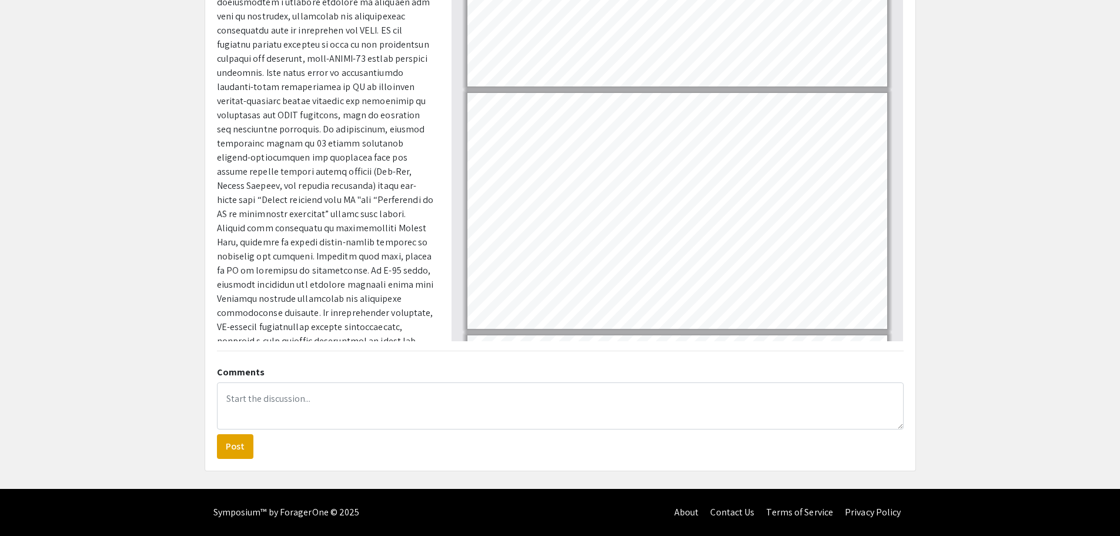
type input "1"
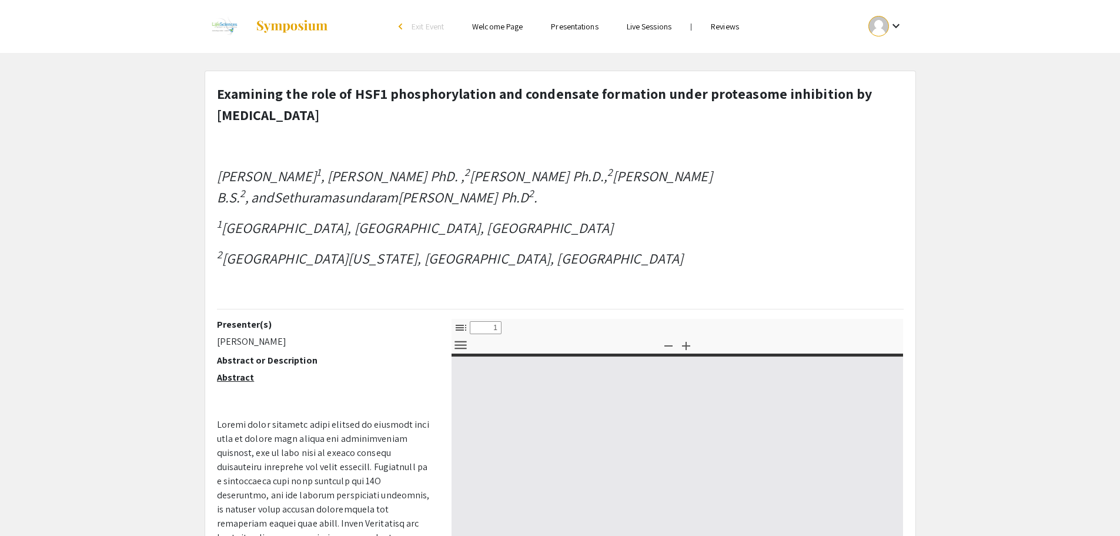
select select "custom"
type input "0"
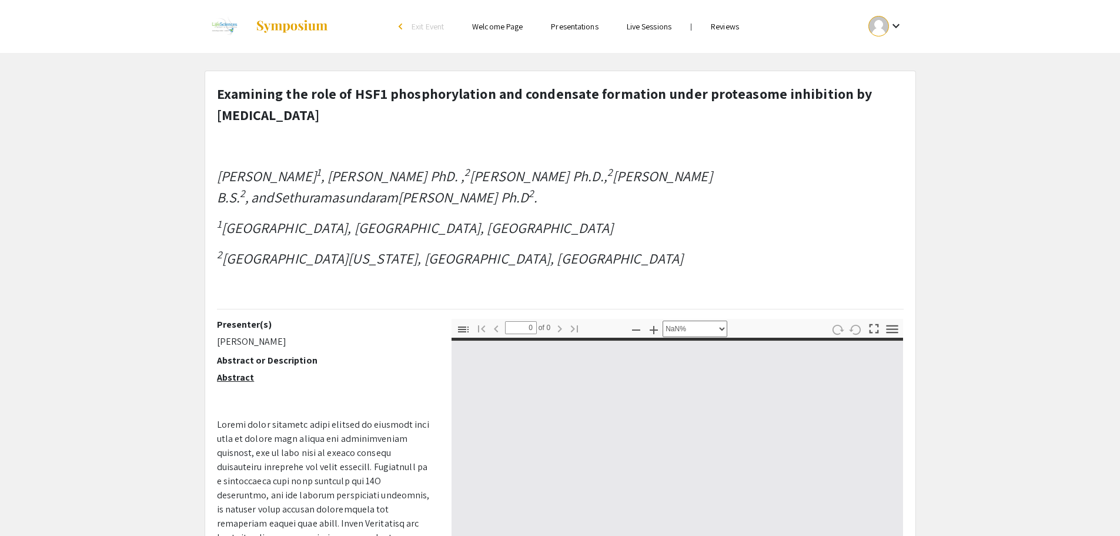
select select "auto"
type input "1"
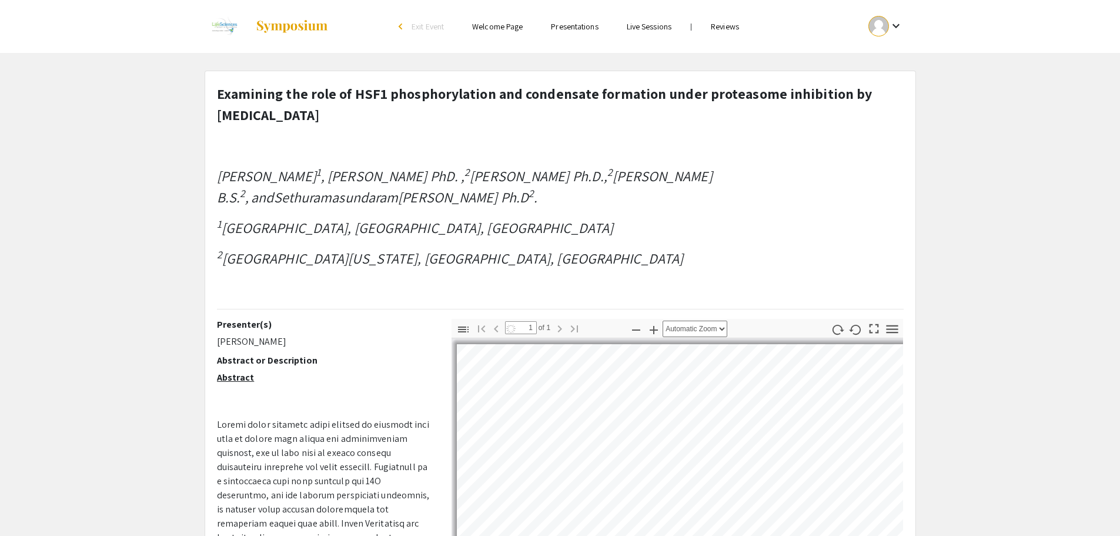
select select "auto"
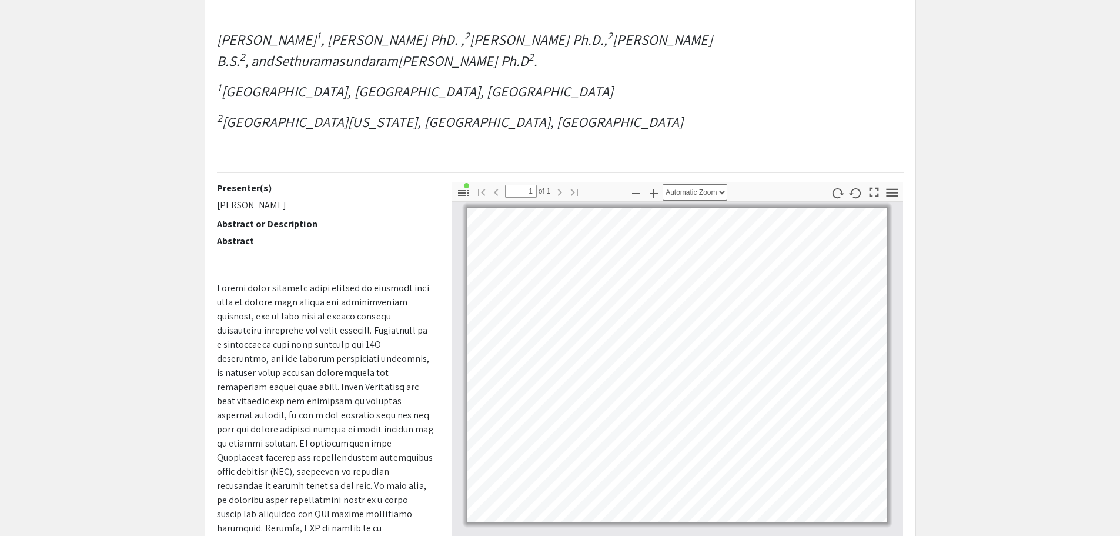
scroll to position [154, 0]
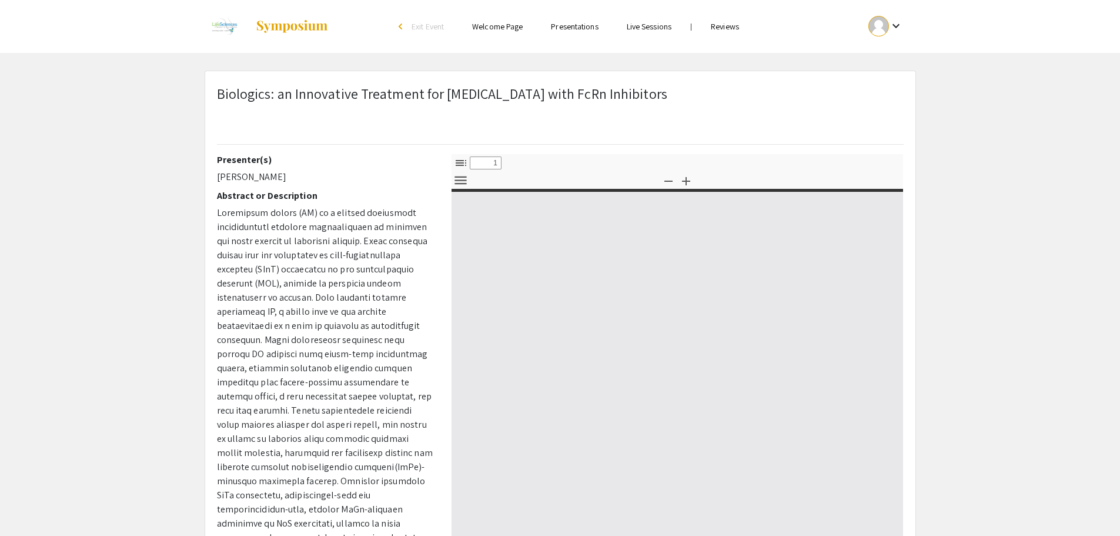
select select "custom"
type input "0"
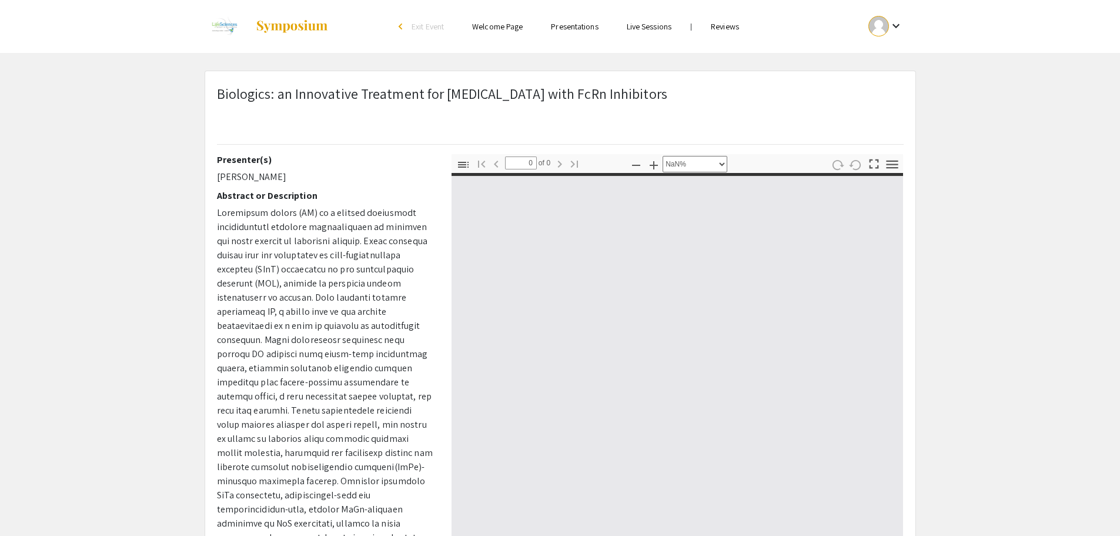
select select "auto"
type input "1"
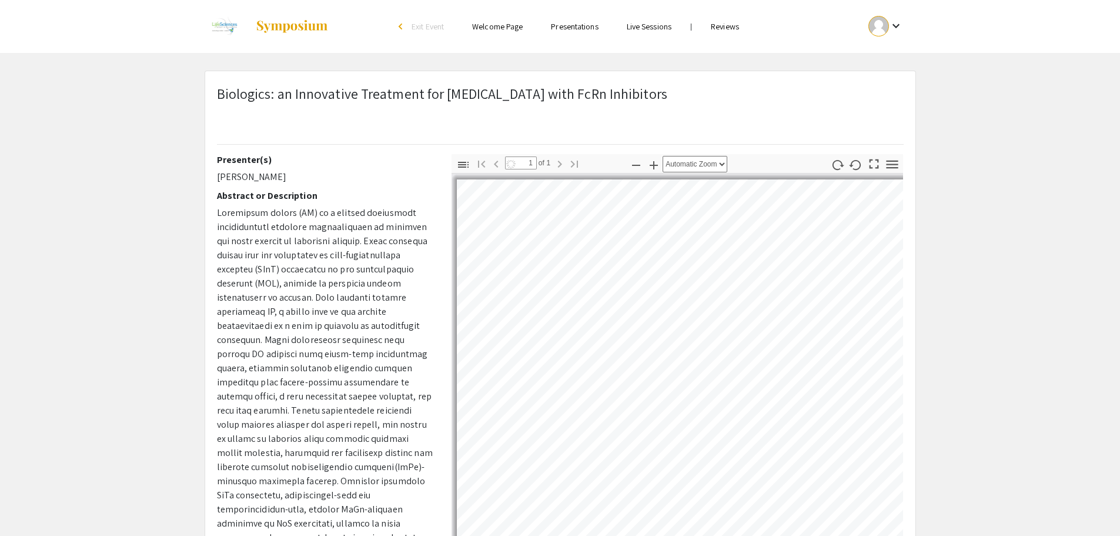
select select "auto"
